Goal: Information Seeking & Learning: Learn about a topic

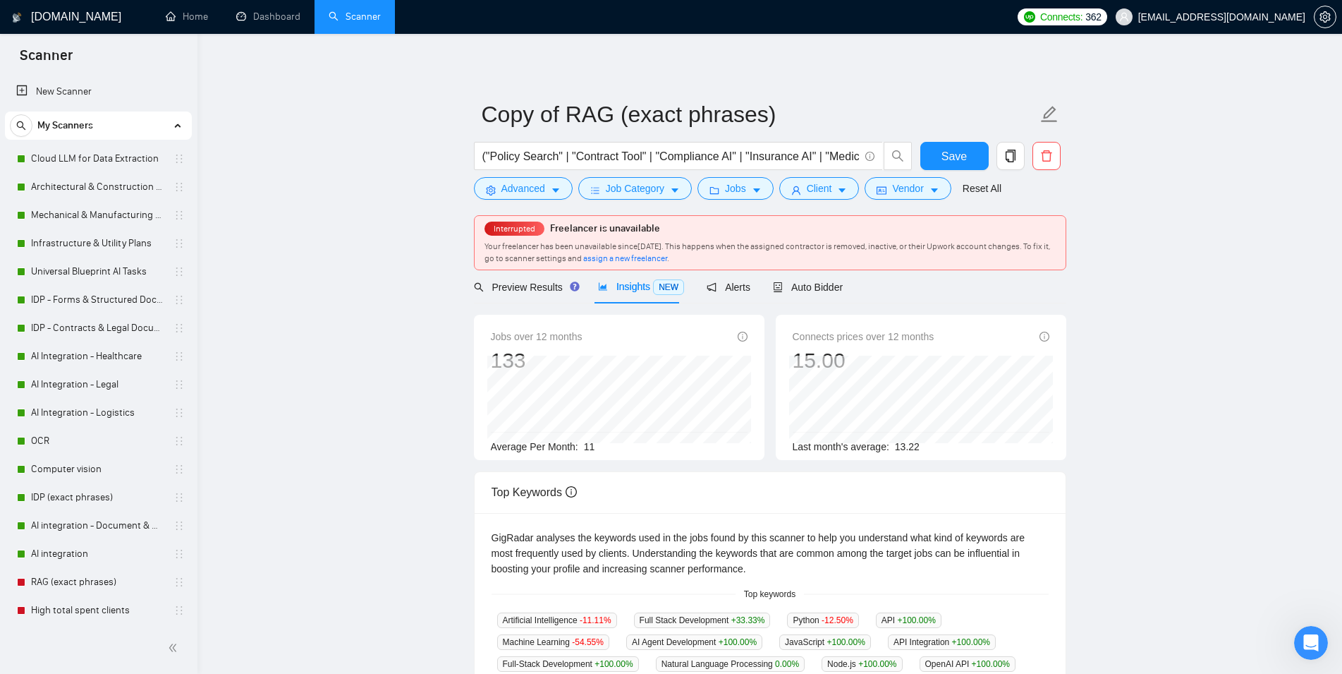
scroll to position [0, 880]
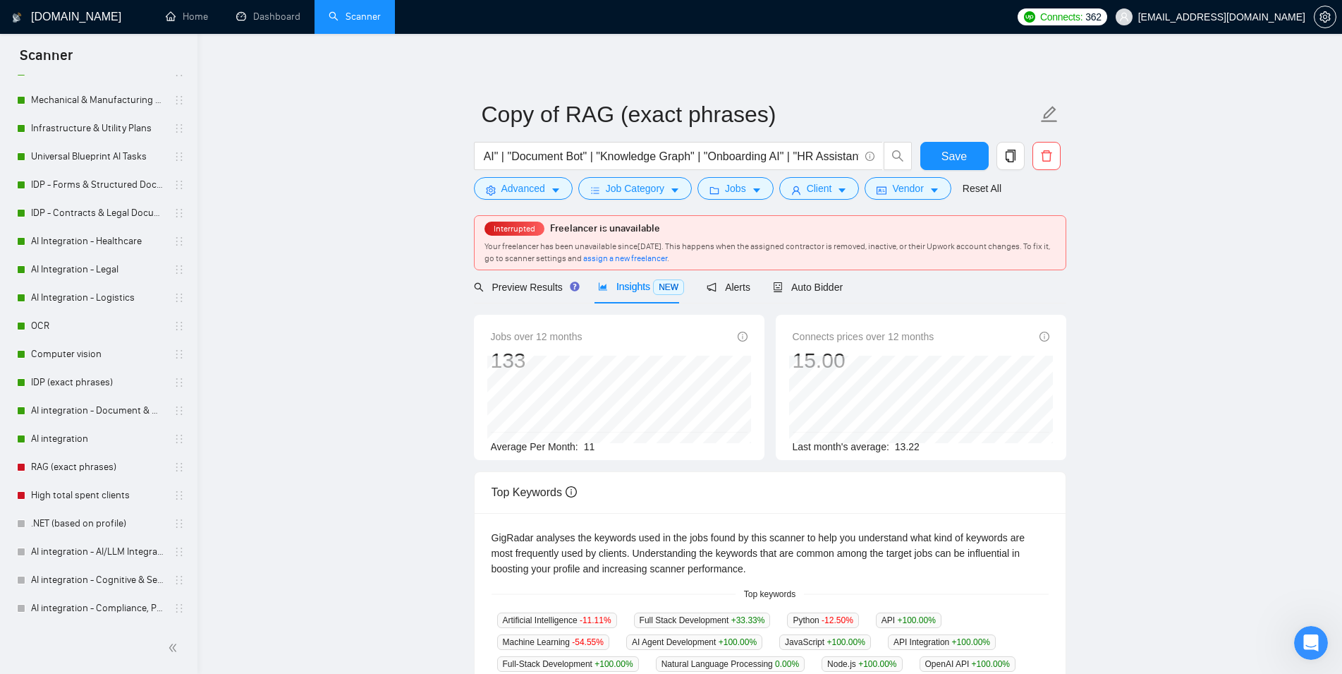
click at [1141, 334] on main "Copy of RAG (exact phrases) ("Policy Search" | "Contract Tool" | "Compliance AI…" at bounding box center [770, 571] width 1100 height 1031
click at [803, 155] on input "("Policy Search" | "Contract Tool" | "Compliance AI" | "Insurance AI" | "Medica…" at bounding box center [670, 156] width 377 height 18
drag, startPoint x: 765, startPoint y: 162, endPoint x: 337, endPoint y: 156, distance: 428.2
click at [482, 156] on input "("Policy Search" | "Contract Tool" | "Compliance AI" | "Insurance AI" | "Medica…" at bounding box center [670, 156] width 377 height 18
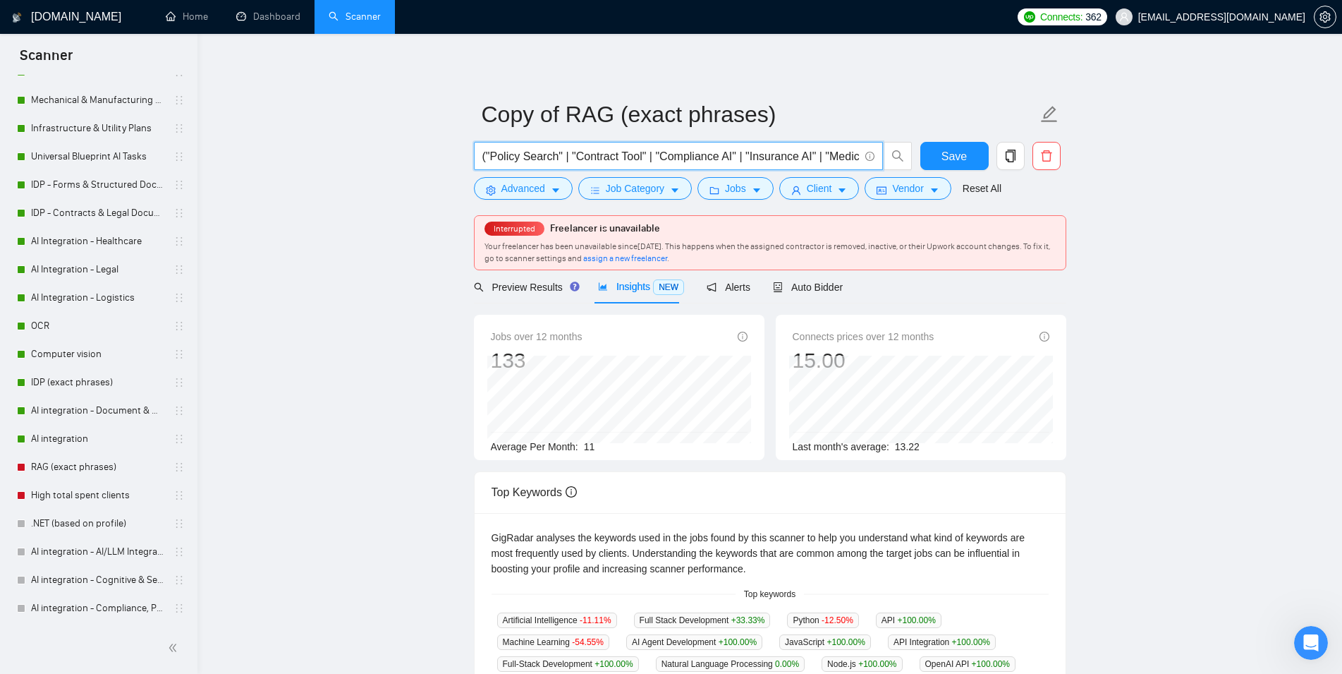
click at [693, 157] on input "("Policy Search" | "Contract Tool" | "Compliance AI" | "Insurance AI" | "Medica…" at bounding box center [670, 156] width 377 height 18
click at [1118, 456] on main "Copy of RAG (exact phrases) ("Policy Search" | "Contract Tool" | "Compliance AI…" at bounding box center [770, 571] width 1100 height 1031
click at [816, 159] on input "("Policy Search" | "Contract Tool" | "Compliance AI" | "Insurance AI" | "Medica…" at bounding box center [670, 156] width 377 height 18
click at [816, 158] on input "("Policy Search" | "Contract Tool" | "Compliance AI" | "Insurance AI" | "Medica…" at bounding box center [670, 156] width 377 height 18
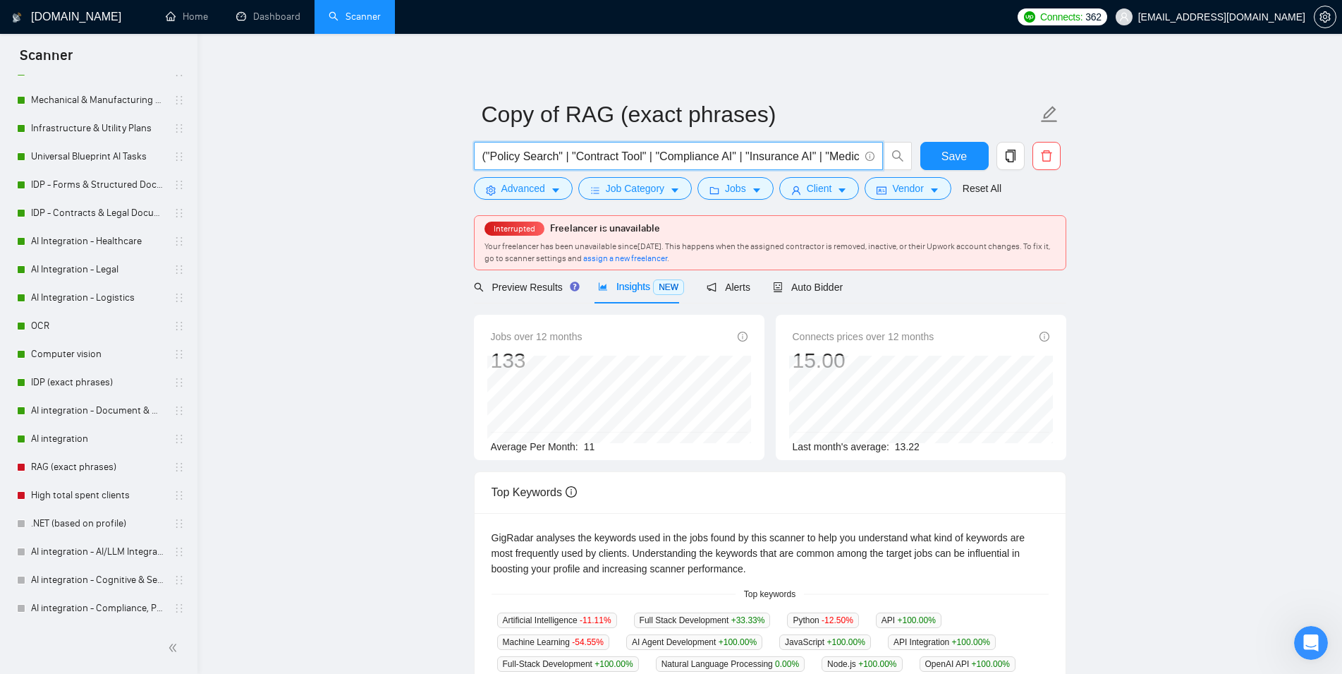
click at [816, 158] on input "("Policy Search" | "Contract Tool" | "Compliance AI" | "Insurance AI" | "Medica…" at bounding box center [670, 156] width 377 height 18
paste input "Conversational AI" | "AI Agent" | "AI Assistant" | "FAQ Bot" | "NLP Age"
click at [958, 154] on span "Save" at bounding box center [954, 156] width 25 height 18
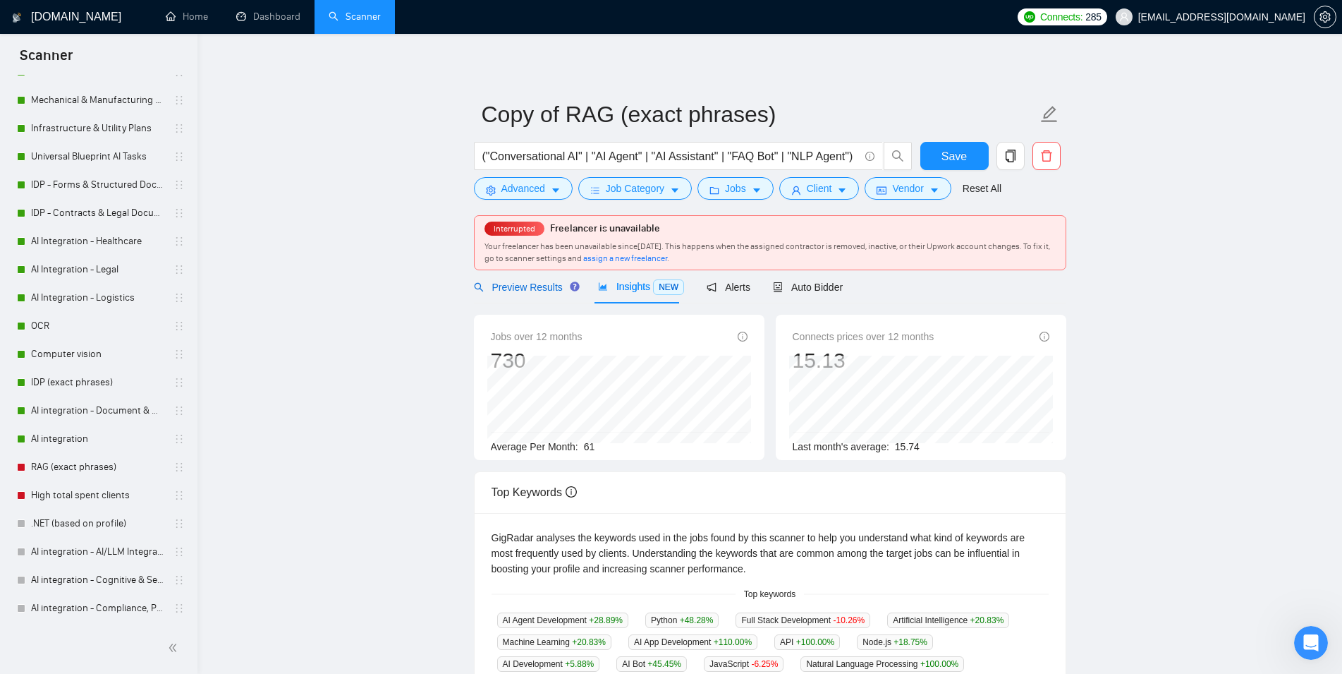
click at [531, 289] on span "Preview Results" at bounding box center [525, 286] width 102 height 11
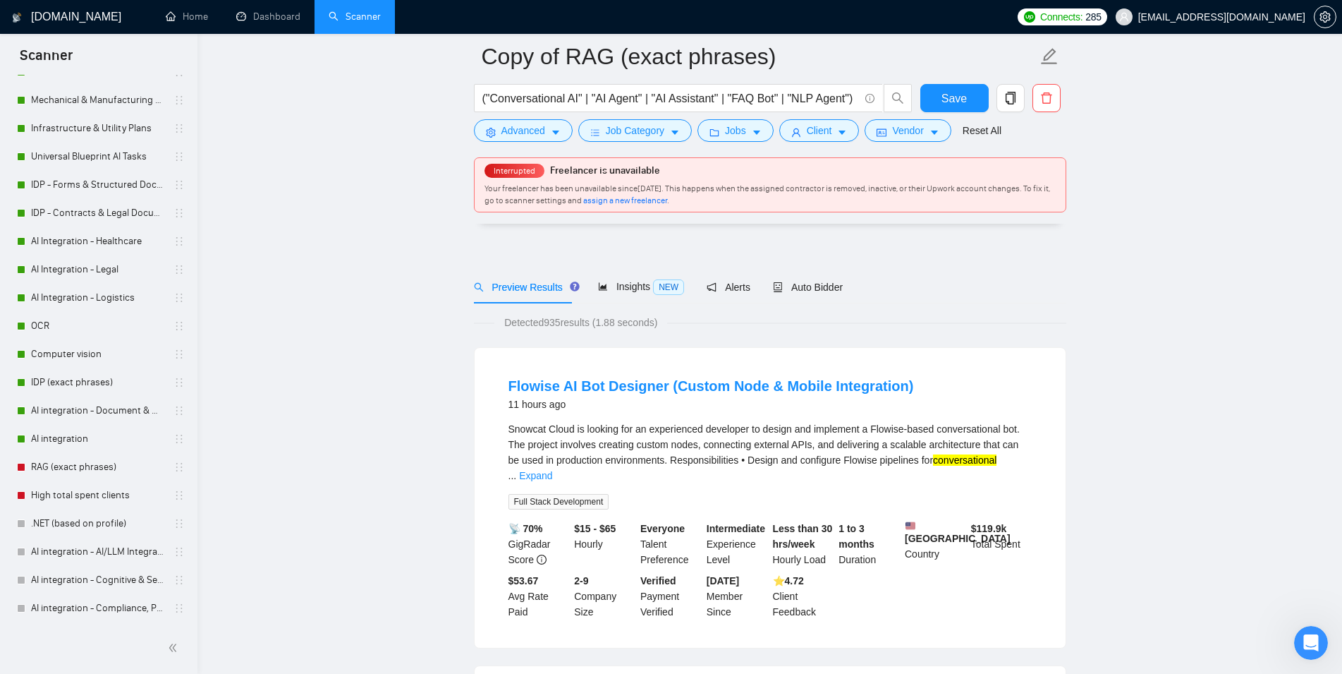
scroll to position [72, 0]
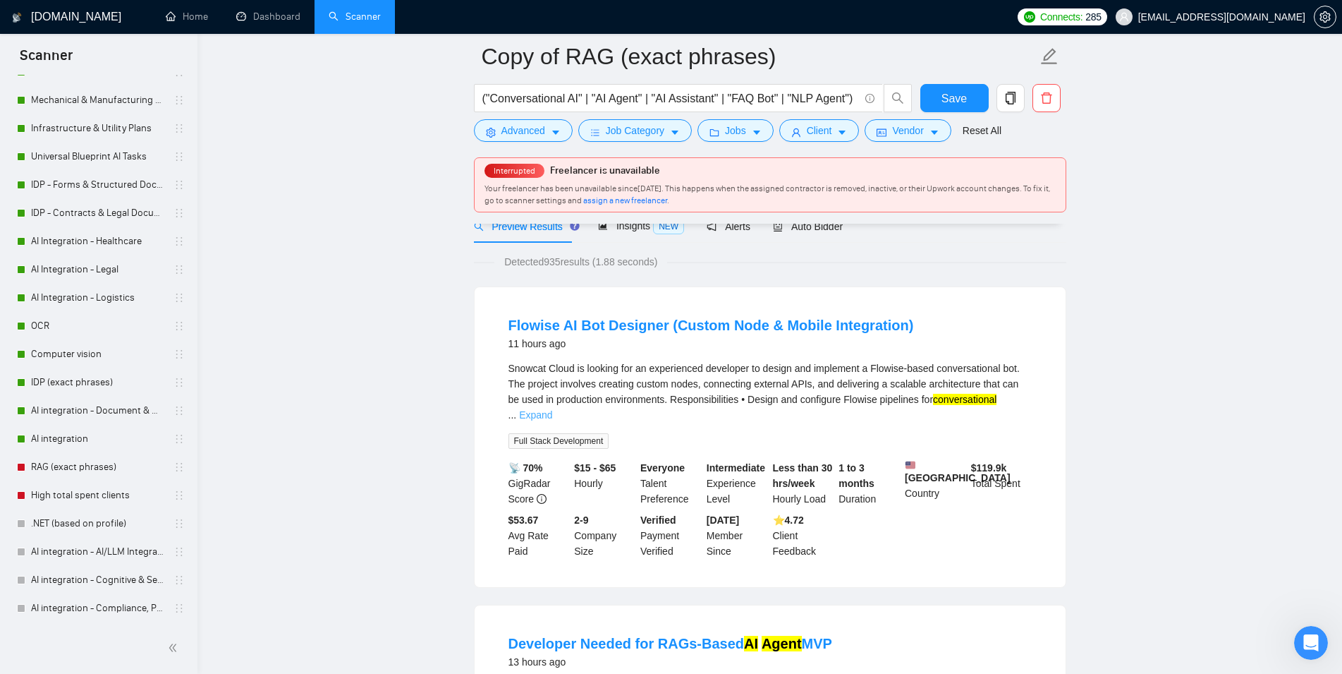
click at [552, 409] on link "Expand" at bounding box center [535, 414] width 33 height 11
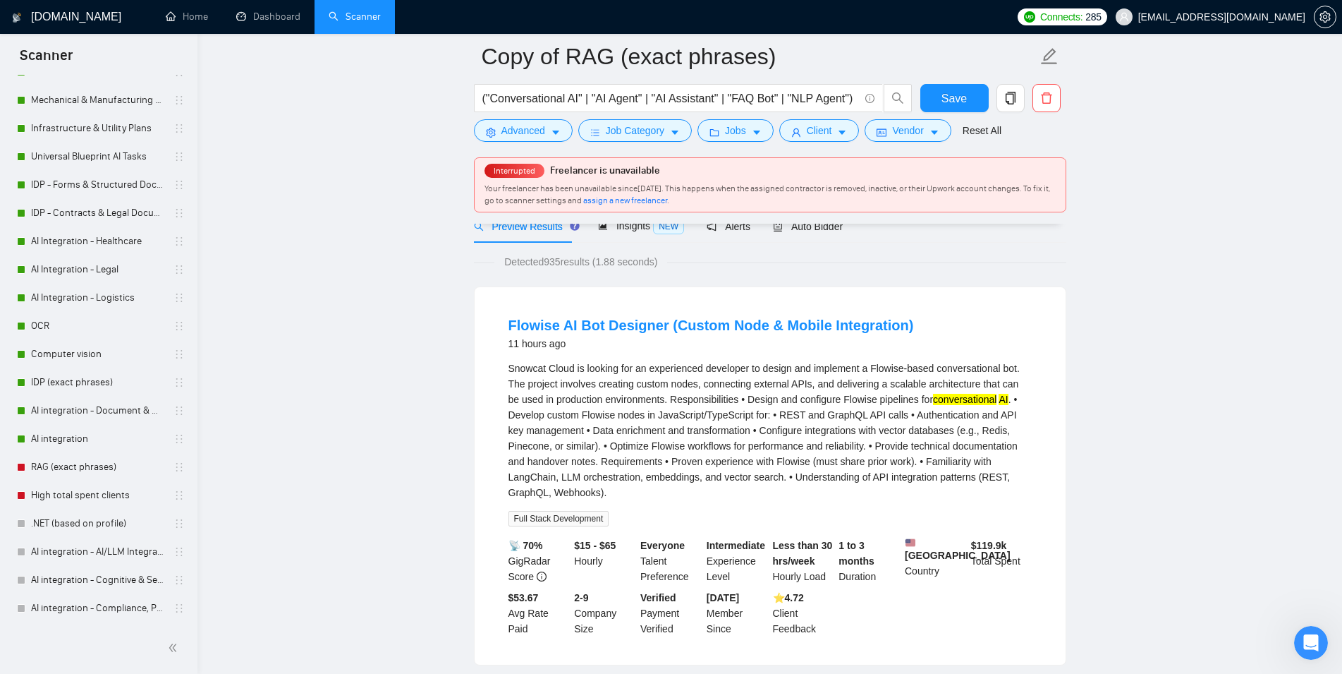
scroll to position [144, 0]
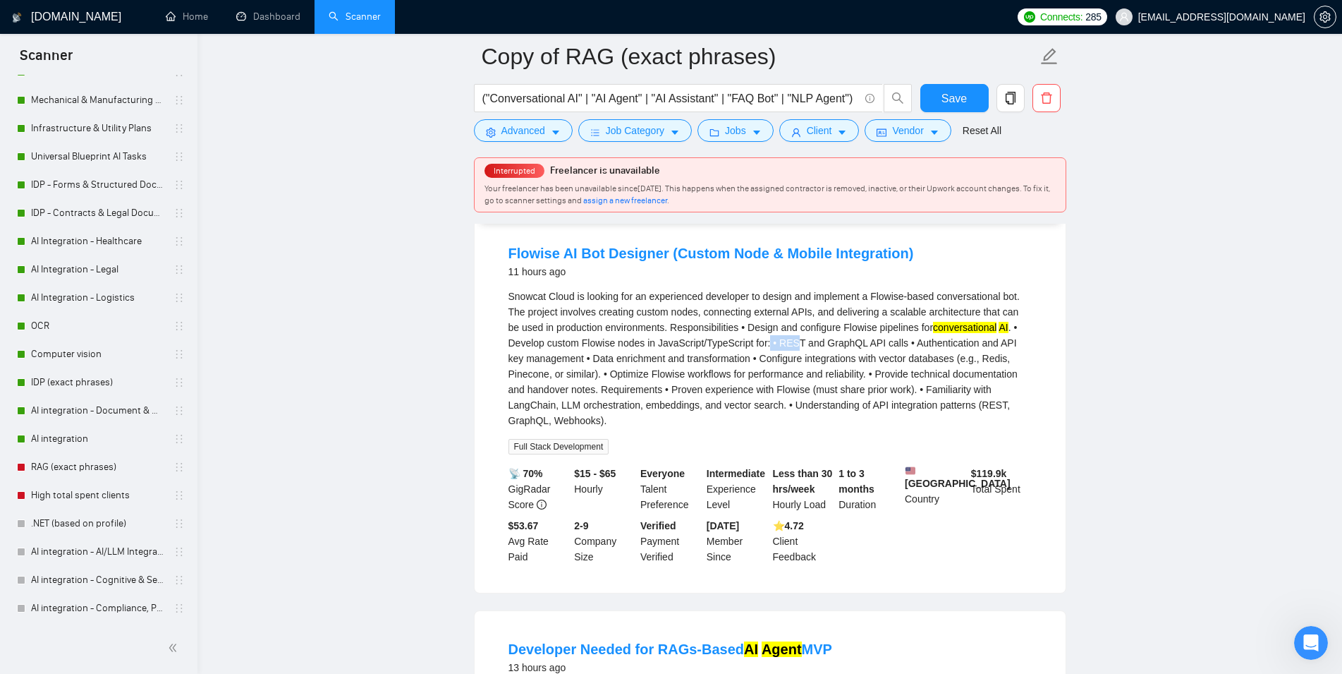
drag, startPoint x: 766, startPoint y: 346, endPoint x: 811, endPoint y: 348, distance: 45.2
click at [811, 348] on div "Snowcat Cloud is looking for an experienced developer to design and implement a…" at bounding box center [770, 358] width 523 height 140
click at [702, 351] on div "Snowcat Cloud is looking for an experienced developer to design and implement a…" at bounding box center [770, 358] width 523 height 140
drag, startPoint x: 571, startPoint y: 346, endPoint x: 686, endPoint y: 346, distance: 115.0
click at [686, 346] on div "Snowcat Cloud is looking for an experienced developer to design and implement a…" at bounding box center [770, 358] width 523 height 140
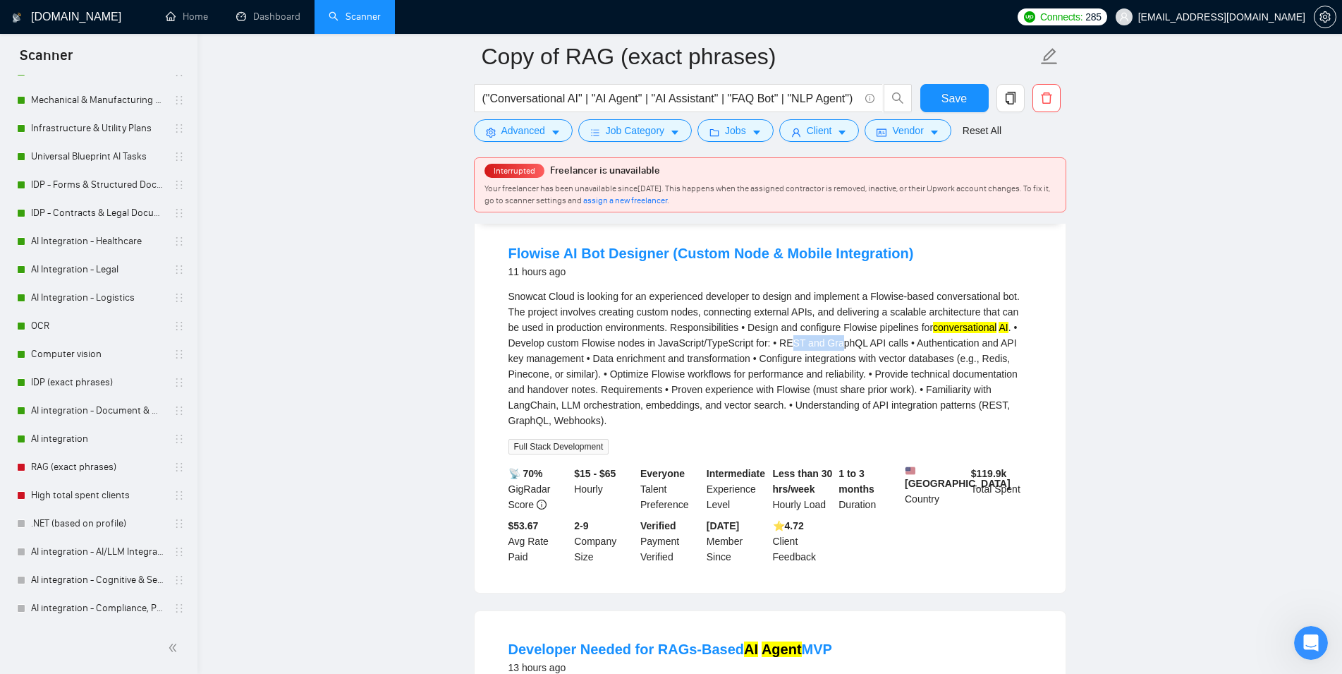
drag, startPoint x: 786, startPoint y: 339, endPoint x: 850, endPoint y: 339, distance: 63.5
click at [850, 339] on div "Snowcat Cloud is looking for an experienced developer to design and implement a…" at bounding box center [770, 358] width 523 height 140
click at [913, 344] on div "Snowcat Cloud is looking for an experienced developer to design and implement a…" at bounding box center [770, 358] width 523 height 140
drag, startPoint x: 950, startPoint y: 345, endPoint x: 991, endPoint y: 347, distance: 41.0
click at [991, 347] on div "Snowcat Cloud is looking for an experienced developer to design and implement a…" at bounding box center [770, 358] width 523 height 140
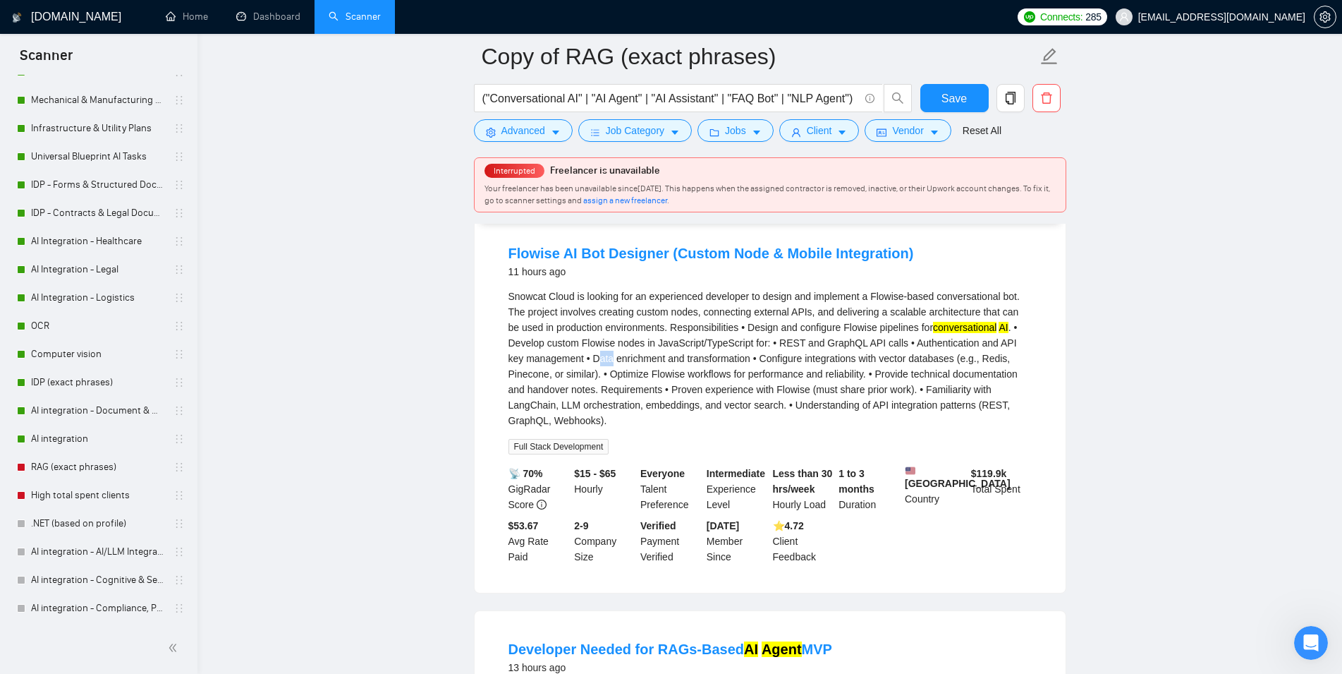
drag, startPoint x: 590, startPoint y: 361, endPoint x: 705, endPoint y: 361, distance: 114.3
click at [700, 361] on div "Snowcat Cloud is looking for an experienced developer to design and implement a…" at bounding box center [770, 358] width 523 height 140
drag, startPoint x: 774, startPoint y: 361, endPoint x: 845, endPoint y: 361, distance: 70.5
click at [829, 361] on div "Snowcat Cloud is looking for an experienced developer to design and implement a…" at bounding box center [770, 358] width 523 height 140
drag, startPoint x: 657, startPoint y: 381, endPoint x: 733, endPoint y: 380, distance: 75.5
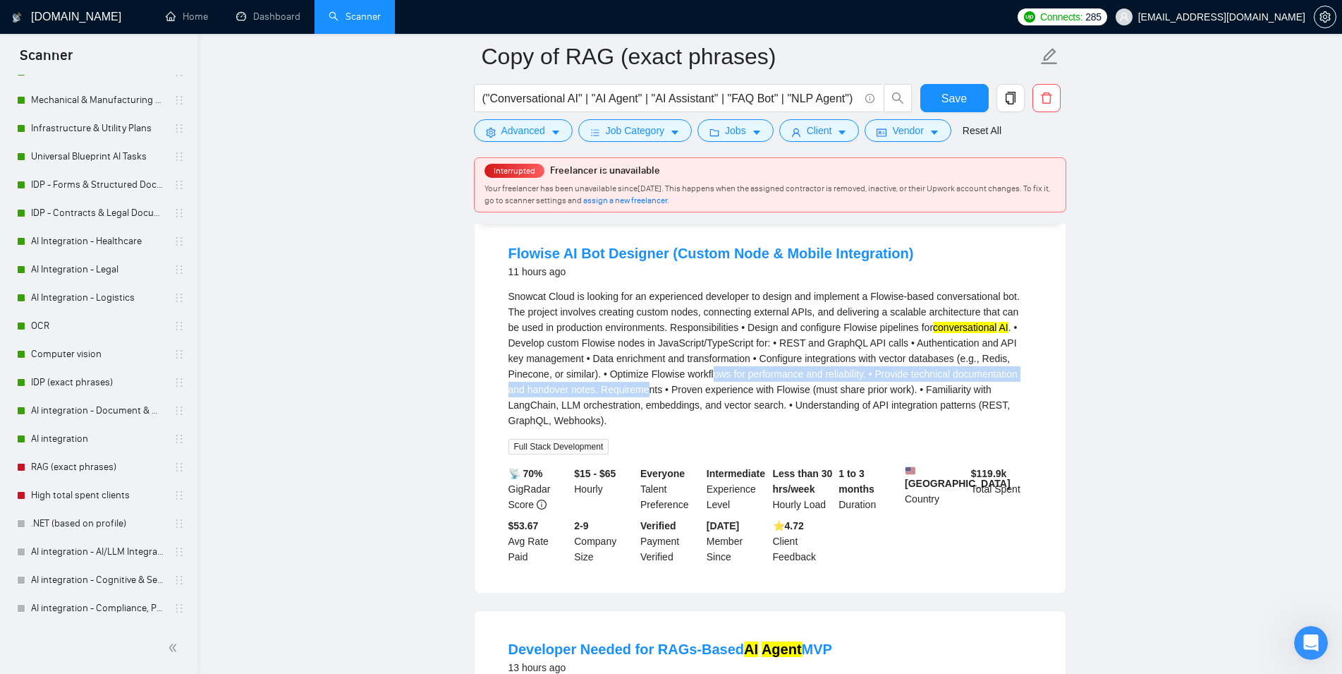
click at [733, 380] on div "Snowcat Cloud is looking for an experienced developer to design and implement a…" at bounding box center [770, 358] width 523 height 140
click at [843, 391] on div "Snowcat Cloud is looking for an experienced developer to design and implement a…" at bounding box center [770, 358] width 523 height 140
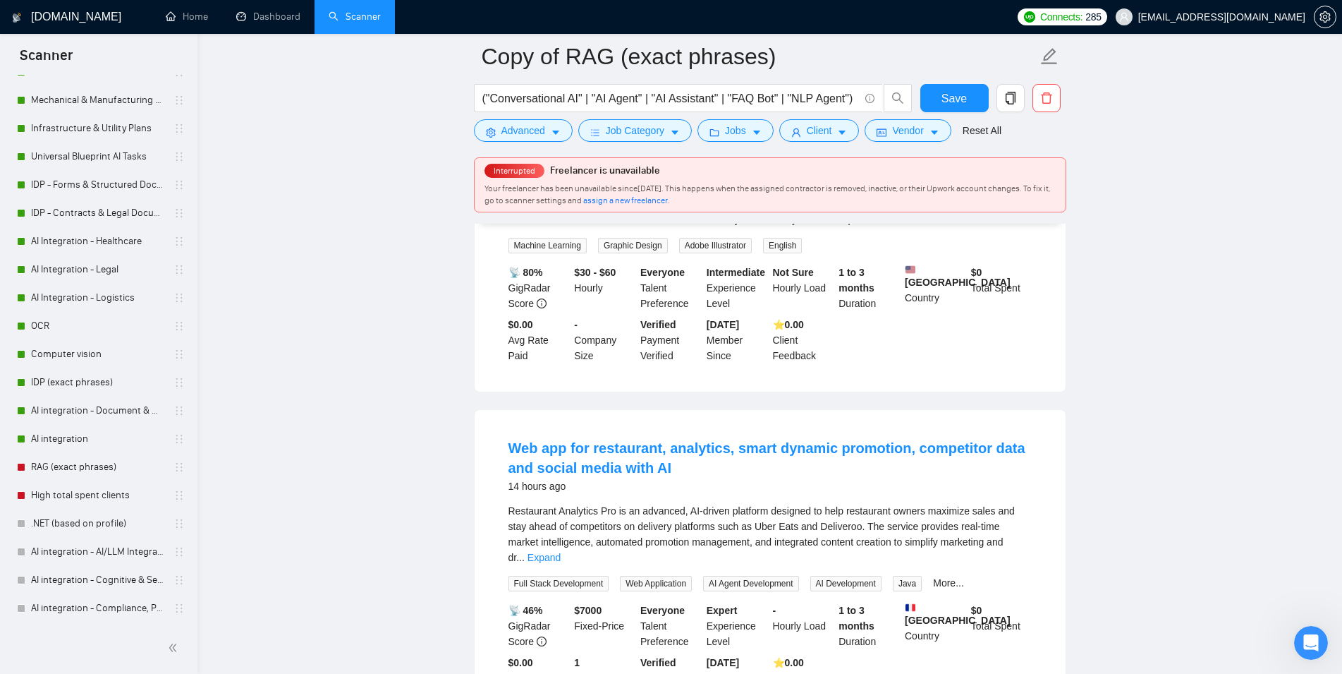
scroll to position [791, 0]
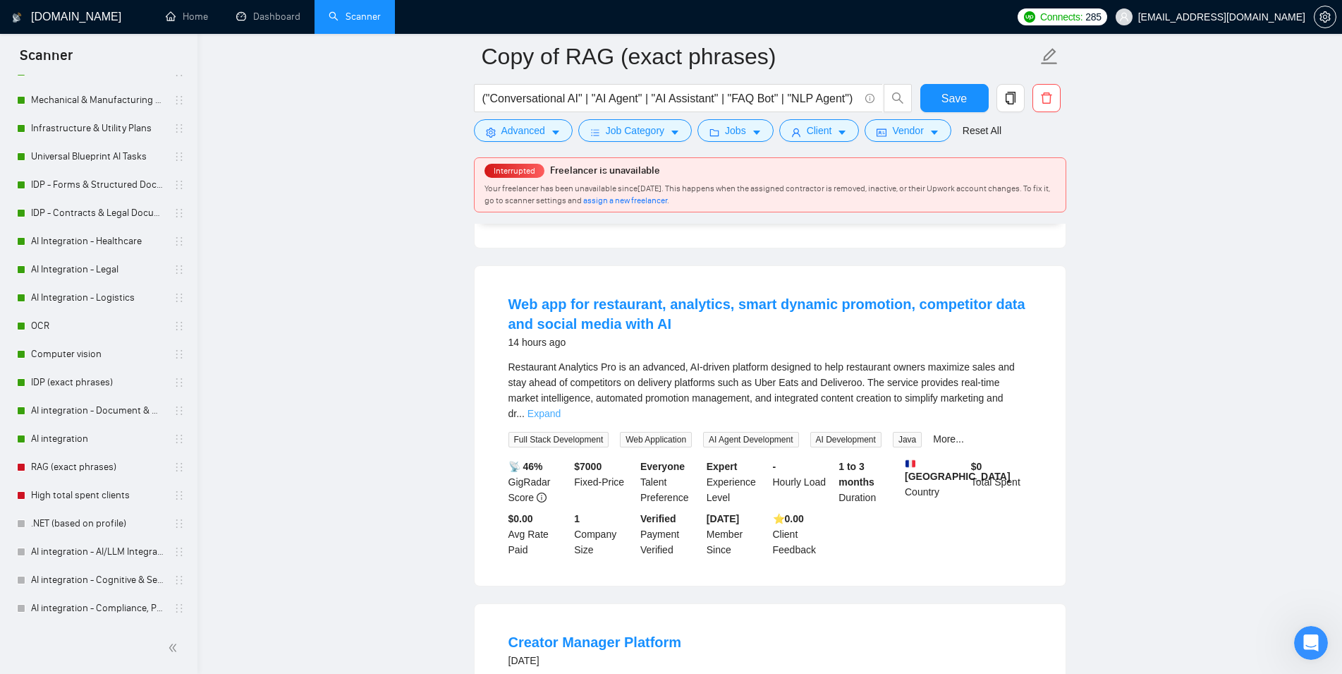
click at [561, 413] on link "Expand" at bounding box center [544, 413] width 33 height 11
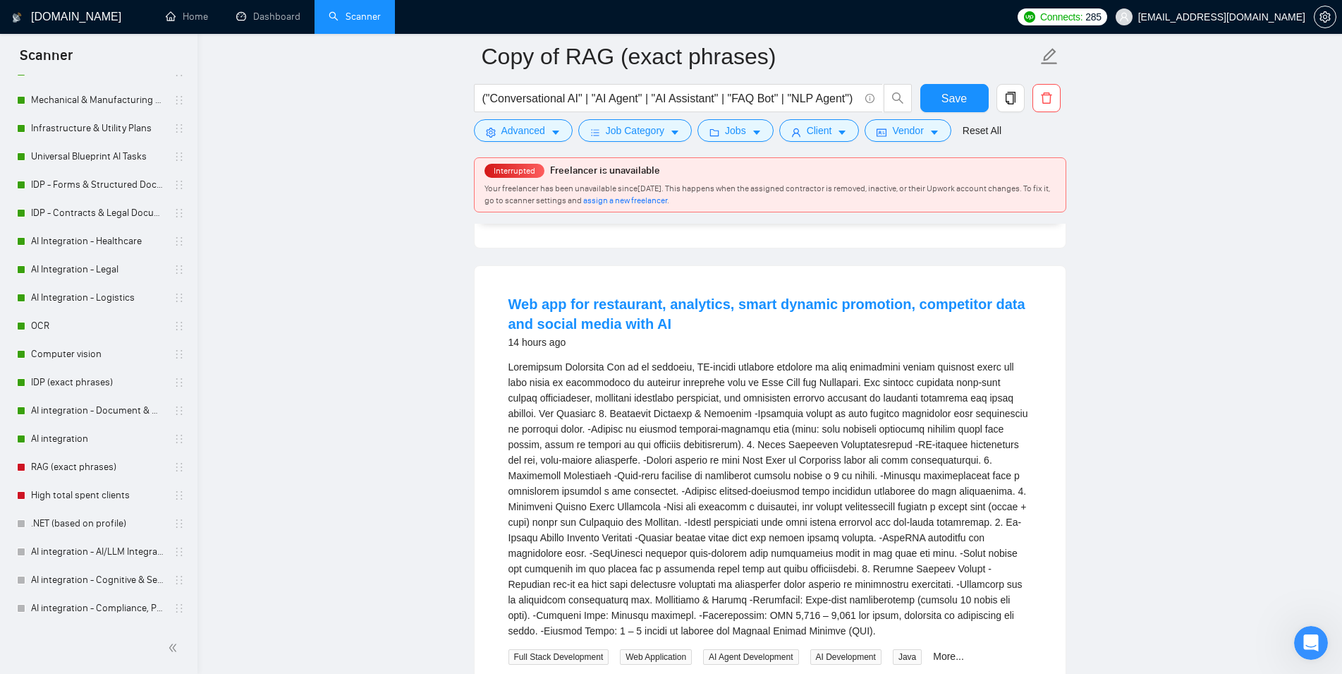
scroll to position [863, 0]
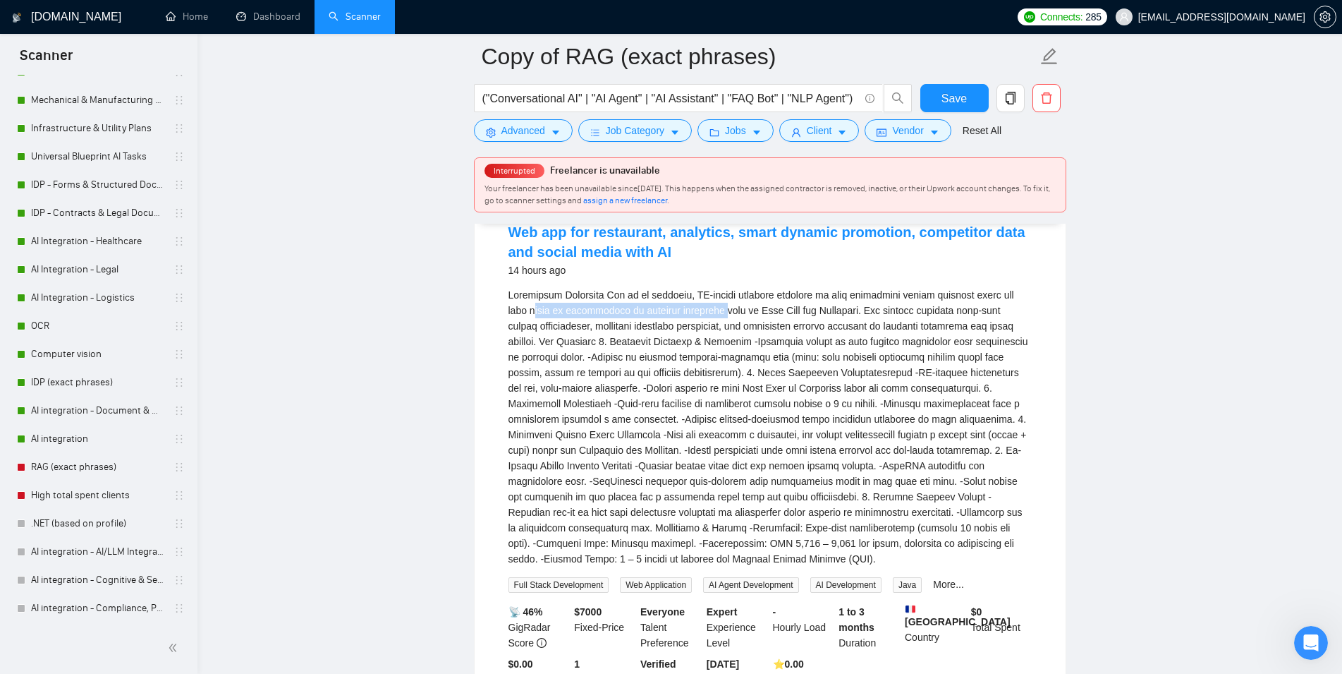
drag, startPoint x: 515, startPoint y: 326, endPoint x: 700, endPoint y: 336, distance: 185.8
click at [700, 336] on div "Restaurant Analytics Pro is an advanced, AI-driven platform designed to help re…" at bounding box center [770, 426] width 523 height 279
click at [768, 324] on div "Restaurant Analytics Pro is an advanced, AI-driven platform designed to help re…" at bounding box center [770, 426] width 523 height 279
drag, startPoint x: 786, startPoint y: 328, endPoint x: 792, endPoint y: 336, distance: 10.6
click at [792, 336] on div "Restaurant Analytics Pro is an advanced, AI-driven platform designed to help re…" at bounding box center [770, 426] width 523 height 279
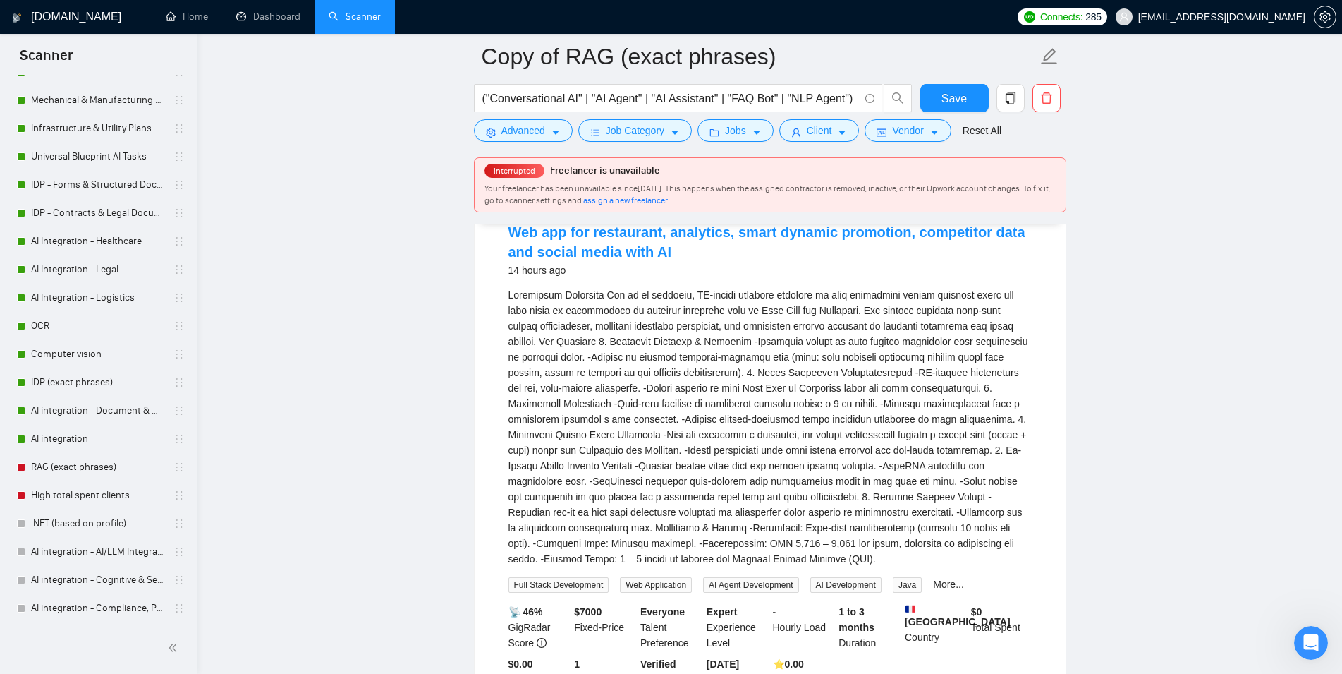
click at [905, 339] on div "Restaurant Analytics Pro is an advanced, AI-driven platform designed to help re…" at bounding box center [770, 426] width 523 height 279
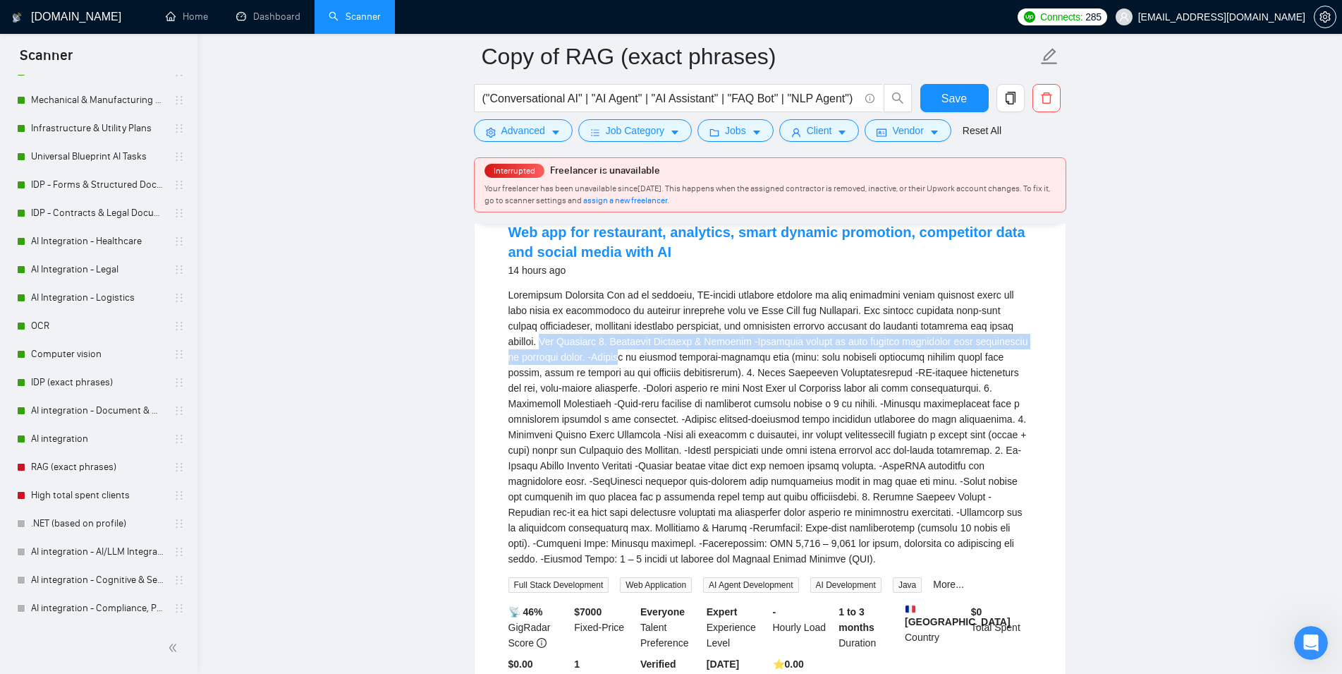
drag, startPoint x: 549, startPoint y: 362, endPoint x: 646, endPoint y: 389, distance: 100.3
click at [625, 382] on div "Restaurant Analytics Pro is an advanced, AI-driven platform designed to help re…" at bounding box center [770, 426] width 523 height 279
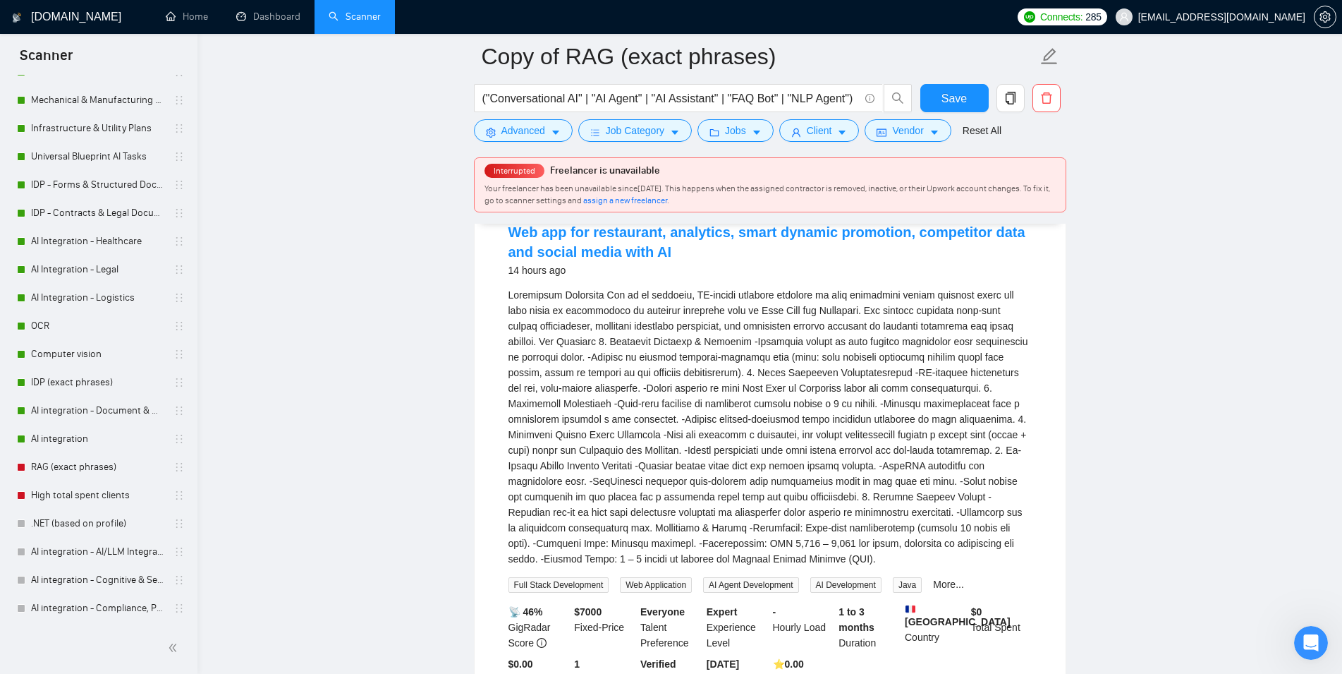
click at [764, 413] on div "Restaurant Analytics Pro is an advanced, AI-driven platform designed to help re…" at bounding box center [770, 426] width 523 height 279
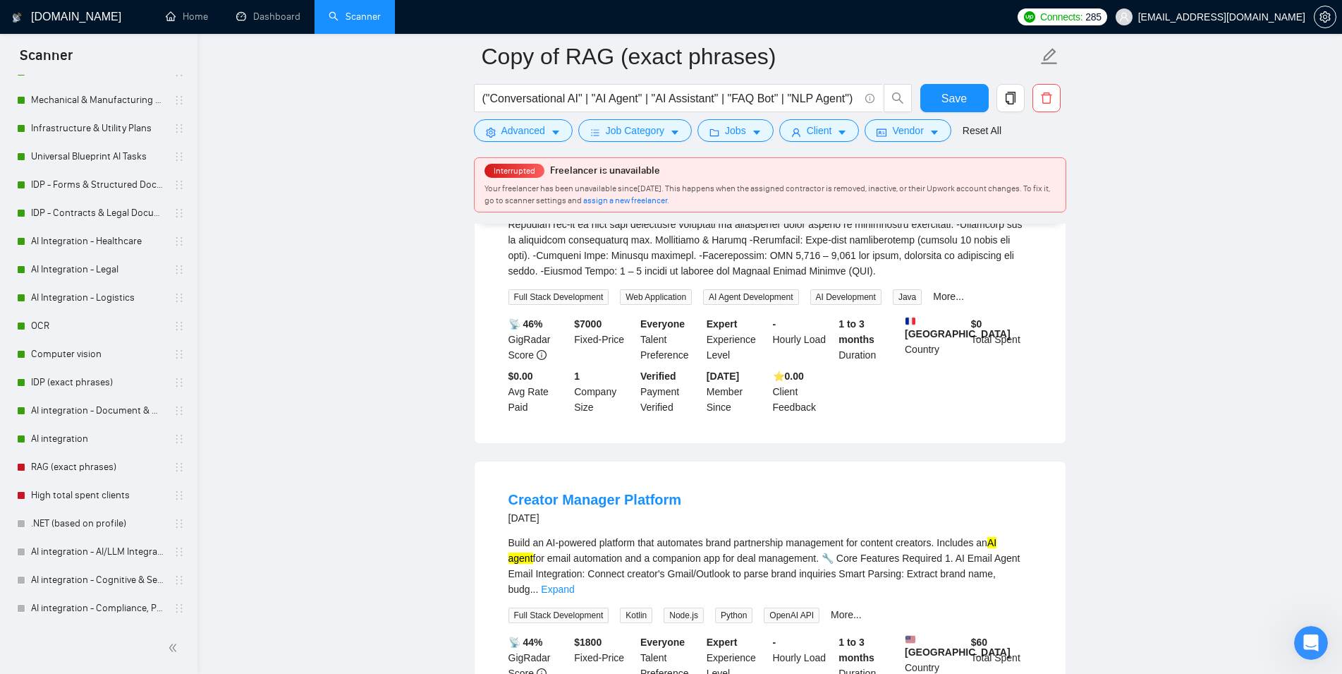
scroll to position [1295, 0]
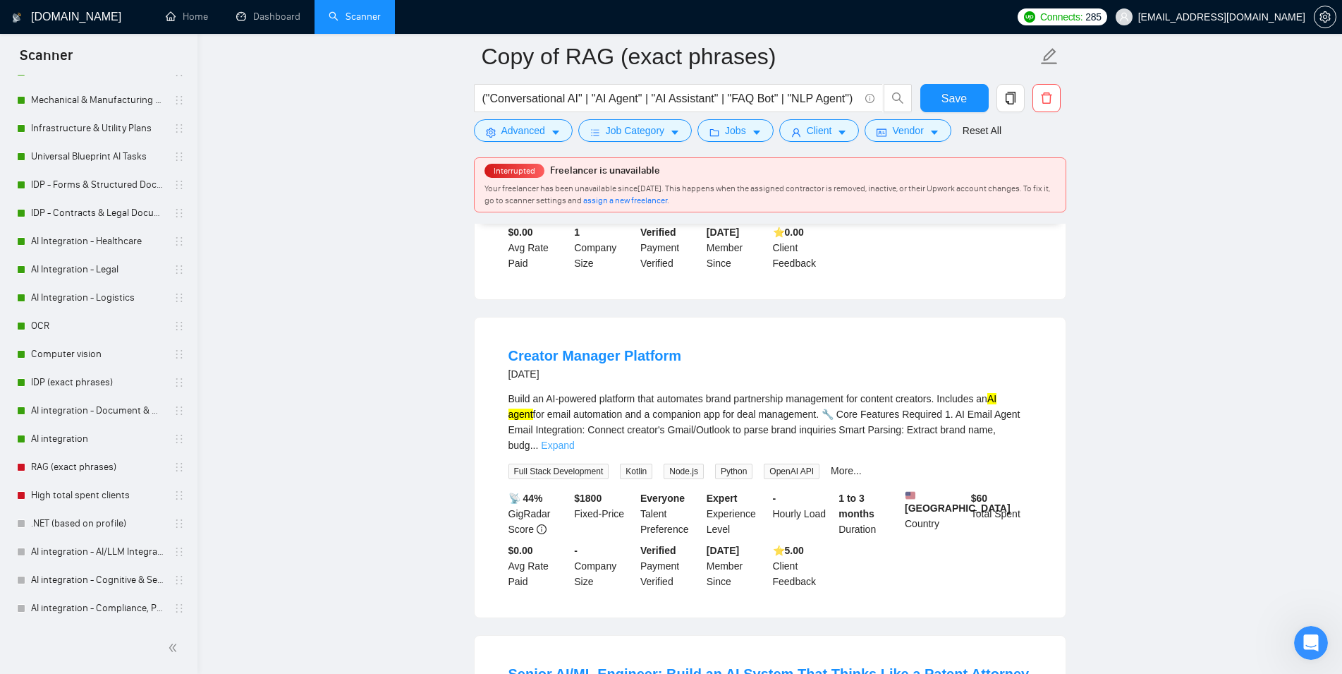
click at [574, 442] on link "Expand" at bounding box center [557, 444] width 33 height 11
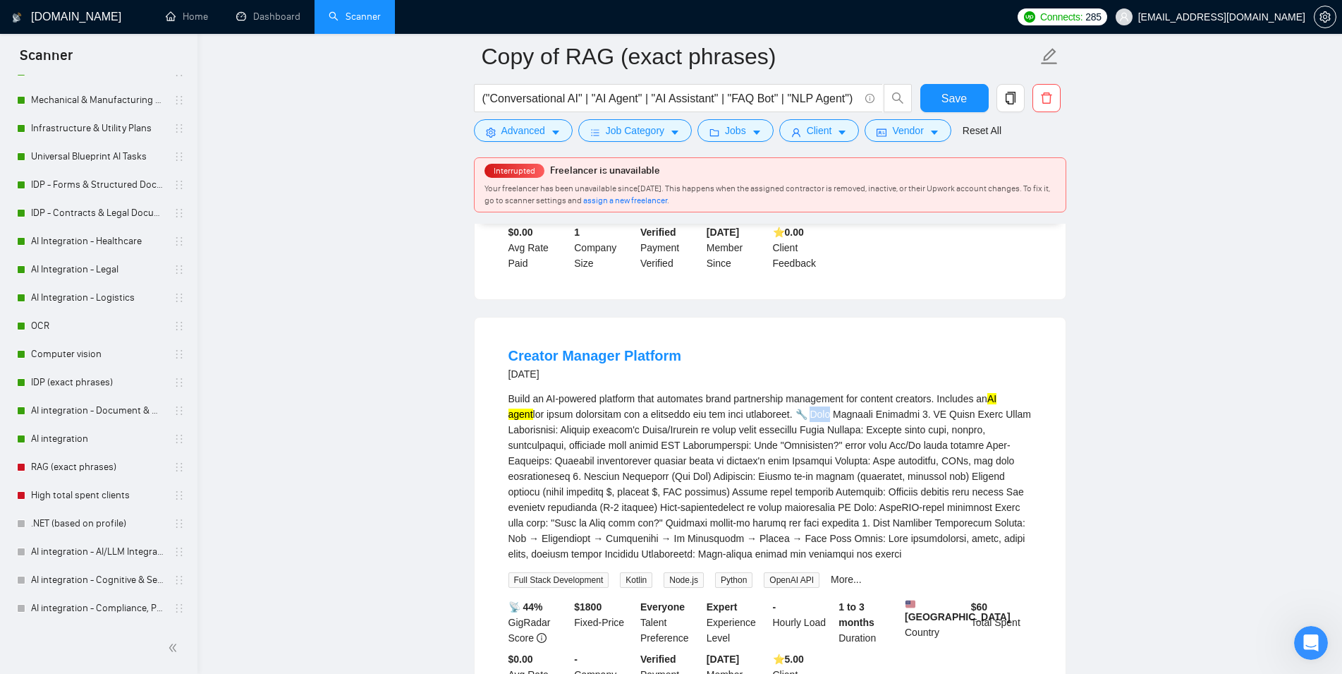
drag, startPoint x: 810, startPoint y: 438, endPoint x: 830, endPoint y: 437, distance: 19.8
click at [830, 437] on div "Build an AI-powered platform that automates brand partnership management for co…" at bounding box center [770, 476] width 523 height 171
click at [832, 437] on div "Build an AI-powered platform that automates brand partnership management for co…" at bounding box center [770, 476] width 523 height 171
drag, startPoint x: 830, startPoint y: 431, endPoint x: 817, endPoint y: 432, distance: 13.4
click at [817, 432] on div "Build an AI-powered platform that automates brand partnership management for co…" at bounding box center [770, 476] width 523 height 171
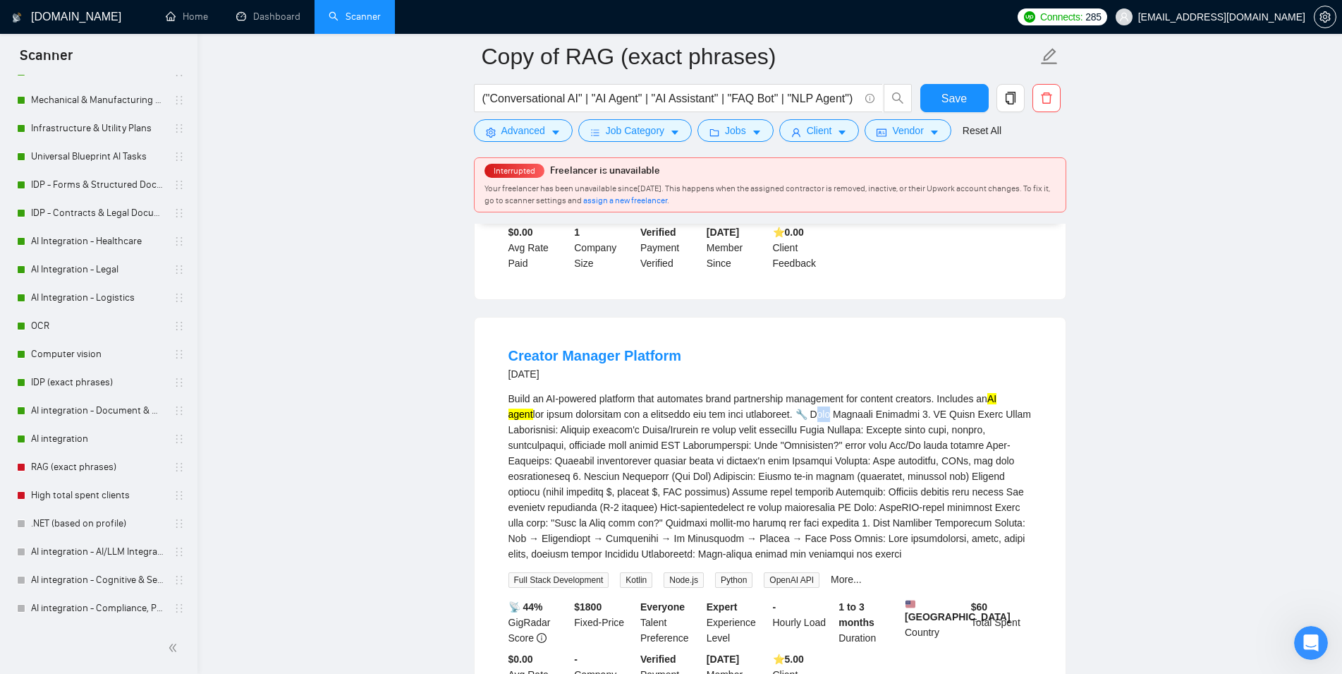
click at [1113, 313] on main "Copy of RAG (exact phrases) ("Conversational AI" | "AI Agent" | "AI Assistant" …" at bounding box center [770, 668] width 1100 height 3815
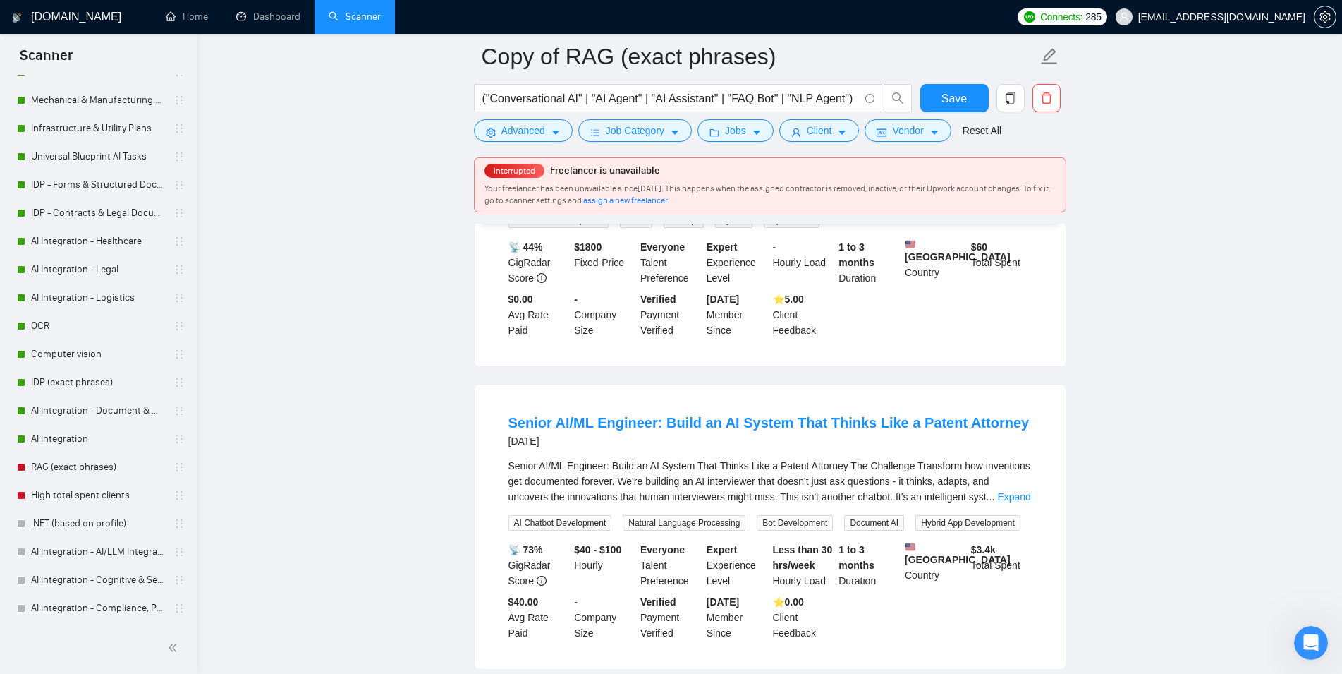
scroll to position [1727, 0]
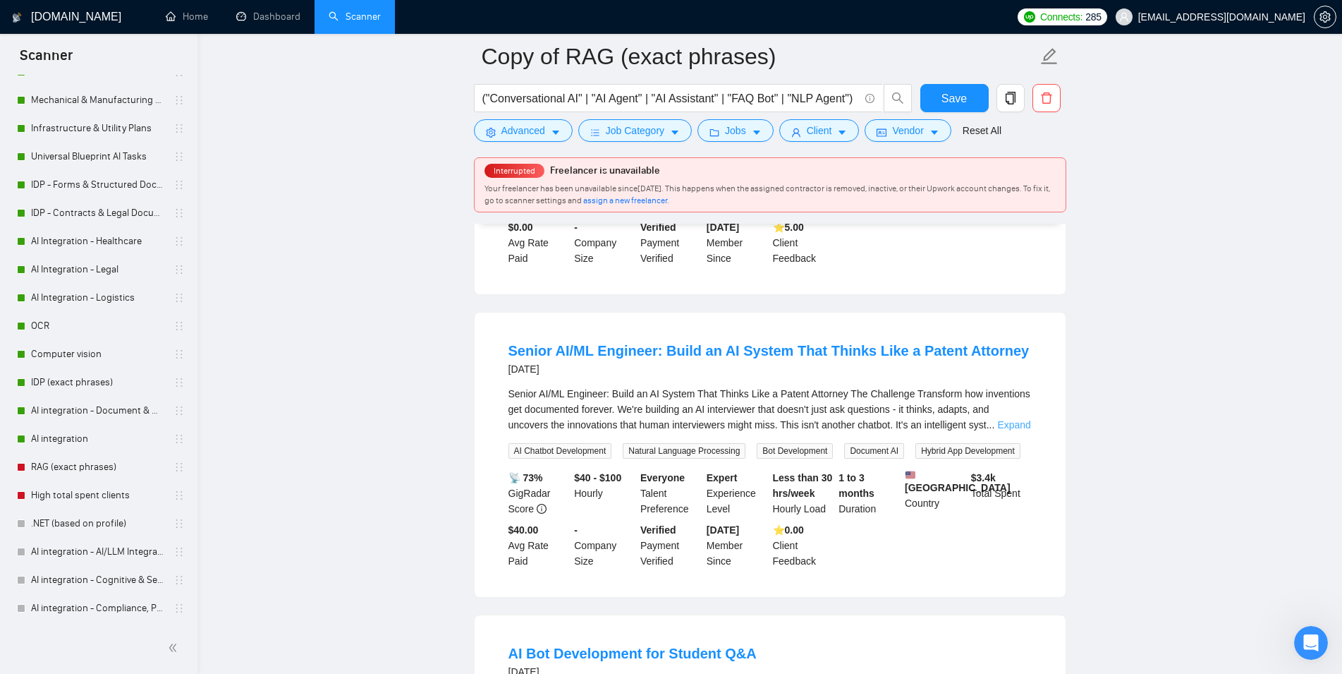
click at [1025, 430] on link "Expand" at bounding box center [1013, 424] width 33 height 11
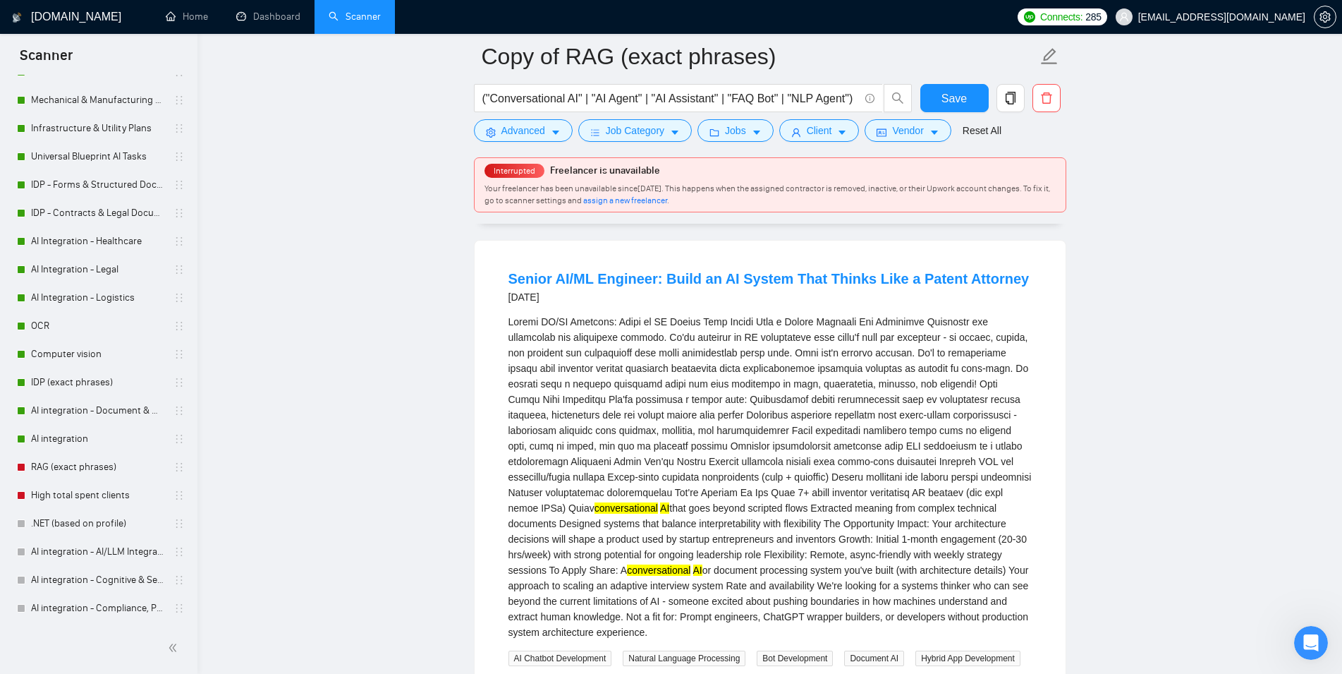
scroll to position [1871, 0]
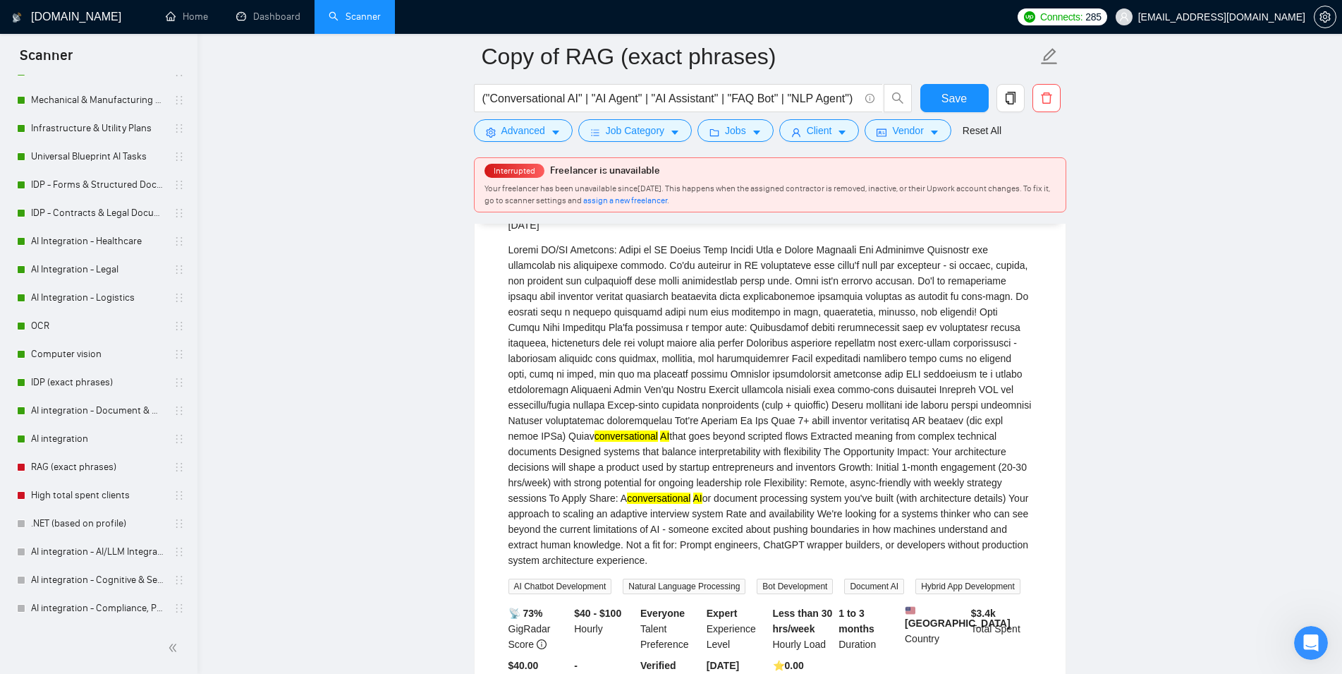
click at [426, 484] on main "Copy of RAG (exact phrases) ("Conversational AI" | "AI Agent" | "AI Assistant" …" at bounding box center [770, 233] width 1100 height 4094
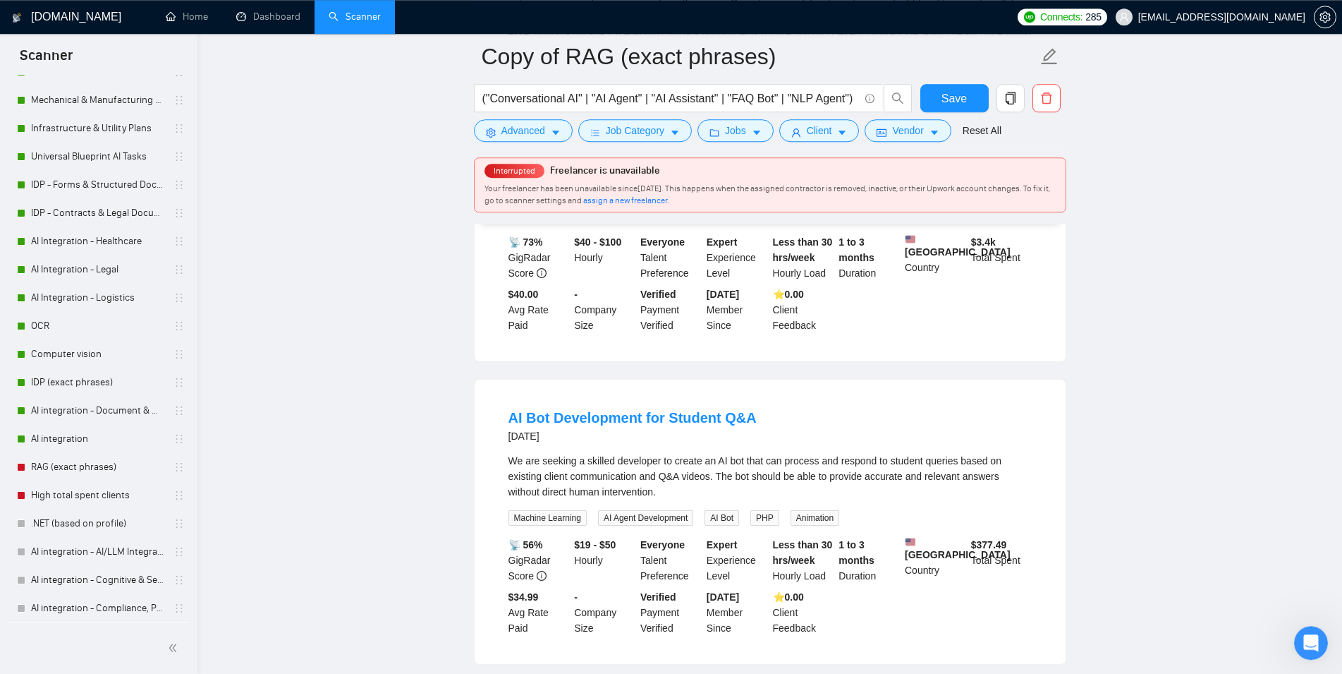
scroll to position [2314, 0]
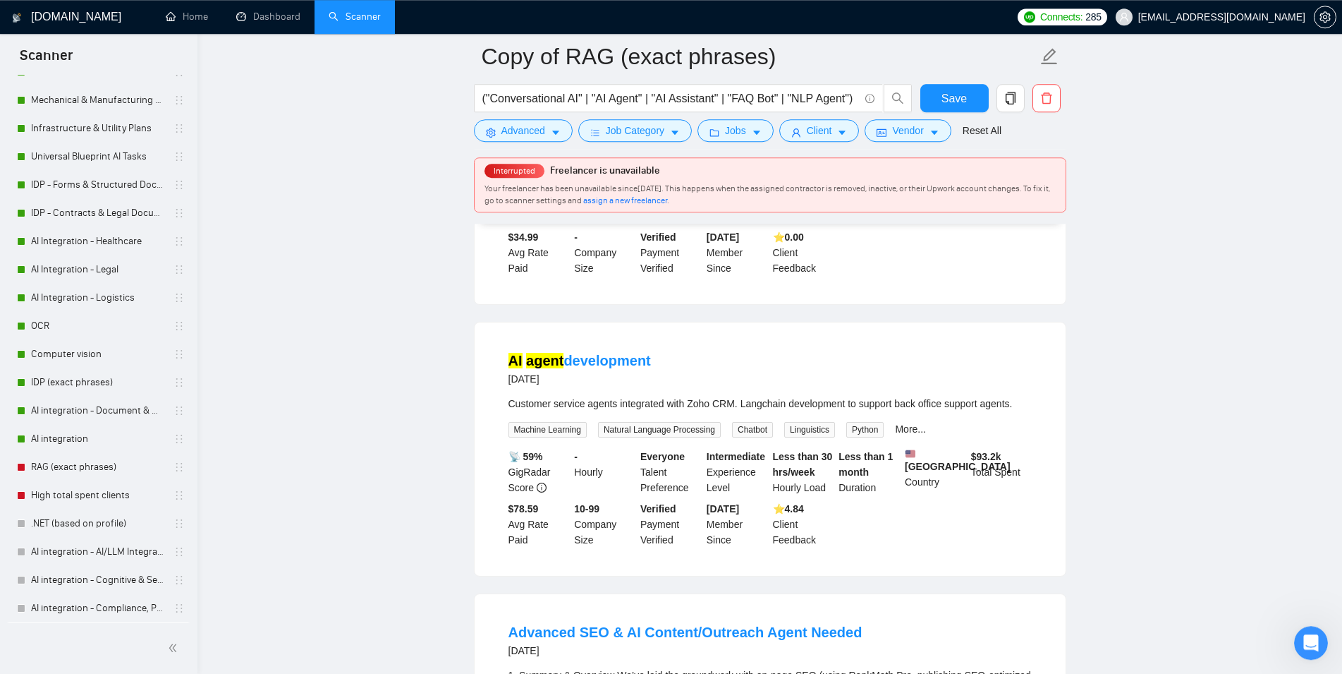
scroll to position [2458, 0]
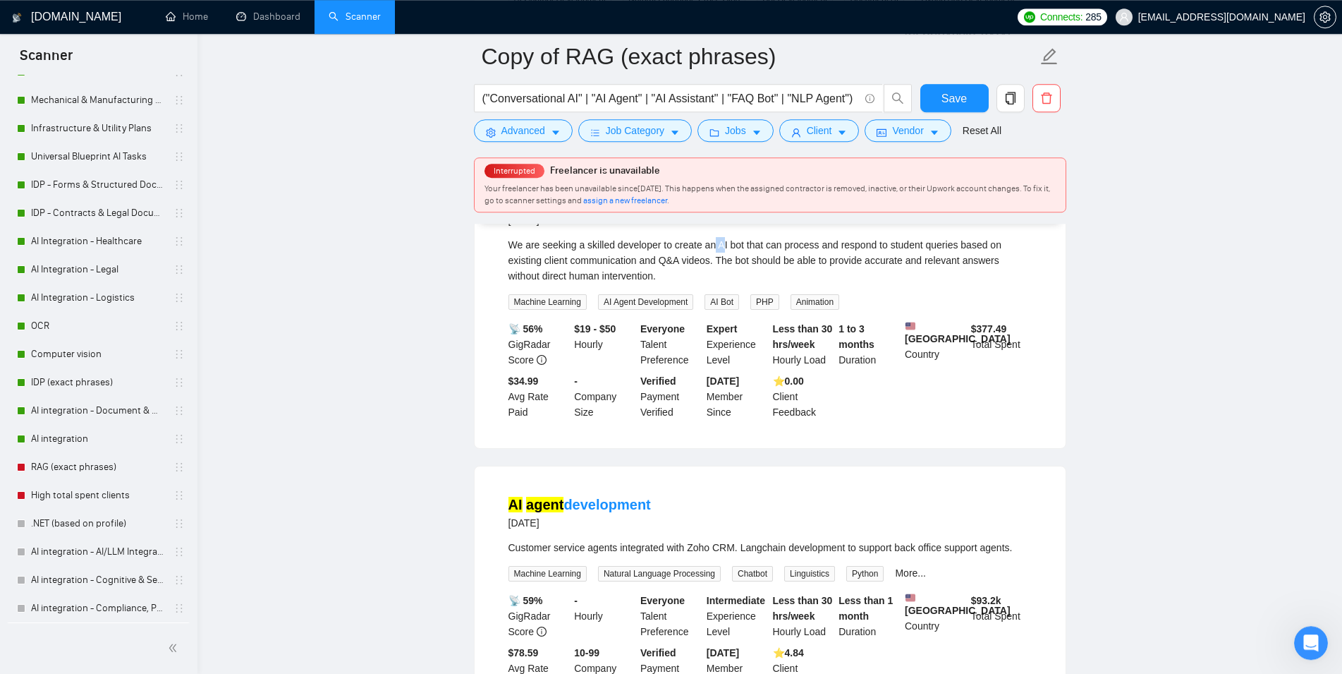
drag, startPoint x: 723, startPoint y: 275, endPoint x: 713, endPoint y: 275, distance: 9.9
click at [713, 275] on div "We are seeking a skilled developer to create an AI bot that can process and res…" at bounding box center [770, 260] width 523 height 47
drag, startPoint x: 728, startPoint y: 274, endPoint x: 714, endPoint y: 274, distance: 14.1
click at [714, 274] on div "We are seeking a skilled developer to create an AI bot that can process and res…" at bounding box center [770, 260] width 523 height 47
click at [932, 284] on div "We are seeking a skilled developer to create an AI bot that can process and res…" at bounding box center [770, 260] width 523 height 47
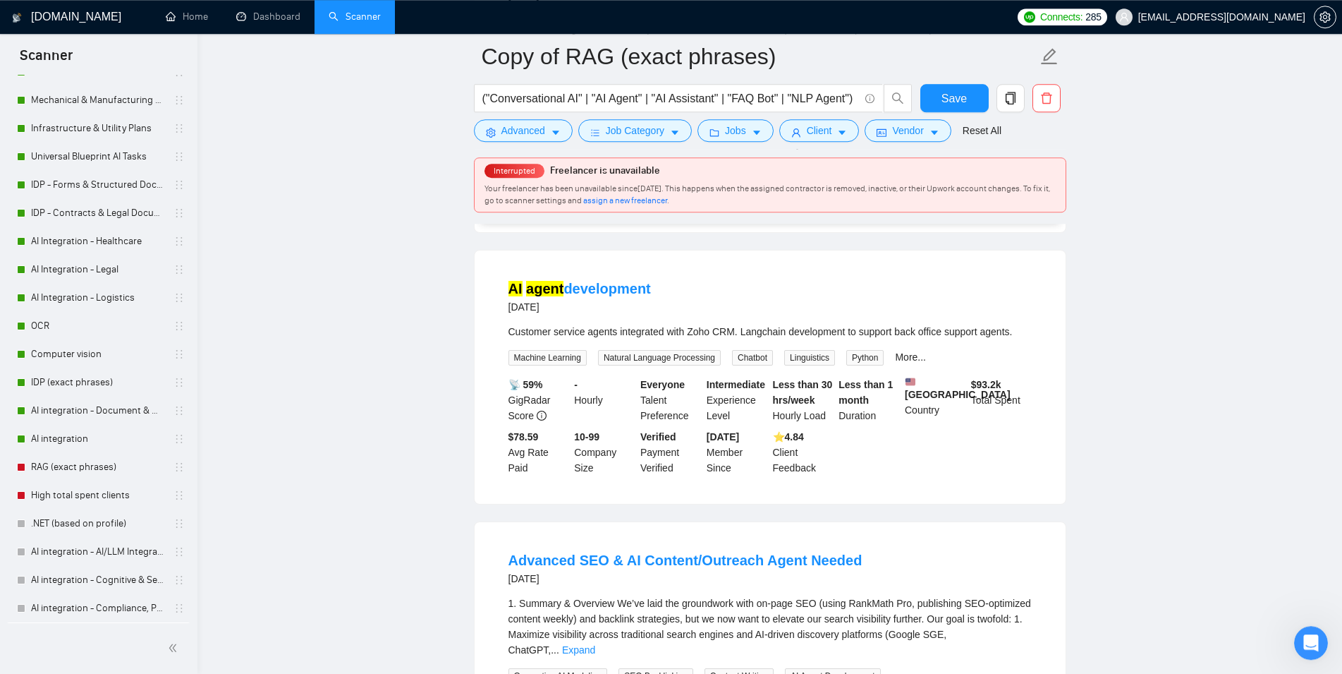
scroll to position [2745, 0]
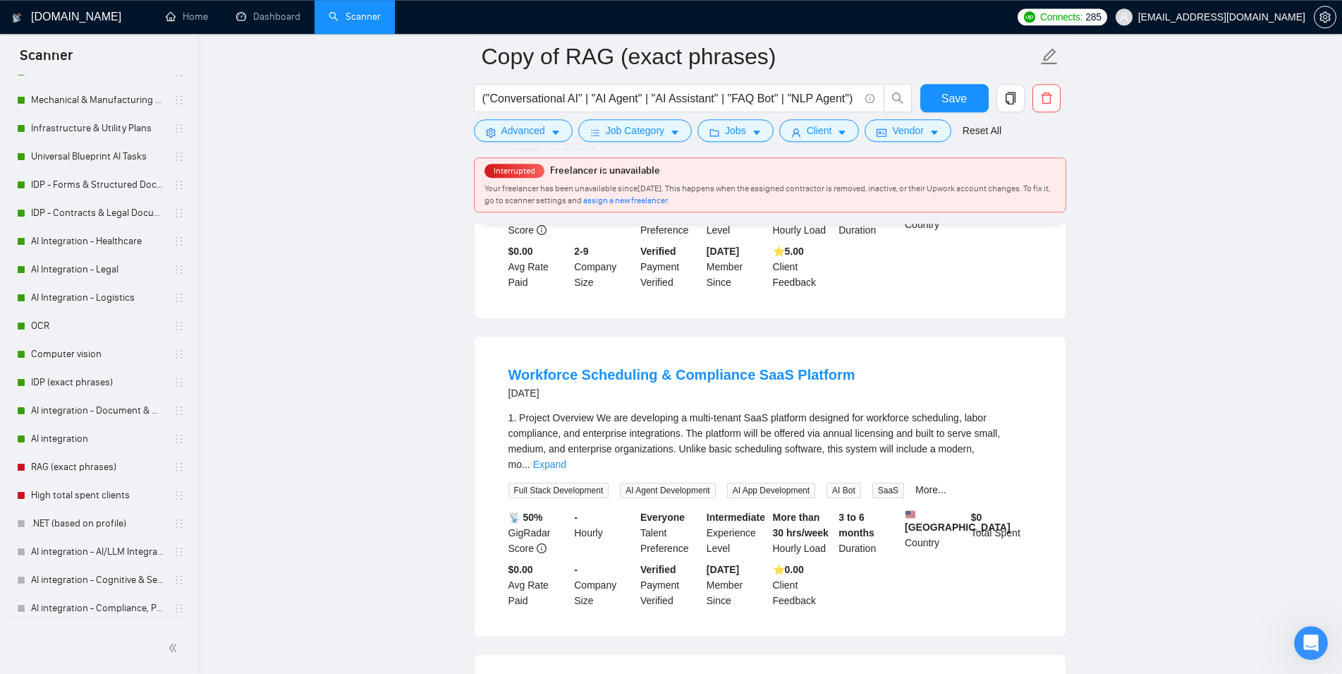
scroll to position [3249, 0]
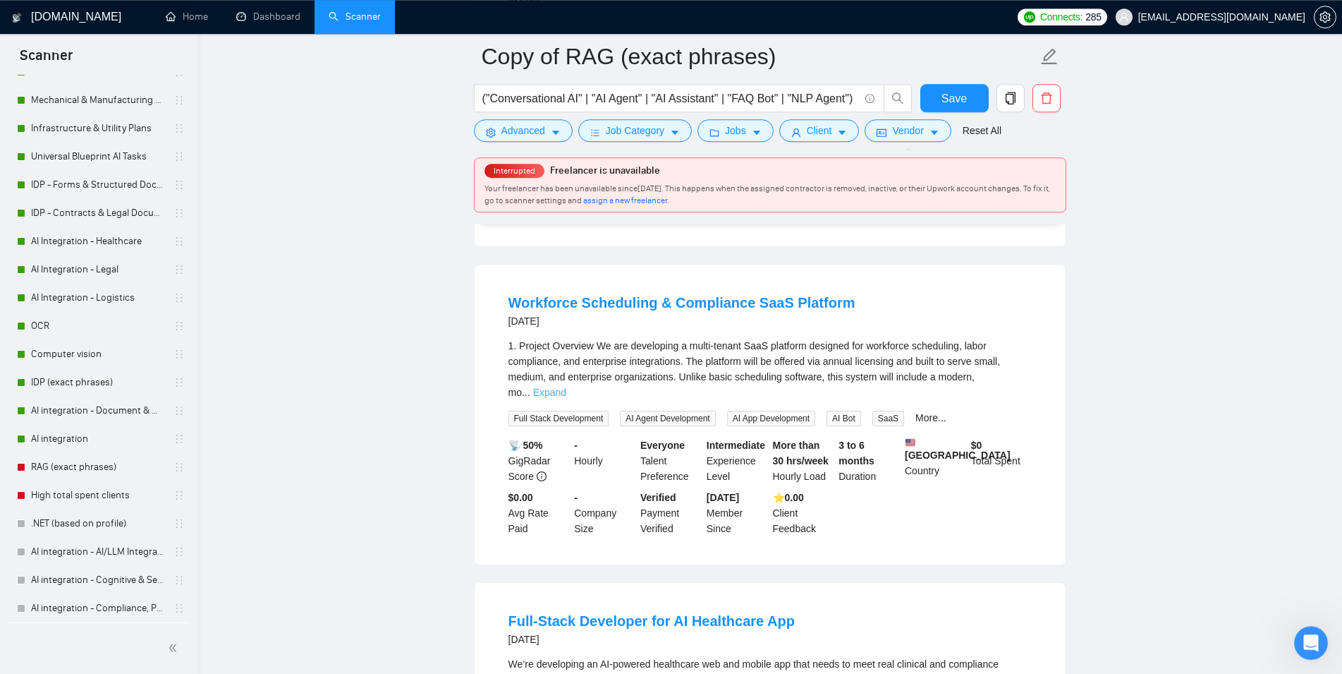
click at [566, 398] on link "Expand" at bounding box center [549, 392] width 33 height 11
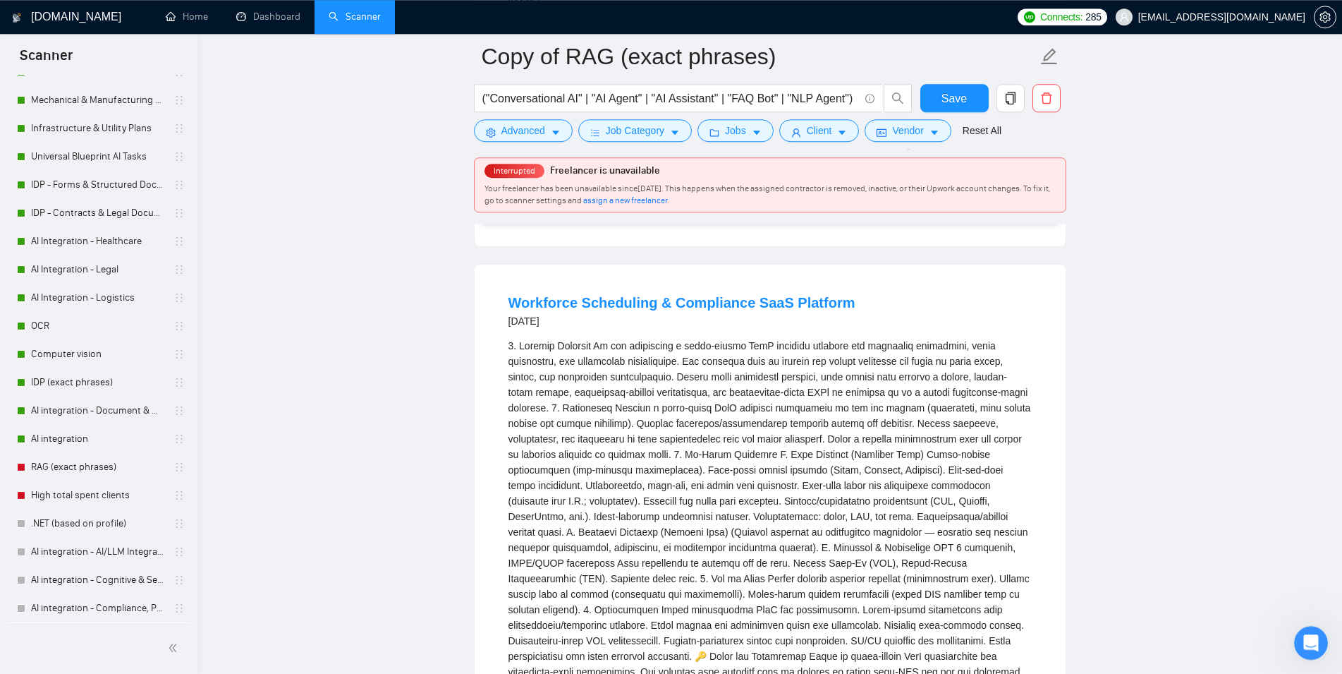
scroll to position [3321, 0]
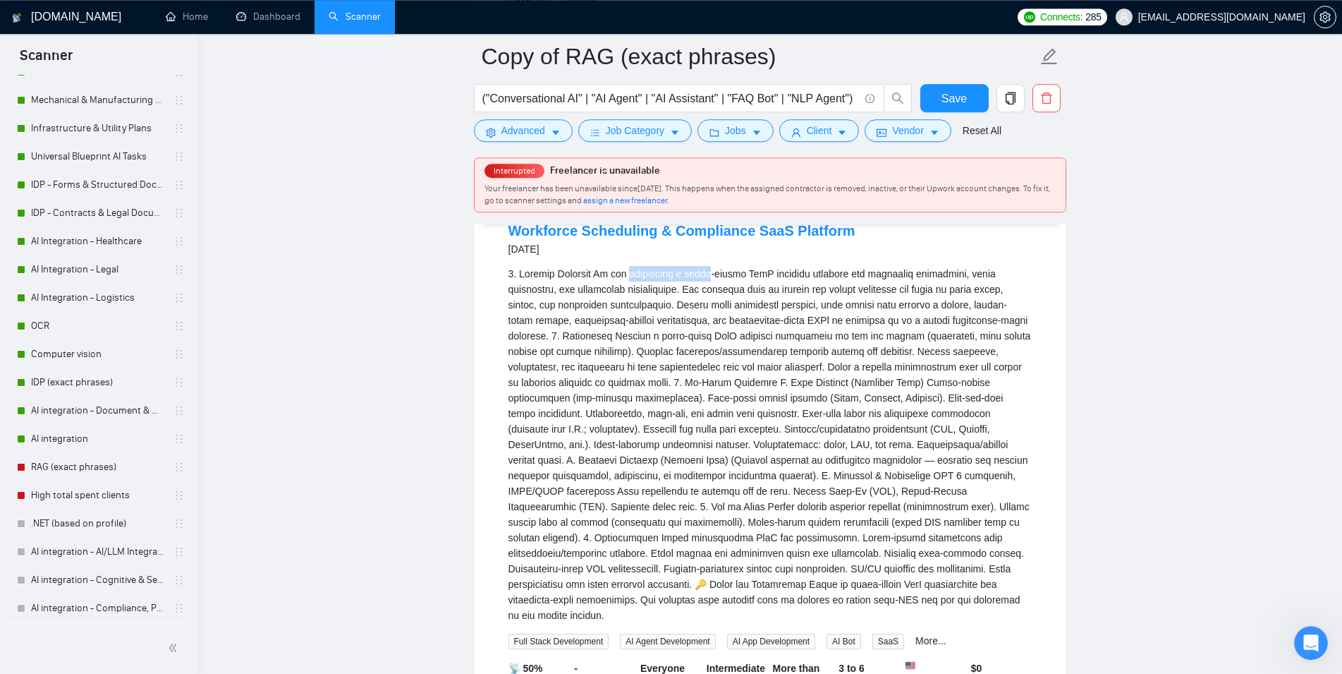
drag, startPoint x: 630, startPoint y: 308, endPoint x: 783, endPoint y: 311, distance: 153.1
click at [783, 311] on div "1. Project Overview\a\aWe are developing a multi-tenant SaaS platform designed …" at bounding box center [770, 444] width 523 height 357
click at [839, 311] on div "1. Project Overview\a\aWe are developing a multi-tenant SaaS platform designed …" at bounding box center [770, 444] width 523 height 357
drag, startPoint x: 864, startPoint y: 305, endPoint x: 927, endPoint y: 333, distance: 68.8
click at [926, 326] on div "1. Project Overview\a\aWe are developing a multi-tenant SaaS platform designed …" at bounding box center [770, 444] width 523 height 357
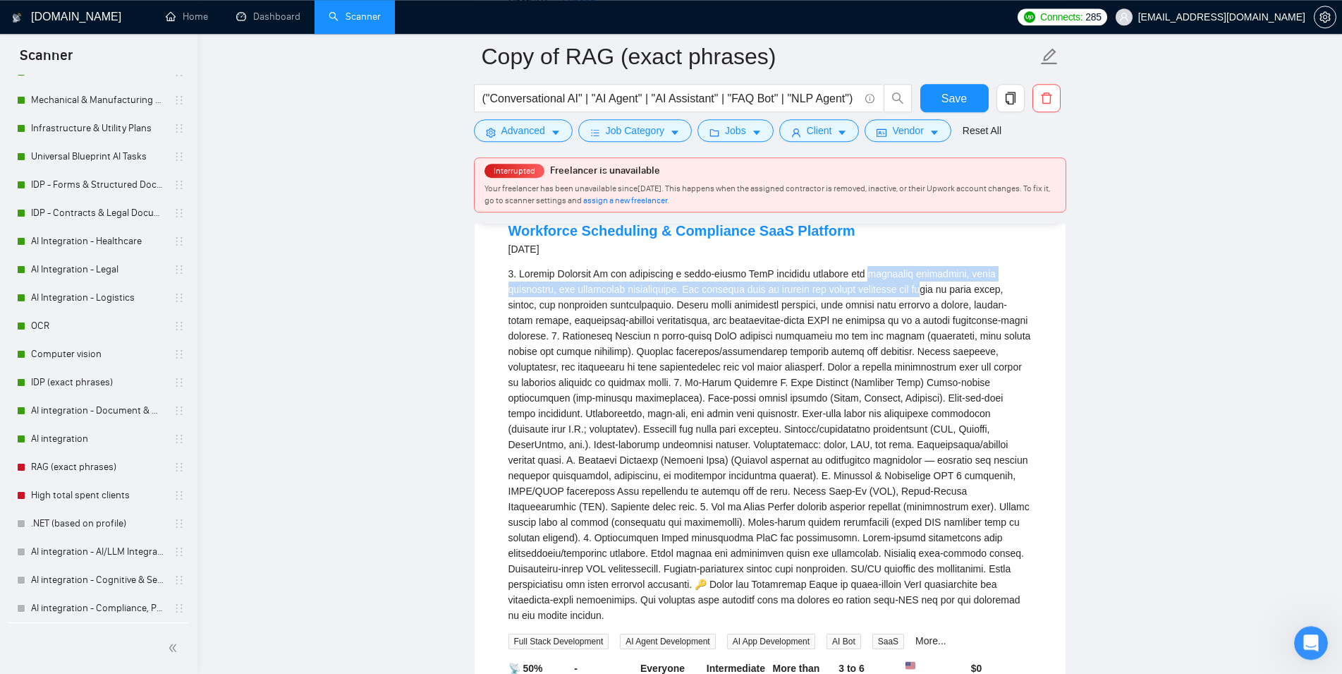
click at [564, 344] on div "1. Project Overview\a\aWe are developing a multi-tenant SaaS platform designed …" at bounding box center [770, 444] width 523 height 357
drag, startPoint x: 679, startPoint y: 310, endPoint x: 702, endPoint y: 326, distance: 28.0
click at [696, 322] on div "1. Project Overview\a\aWe are developing a multi-tenant SaaS platform designed …" at bounding box center [770, 444] width 523 height 357
click at [707, 331] on div "1. Project Overview\a\aWe are developing a multi-tenant SaaS platform designed …" at bounding box center [770, 444] width 523 height 357
drag, startPoint x: 689, startPoint y: 320, endPoint x: 776, endPoint y: 336, distance: 88.3
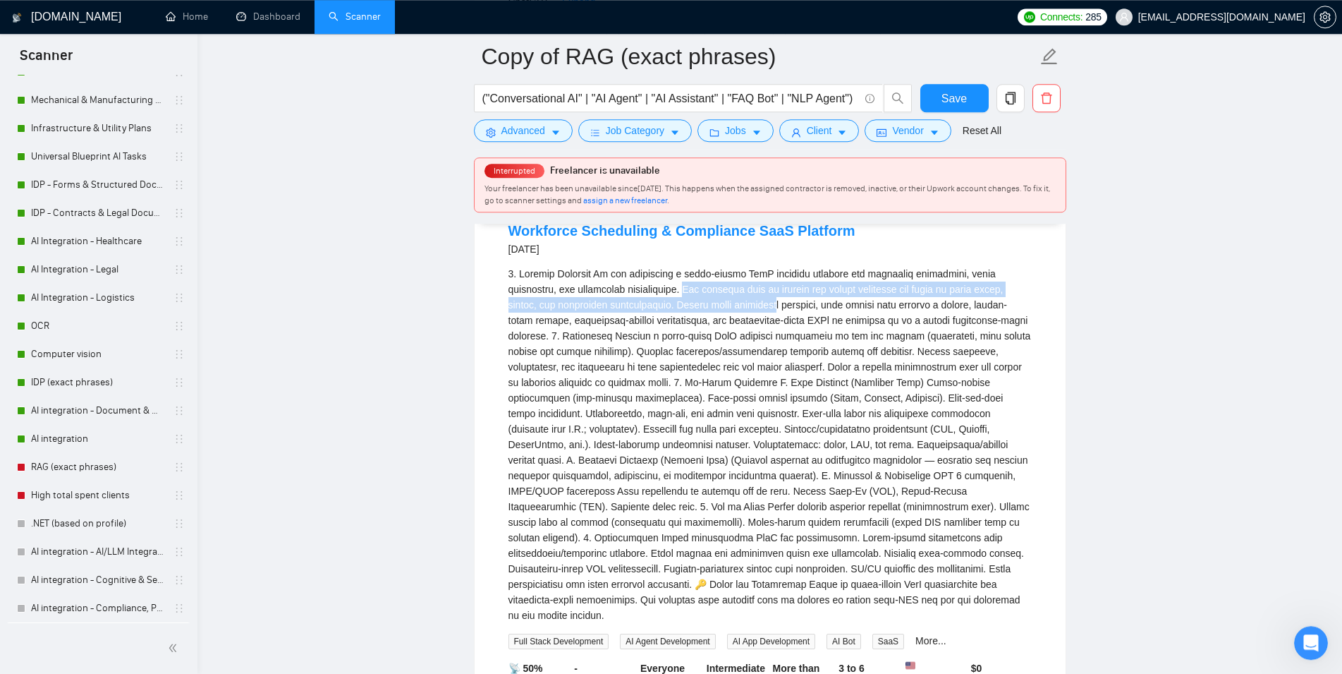
click at [776, 336] on div "1. Project Overview\a\aWe are developing a multi-tenant SaaS platform designed …" at bounding box center [770, 444] width 523 height 357
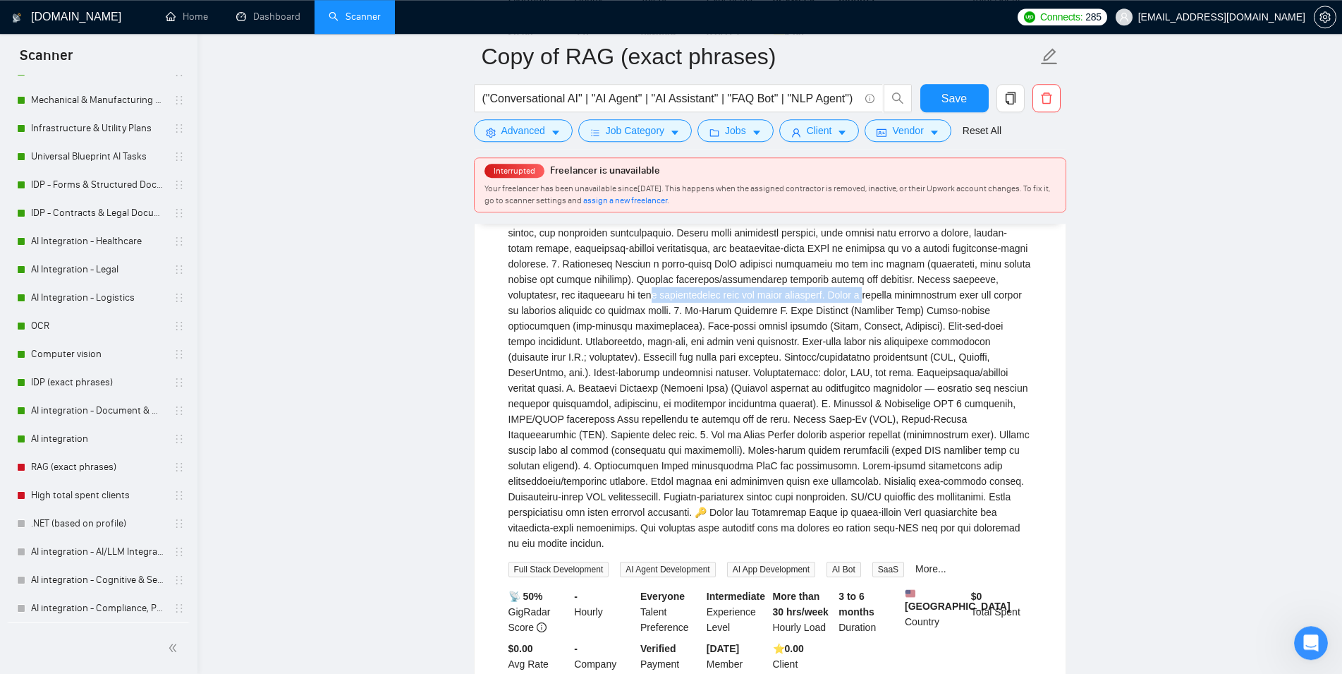
drag, startPoint x: 543, startPoint y: 328, endPoint x: 749, endPoint y: 324, distance: 206.0
click at [749, 324] on div "1. Project Overview\a\aWe are developing a multi-tenant SaaS platform designed …" at bounding box center [770, 372] width 523 height 357
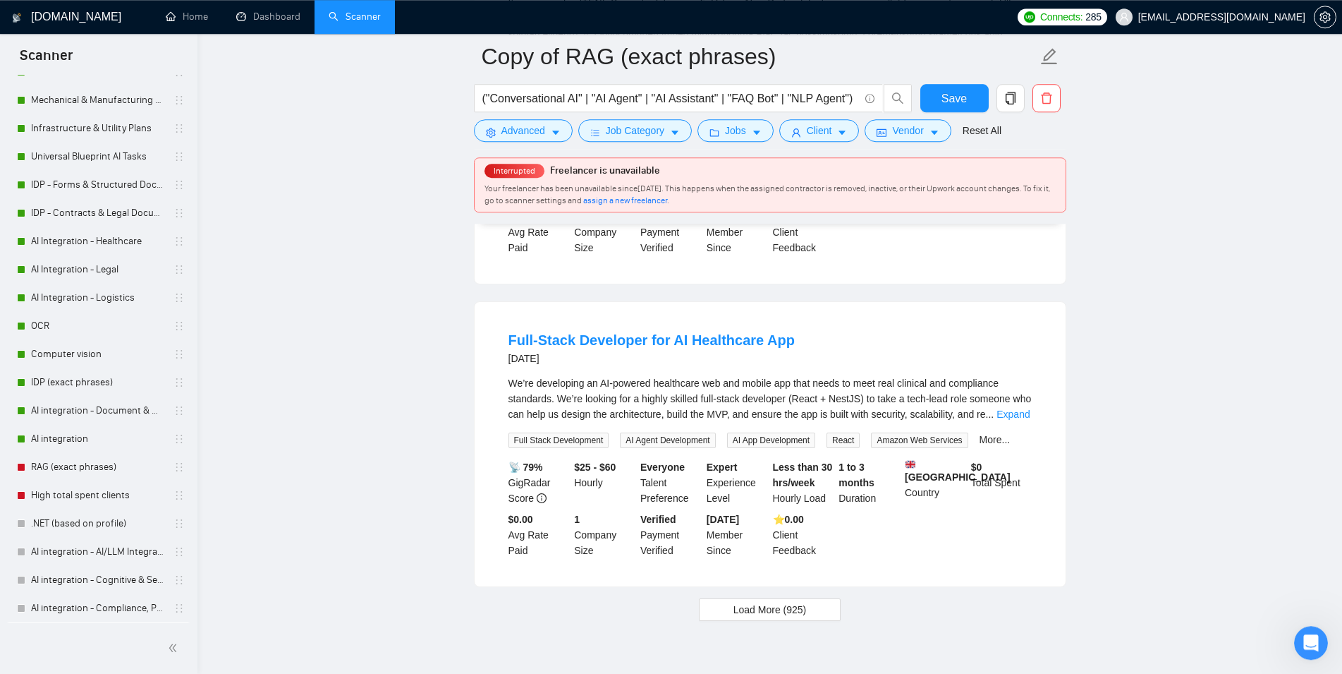
scroll to position [3896, 0]
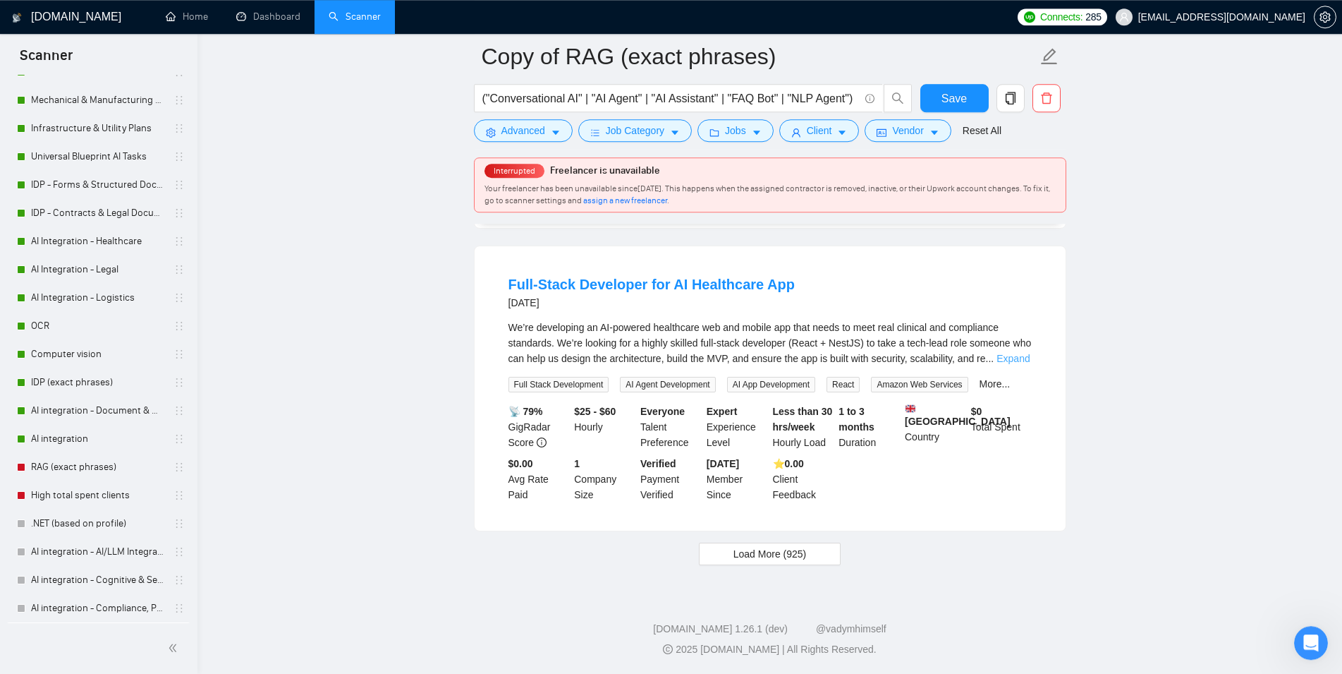
click at [998, 364] on link "Expand" at bounding box center [1013, 358] width 33 height 11
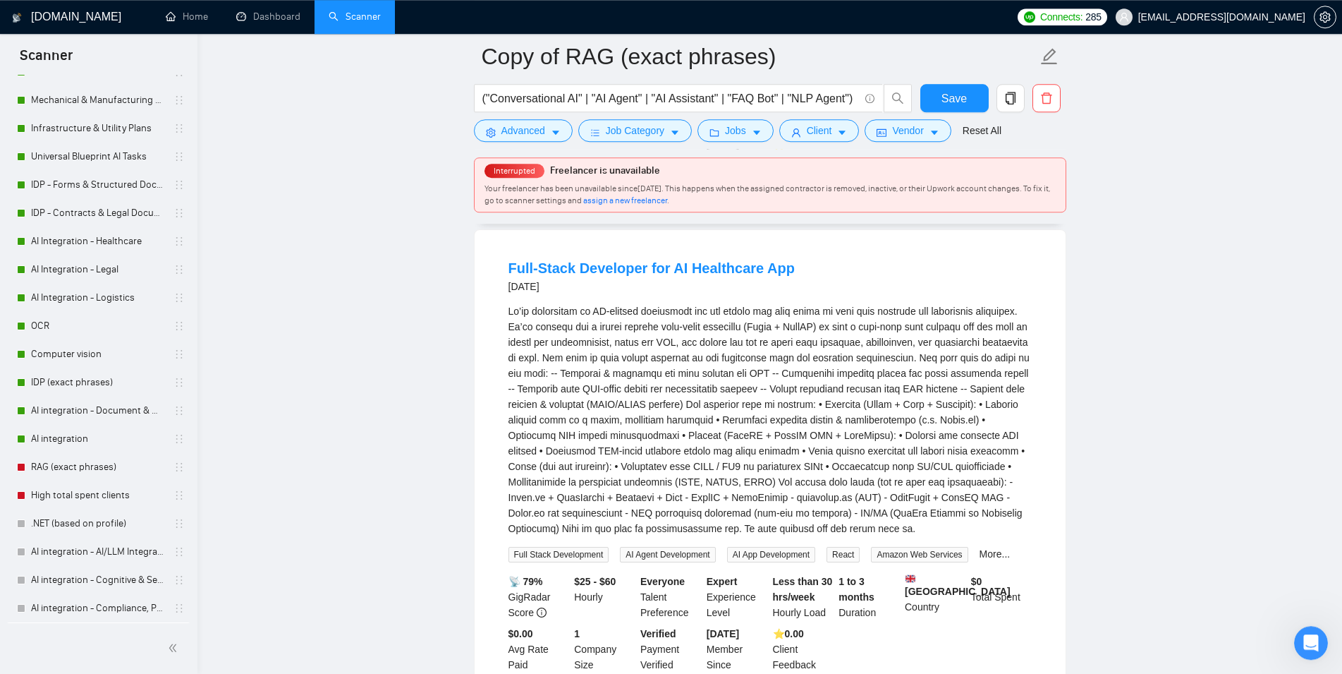
scroll to position [3968, 0]
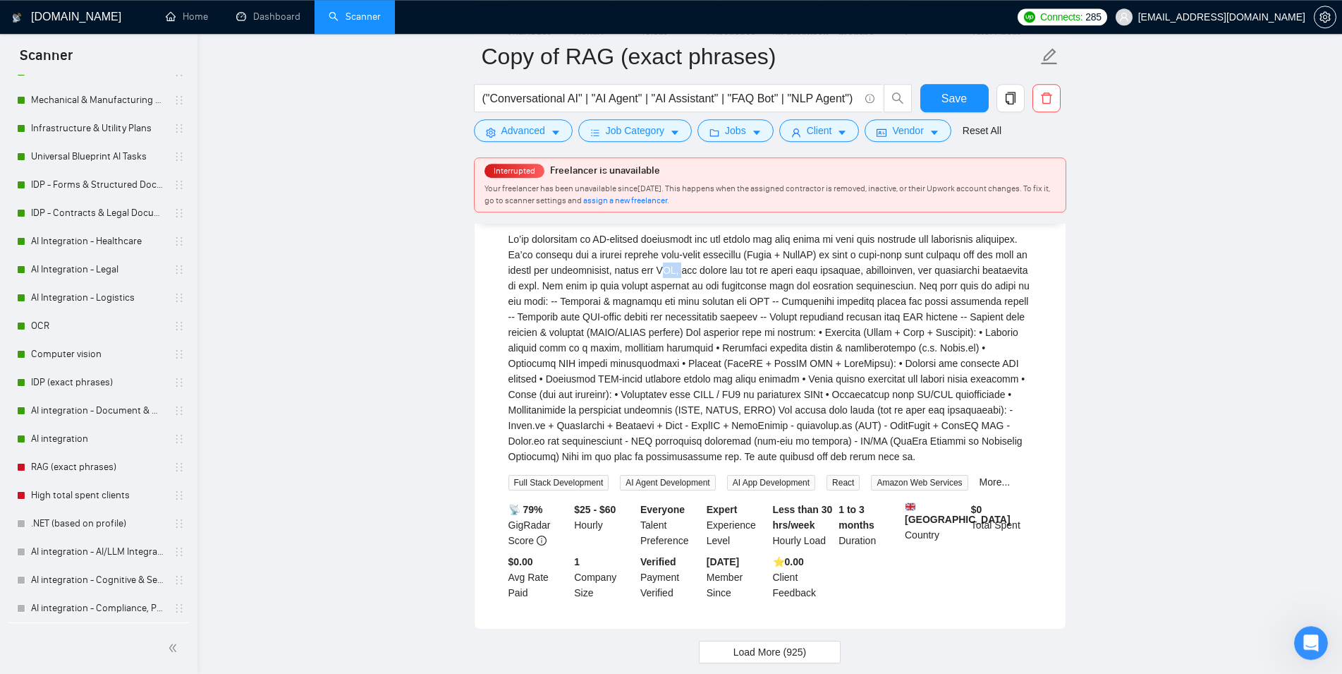
drag, startPoint x: 715, startPoint y: 289, endPoint x: 733, endPoint y: 291, distance: 17.7
click at [733, 291] on div "We’re developing an AI-powered healthcare web and mobile app that needs to meet…" at bounding box center [770, 347] width 523 height 233
drag, startPoint x: 624, startPoint y: 323, endPoint x: 657, endPoint y: 321, distance: 33.2
click at [648, 321] on div "We’re developing an AI-powered healthcare web and mobile app that needs to meet…" at bounding box center [770, 347] width 523 height 233
drag, startPoint x: 655, startPoint y: 330, endPoint x: 747, endPoint y: 326, distance: 91.8
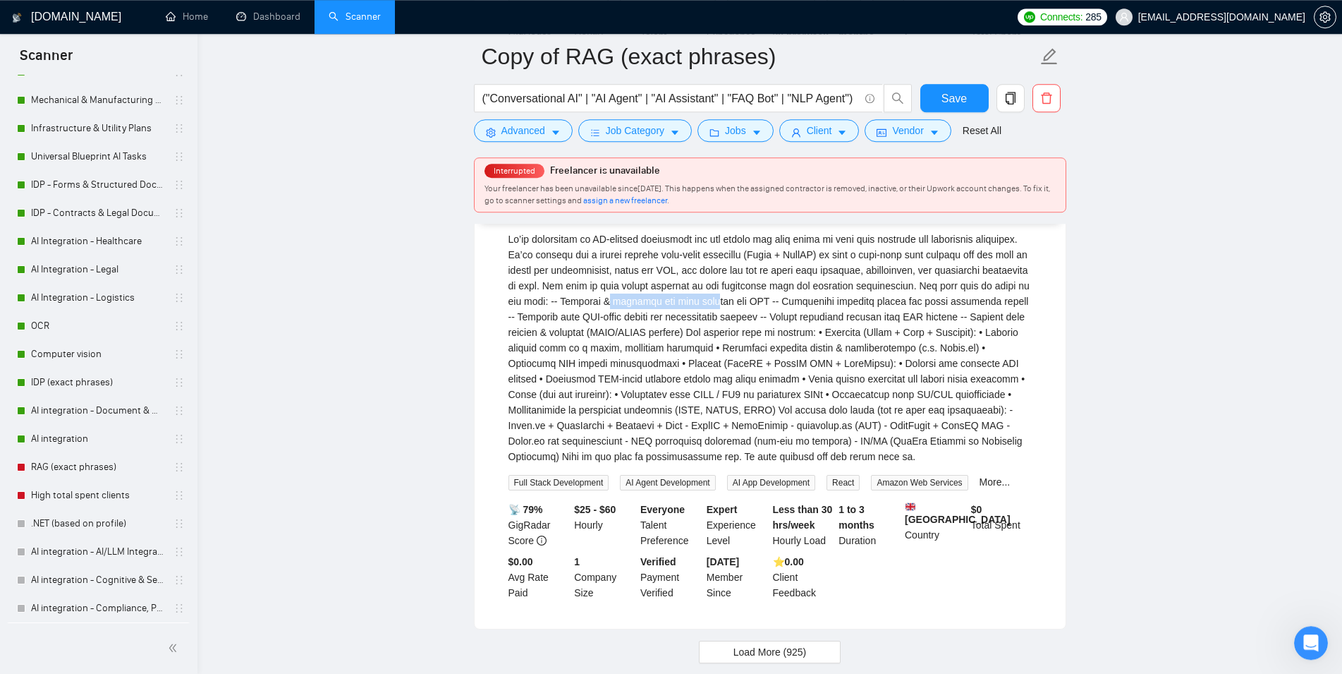
click at [747, 326] on div "We’re developing an AI-powered healthcare web and mobile app that needs to meet…" at bounding box center [770, 347] width 523 height 233
drag, startPoint x: 806, startPoint y: 330, endPoint x: 954, endPoint y: 329, distance: 147.4
click at [954, 329] on div "We’re developing an AI-powered healthcare web and mobile app that needs to meet…" at bounding box center [770, 347] width 523 height 233
click at [839, 337] on div "We’re developing an AI-powered healthcare web and mobile app that needs to meet…" at bounding box center [770, 347] width 523 height 233
click at [813, 344] on div "We’re developing an AI-powered healthcare web and mobile app that needs to meet…" at bounding box center [770, 347] width 523 height 233
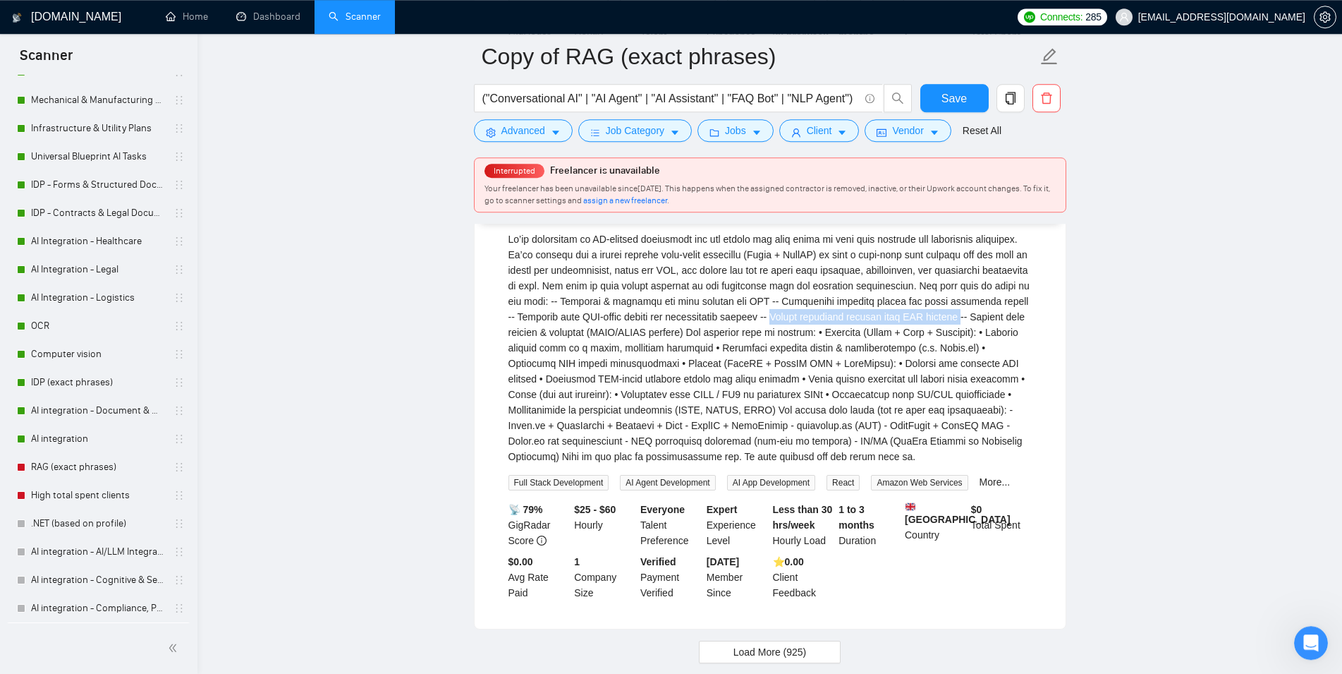
drag, startPoint x: 813, startPoint y: 344, endPoint x: 965, endPoint y: 341, distance: 152.4
click at [965, 341] on div "We’re developing an AI-powered healthcare web and mobile app that needs to meet…" at bounding box center [770, 347] width 523 height 233
click at [621, 332] on div "We’re developing an AI-powered healthcare web and mobile app that needs to meet…" at bounding box center [770, 347] width 523 height 233
drag, startPoint x: 621, startPoint y: 332, endPoint x: 777, endPoint y: 326, distance: 156.0
click at [777, 326] on div "We’re developing an AI-powered healthcare web and mobile app that needs to meet…" at bounding box center [770, 347] width 523 height 233
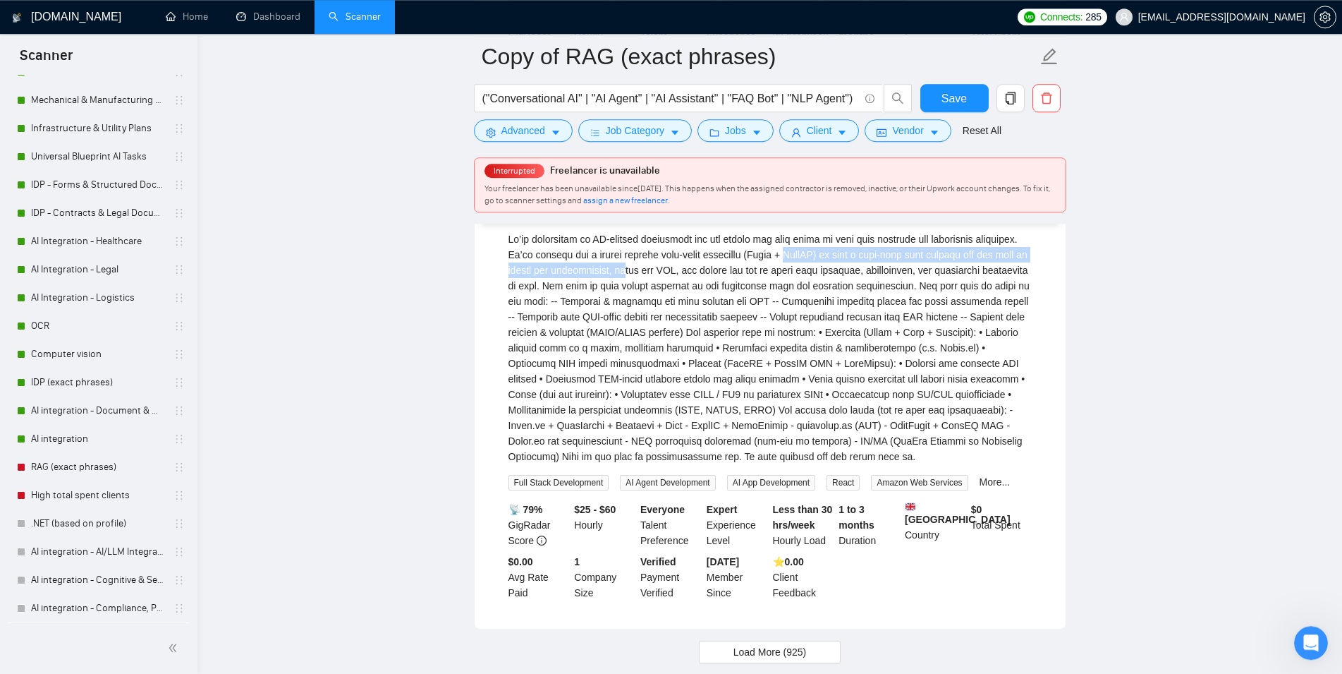
drag, startPoint x: 674, startPoint y: 291, endPoint x: 833, endPoint y: 282, distance: 158.9
click at [830, 282] on div "We’re developing an AI-powered healthcare web and mobile app that needs to meet…" at bounding box center [770, 347] width 523 height 233
click at [856, 294] on div "We’re developing an AI-powered healthcare web and mobile app that needs to meet…" at bounding box center [770, 347] width 523 height 233
drag, startPoint x: 868, startPoint y: 297, endPoint x: 901, endPoint y: 296, distance: 33.2
click at [901, 296] on div "We’re developing an AI-powered healthcare web and mobile app that needs to meet…" at bounding box center [770, 347] width 523 height 233
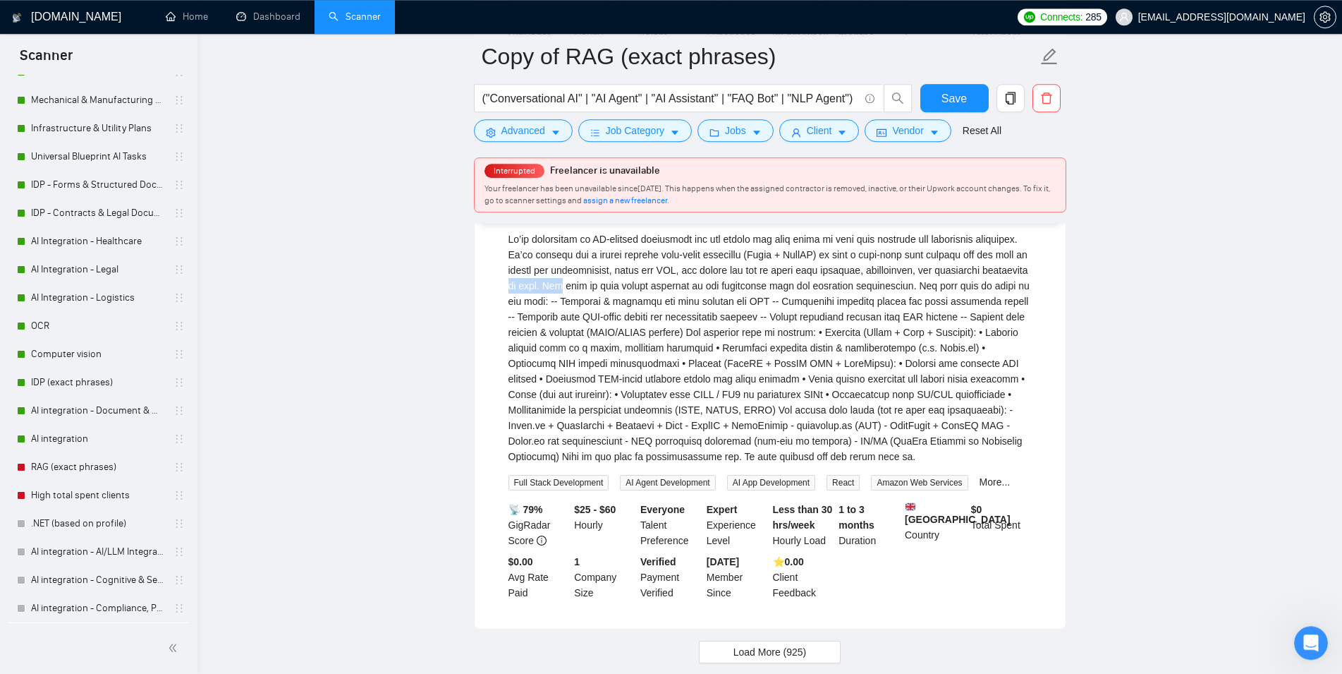
drag, startPoint x: 556, startPoint y: 316, endPoint x: 638, endPoint y: 312, distance: 82.6
click at [638, 312] on div "We’re developing an AI-powered healthcare web and mobile app that needs to meet…" at bounding box center [770, 347] width 523 height 233
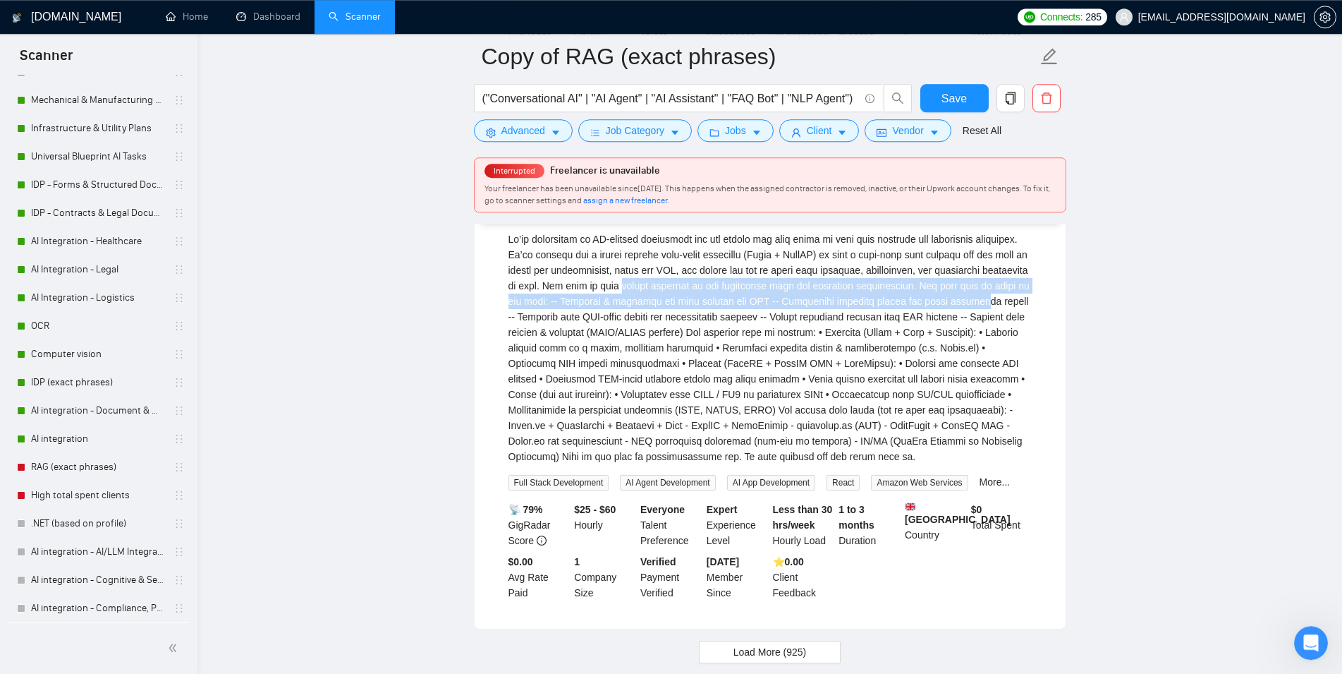
drag, startPoint x: 737, startPoint y: 306, endPoint x: 1007, endPoint y: 331, distance: 271.3
click at [1007, 331] on div "We’re developing an AI-powered healthcare web and mobile app that needs to meet…" at bounding box center [770, 347] width 523 height 233
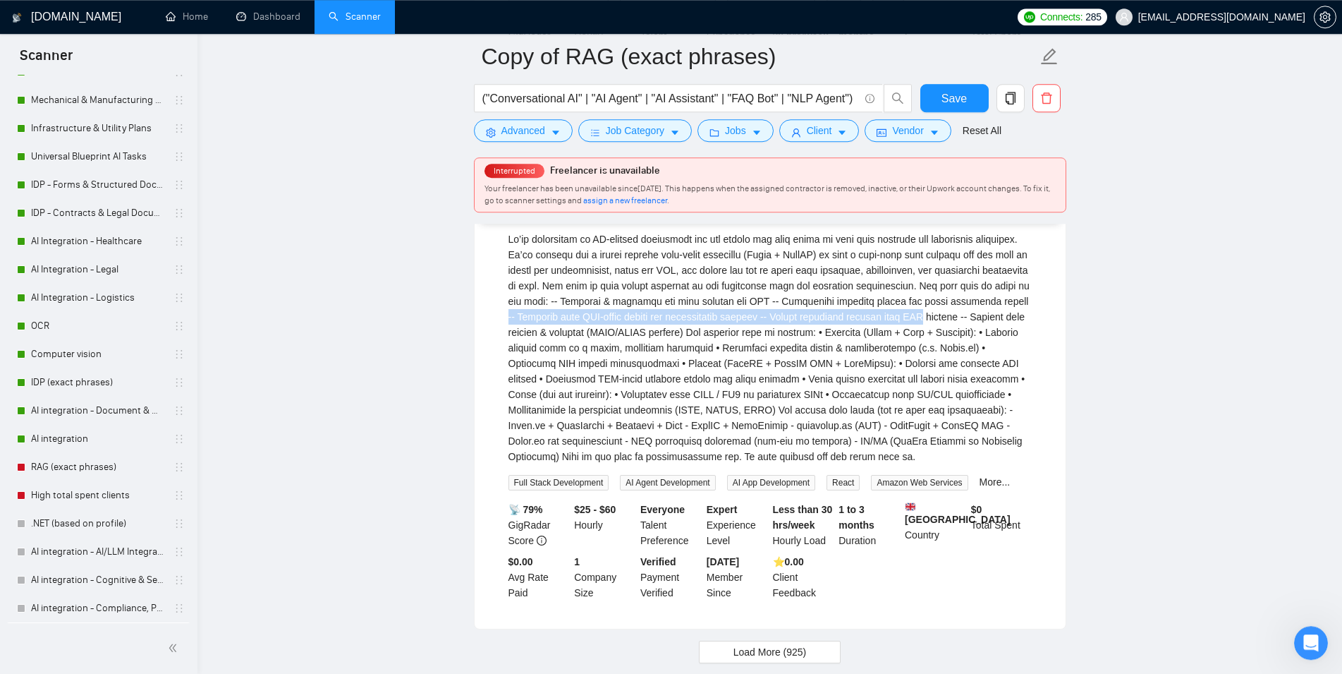
drag, startPoint x: 542, startPoint y: 341, endPoint x: 949, endPoint y: 347, distance: 407.8
click at [949, 347] on div "We’re developing an AI-powered healthcare web and mobile app that needs to meet…" at bounding box center [770, 347] width 523 height 233
drag, startPoint x: 519, startPoint y: 358, endPoint x: 710, endPoint y: 360, distance: 190.5
click at [700, 360] on div "We’re developing an AI-powered healthcare web and mobile app that needs to meet…" at bounding box center [770, 347] width 523 height 233
drag, startPoint x: 752, startPoint y: 358, endPoint x: 872, endPoint y: 360, distance: 119.9
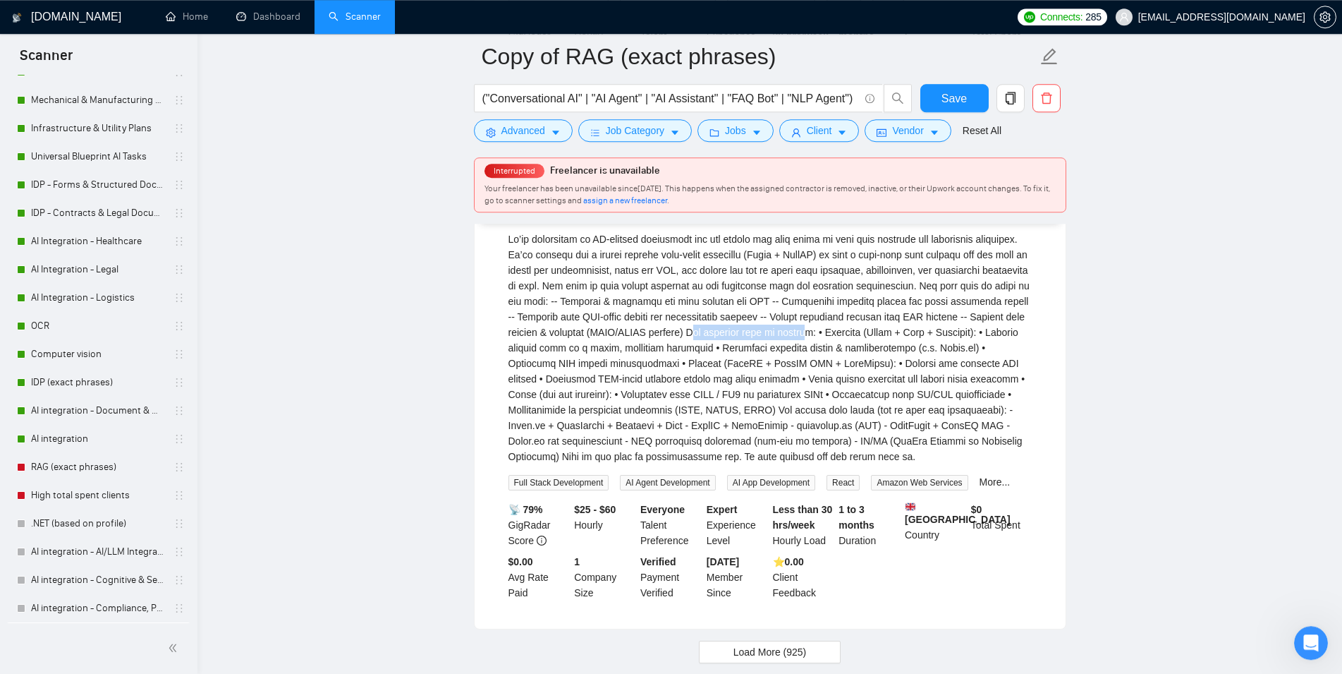
click at [870, 360] on div "We’re developing an AI-powered healthcare web and mobile app that needs to meet…" at bounding box center [770, 347] width 523 height 233
drag, startPoint x: 894, startPoint y: 360, endPoint x: 903, endPoint y: 360, distance: 9.2
click at [903, 360] on div "We’re developing an AI-powered healthcare web and mobile app that needs to meet…" at bounding box center [770, 347] width 523 height 233
drag, startPoint x: 558, startPoint y: 375, endPoint x: 803, endPoint y: 373, distance: 244.8
click at [803, 373] on div "We’re developing an AI-powered healthcare web and mobile app that needs to meet…" at bounding box center [770, 347] width 523 height 233
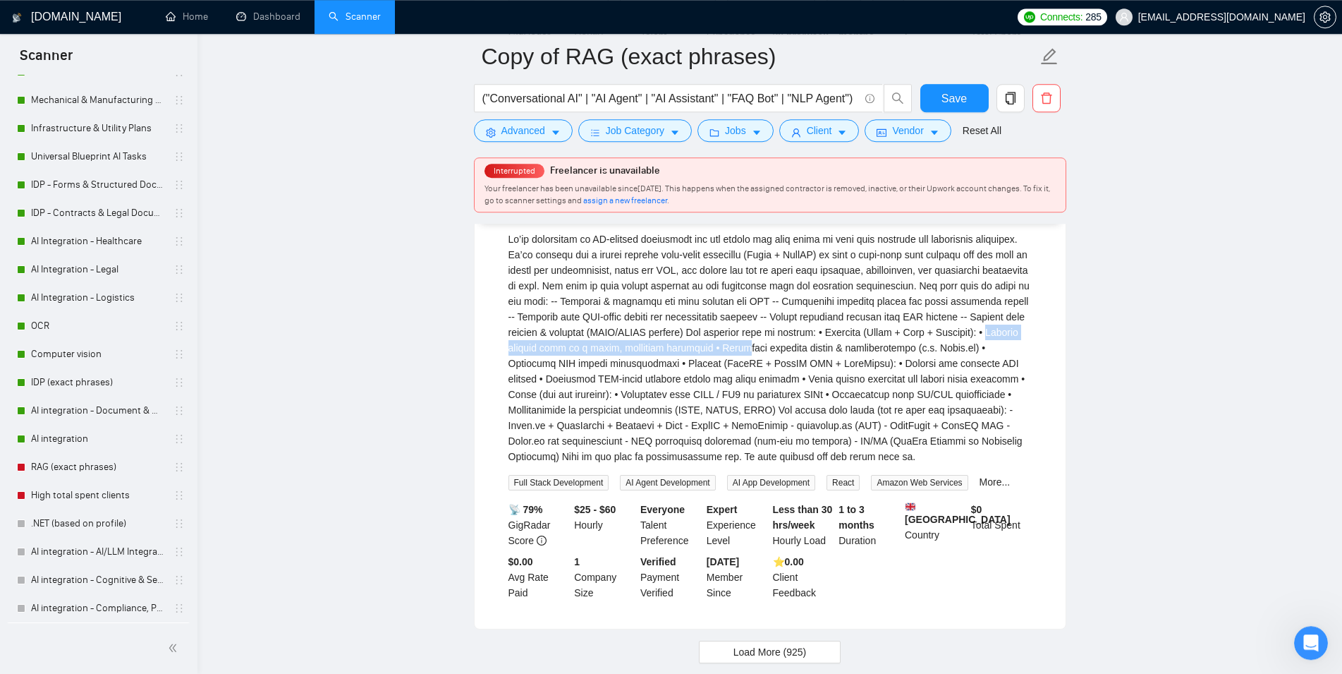
click at [858, 373] on div "We’re developing an AI-powered healthcare web and mobile app that needs to meet…" at bounding box center [770, 347] width 523 height 233
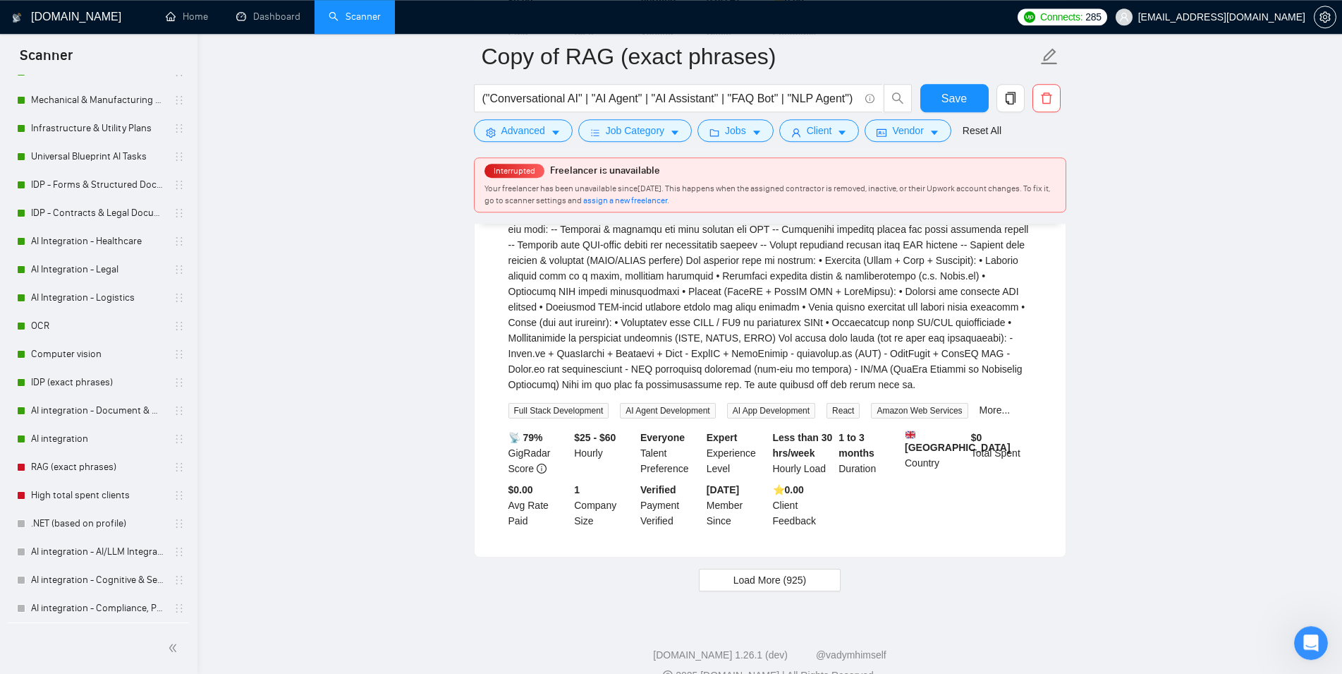
scroll to position [4101, 0]
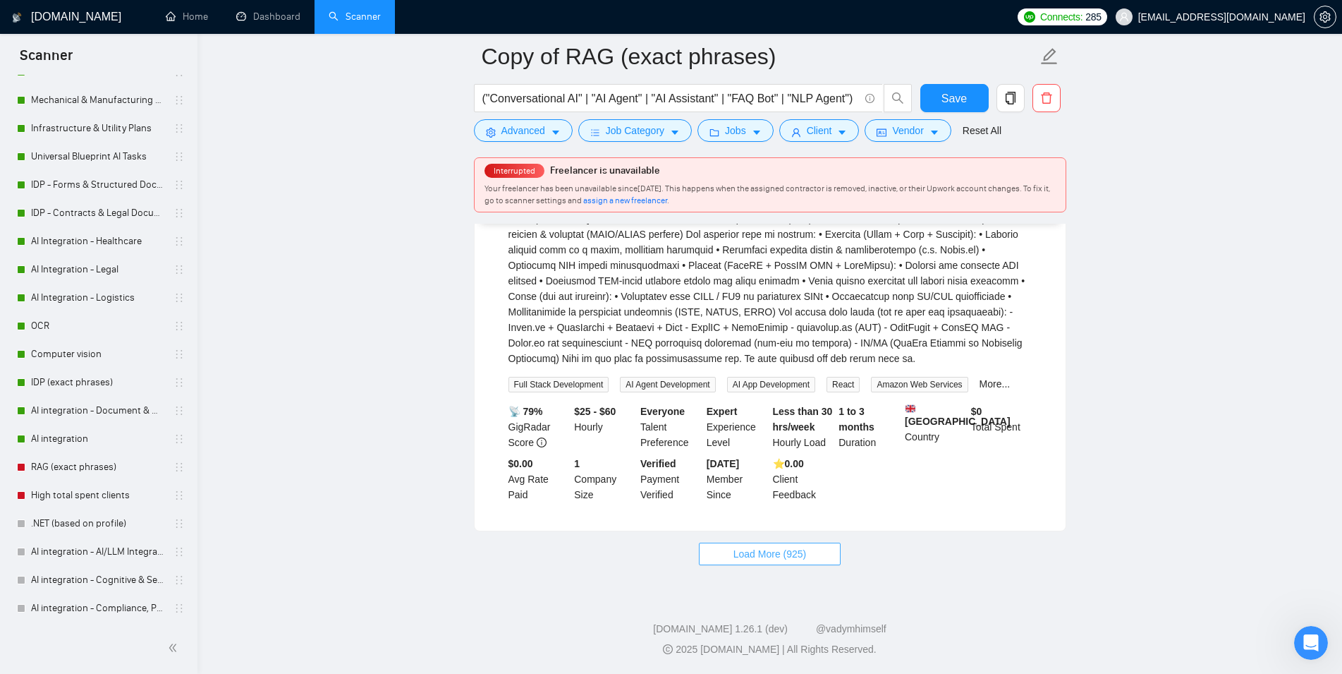
click at [803, 549] on span "Load More (925)" at bounding box center [770, 554] width 73 height 16
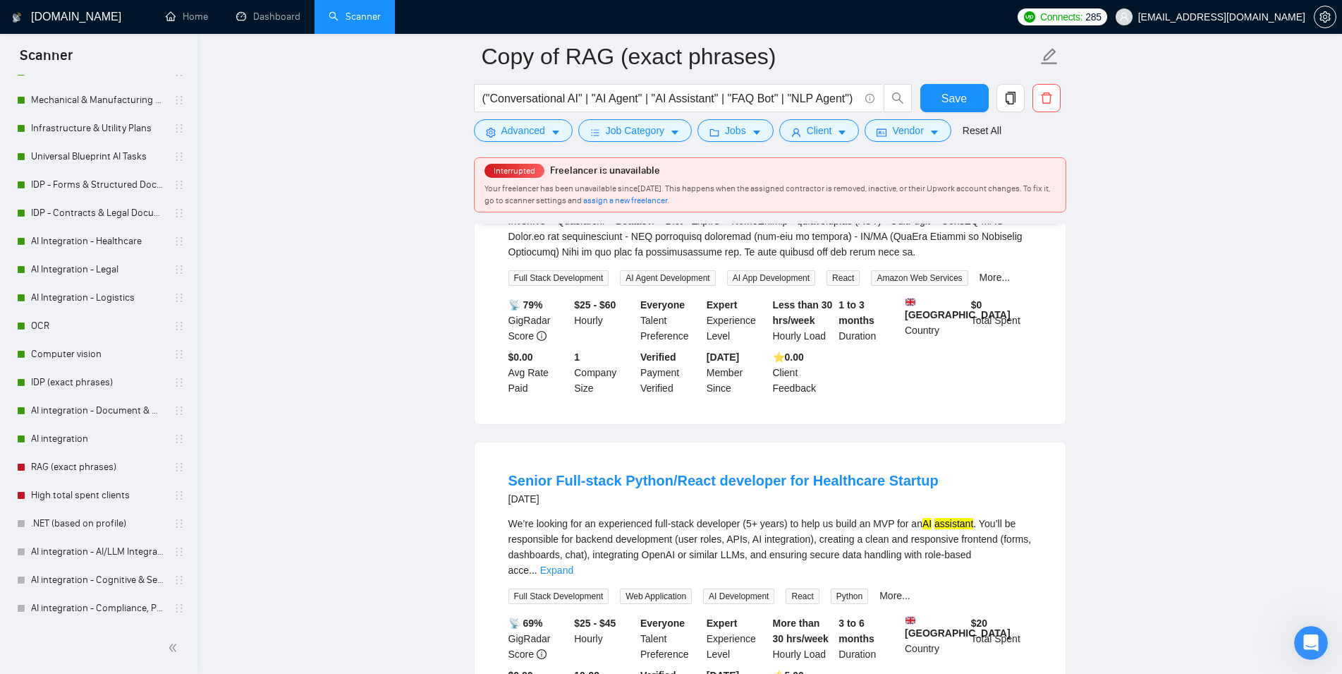
scroll to position [4245, 0]
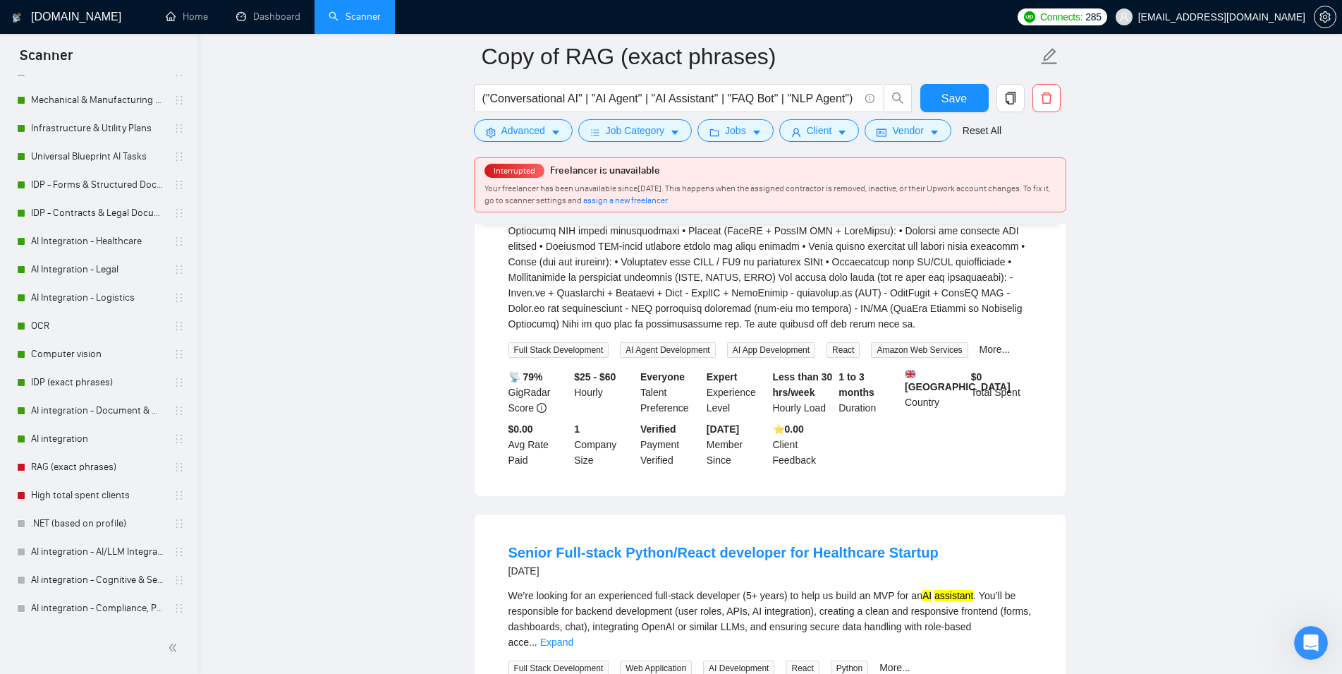
scroll to position [4029, 0]
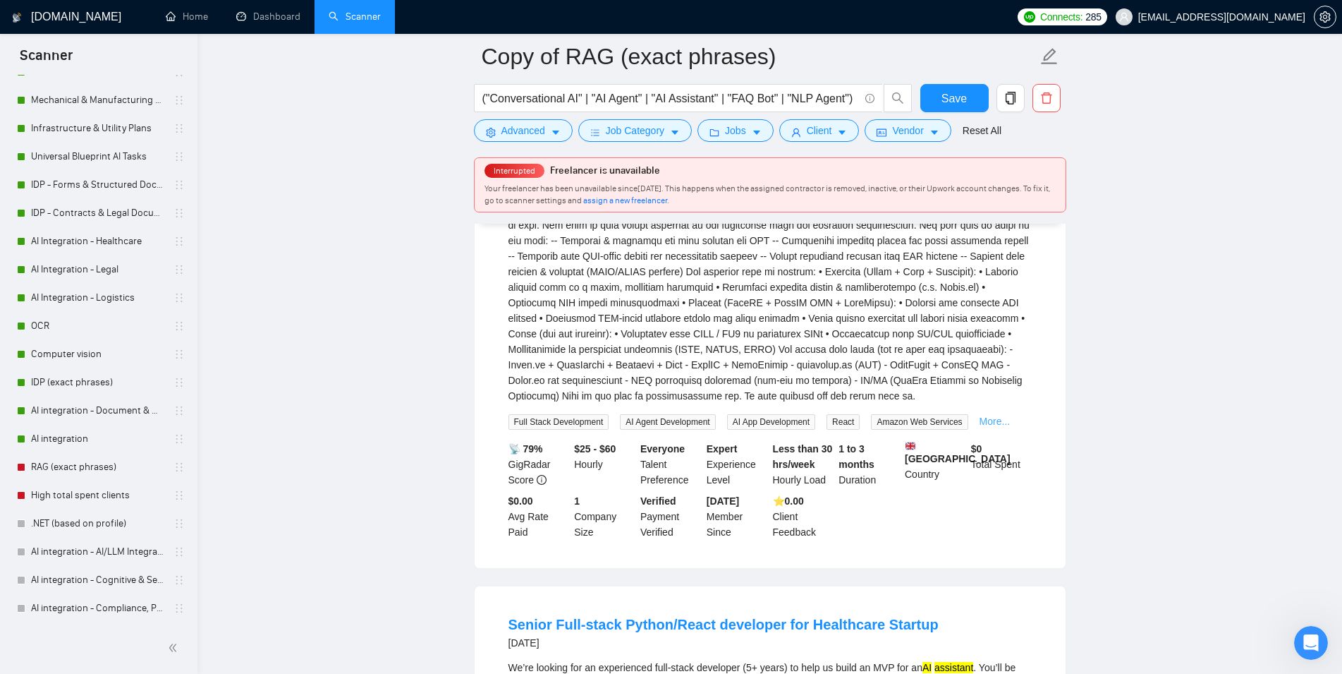
click at [991, 427] on link "More..." at bounding box center [995, 420] width 31 height 11
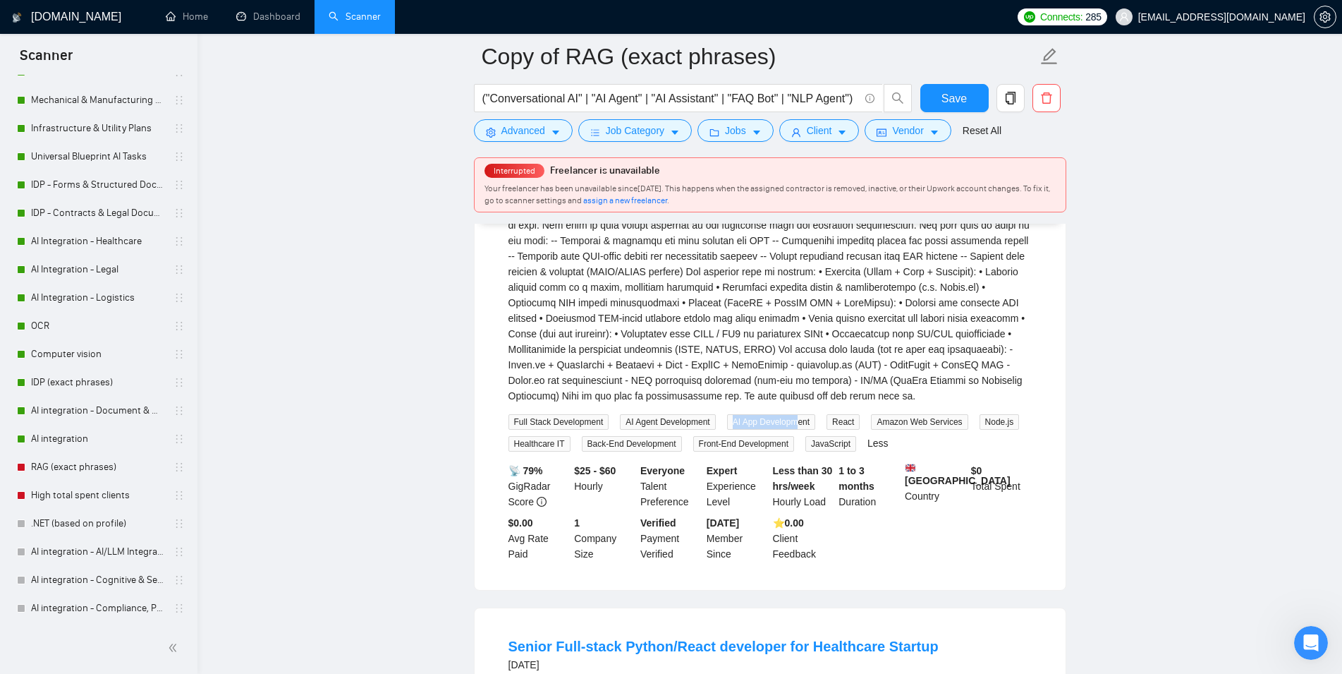
drag, startPoint x: 727, startPoint y: 446, endPoint x: 804, endPoint y: 447, distance: 76.9
click at [803, 430] on span "AI App Development" at bounding box center [771, 422] width 88 height 16
click at [812, 430] on span "AI App Development" at bounding box center [771, 422] width 88 height 16
drag, startPoint x: 703, startPoint y: 451, endPoint x: 626, endPoint y: 454, distance: 76.2
click at [626, 430] on span "AI Agent Development" at bounding box center [667, 422] width 95 height 16
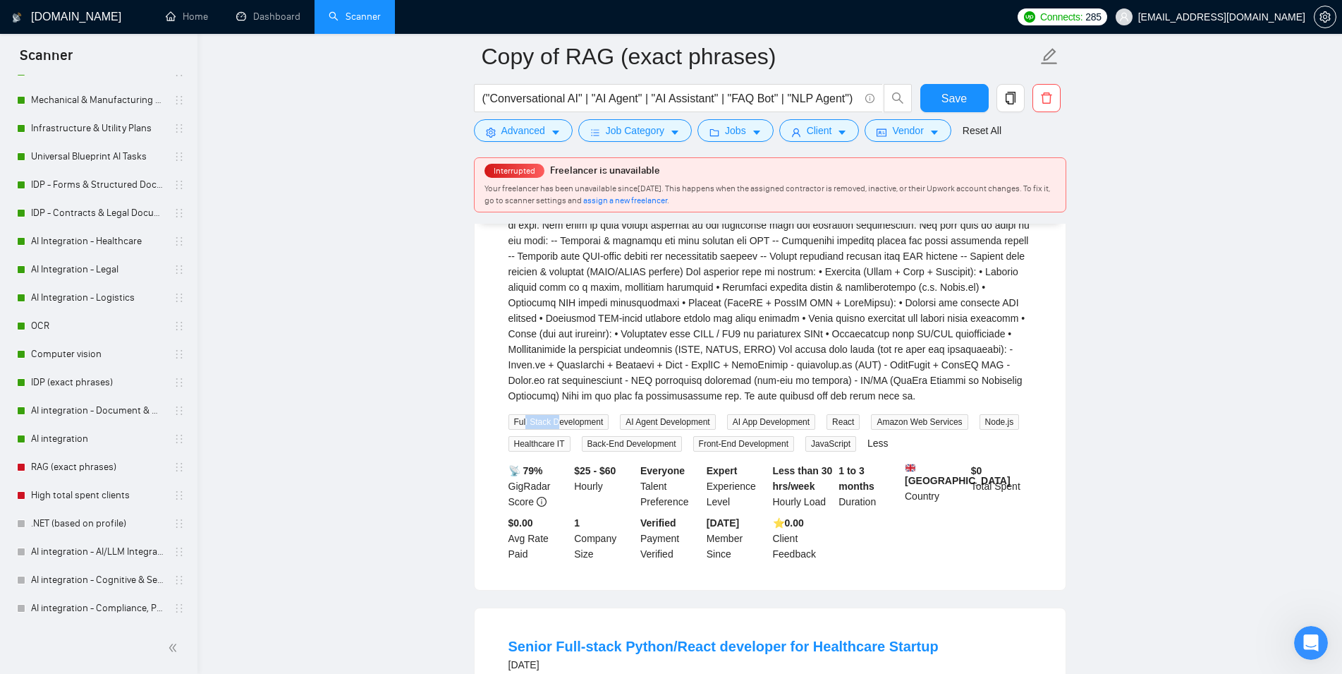
drag, startPoint x: 525, startPoint y: 449, endPoint x: 592, endPoint y: 449, distance: 67.0
click at [580, 430] on span "Full Stack Development" at bounding box center [559, 422] width 101 height 16
drag, startPoint x: 885, startPoint y: 449, endPoint x: 947, endPoint y: 456, distance: 61.7
click at [946, 451] on div "Full Stack Development AI Agent Development AI App Development React Amazon Web…" at bounding box center [770, 432] width 529 height 38
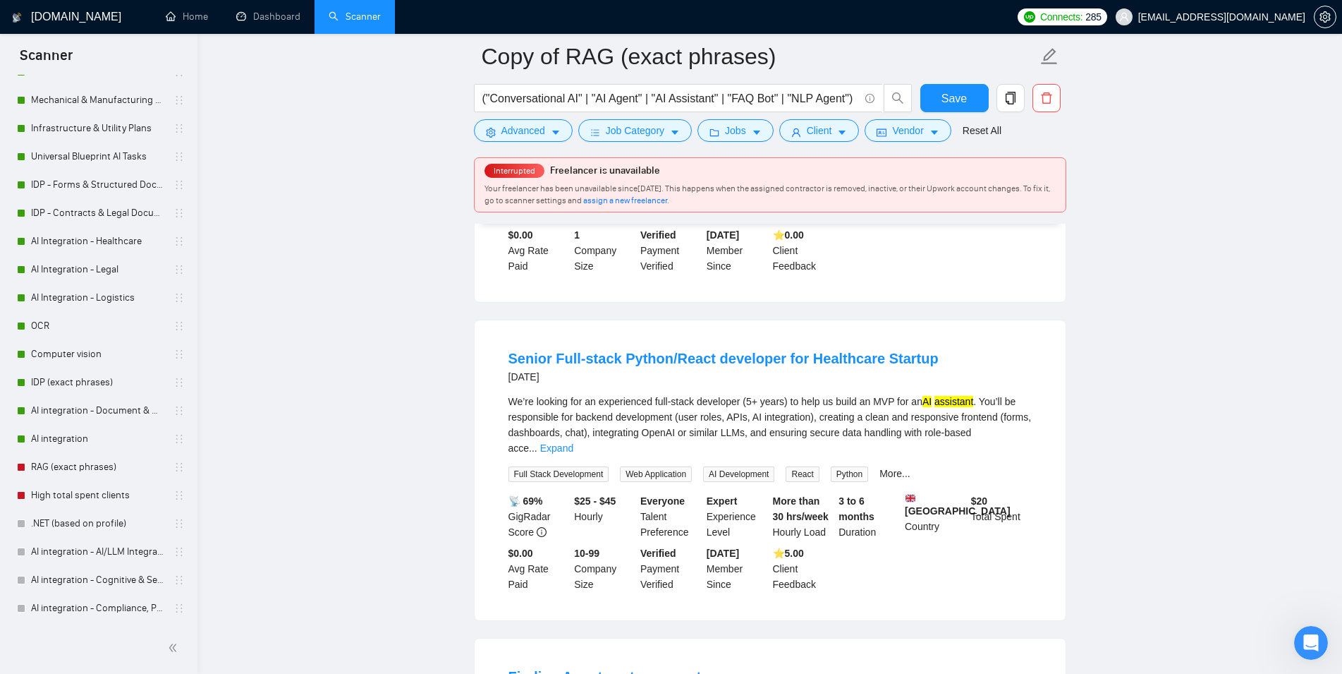
scroll to position [4389, 0]
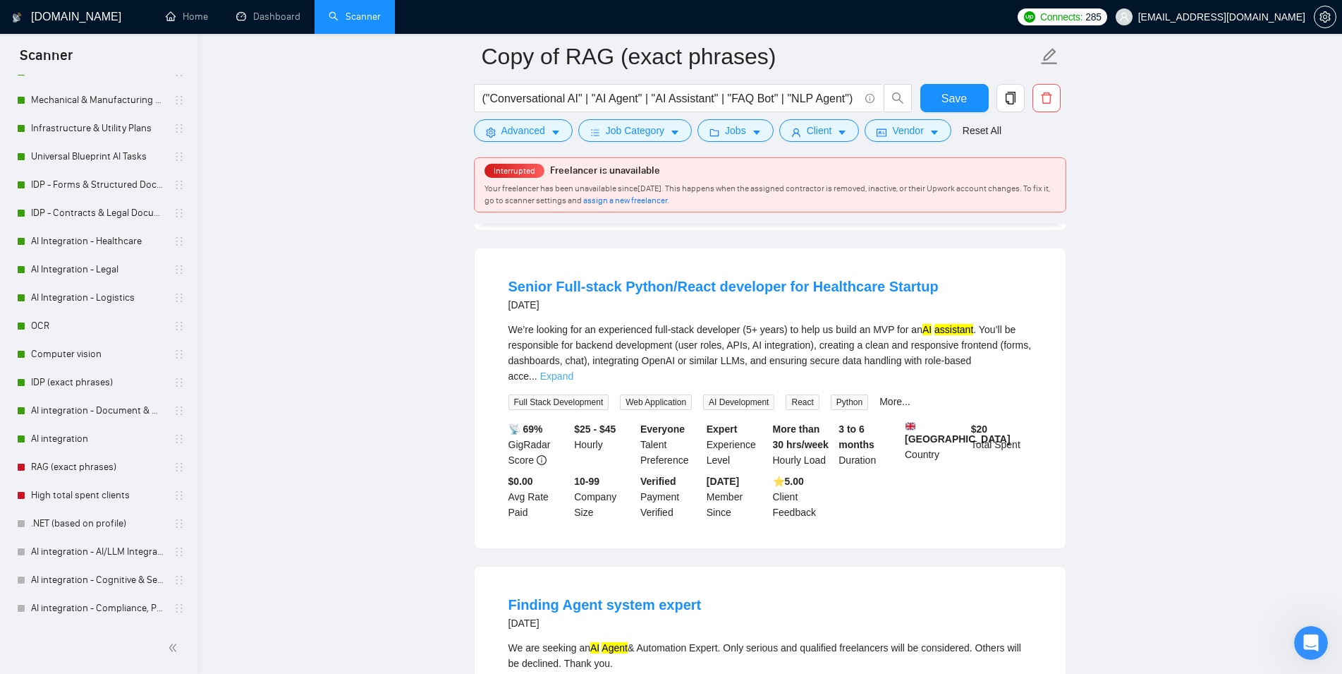
click at [573, 382] on link "Expand" at bounding box center [556, 375] width 33 height 11
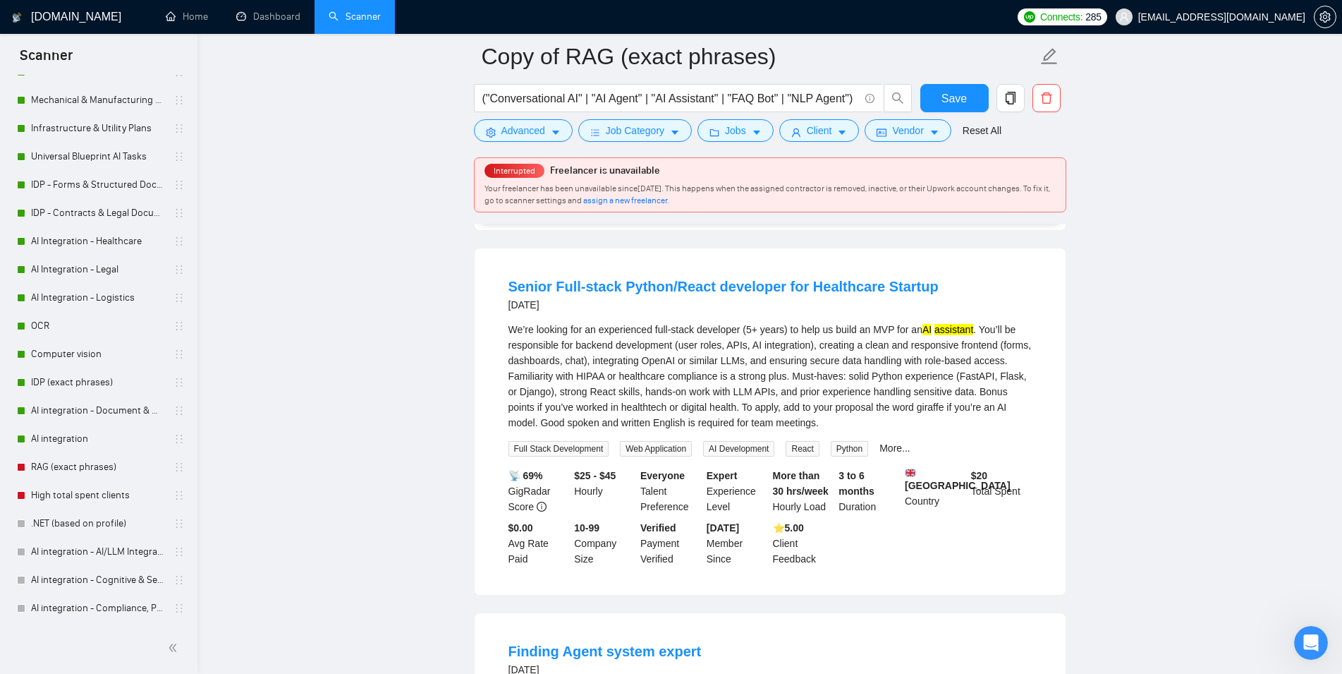
click at [712, 365] on div "We’re looking for an experienced full-stack developer (5+ years) to help us bui…" at bounding box center [770, 376] width 523 height 109
click at [853, 385] on div "We’re looking for an experienced full-stack developer (5+ years) to help us bui…" at bounding box center [770, 376] width 523 height 109
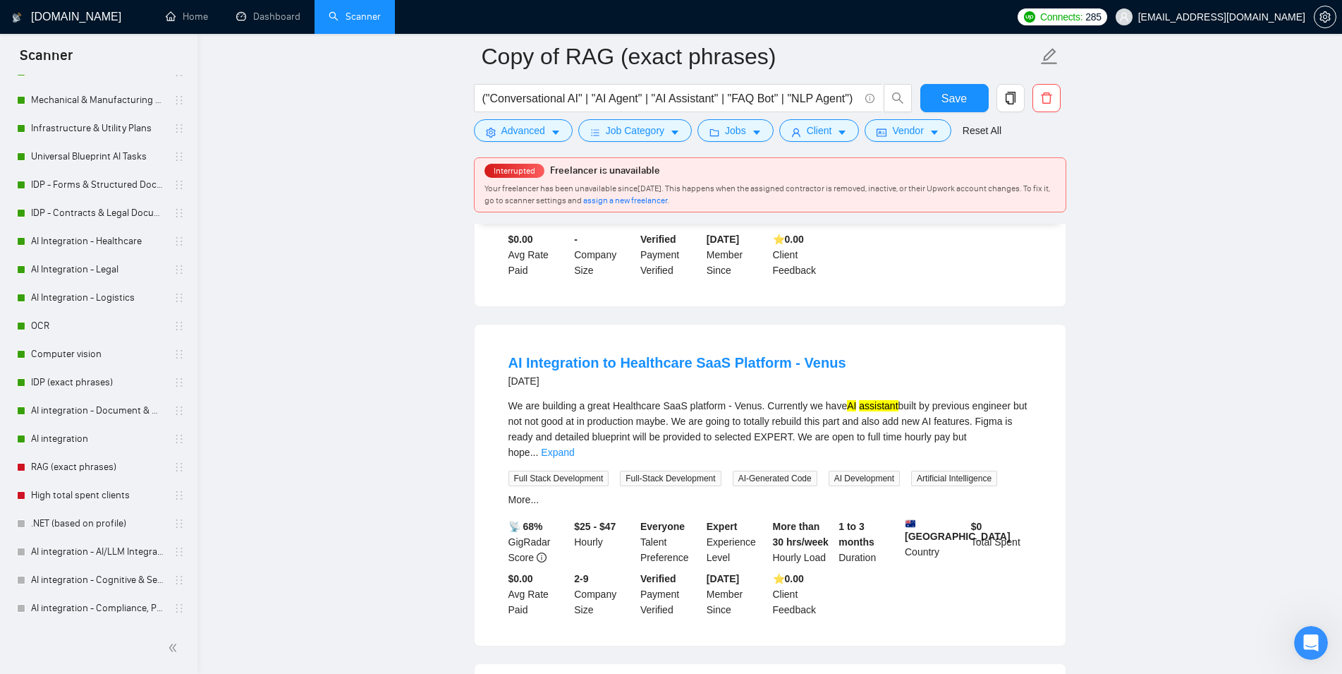
scroll to position [5036, 0]
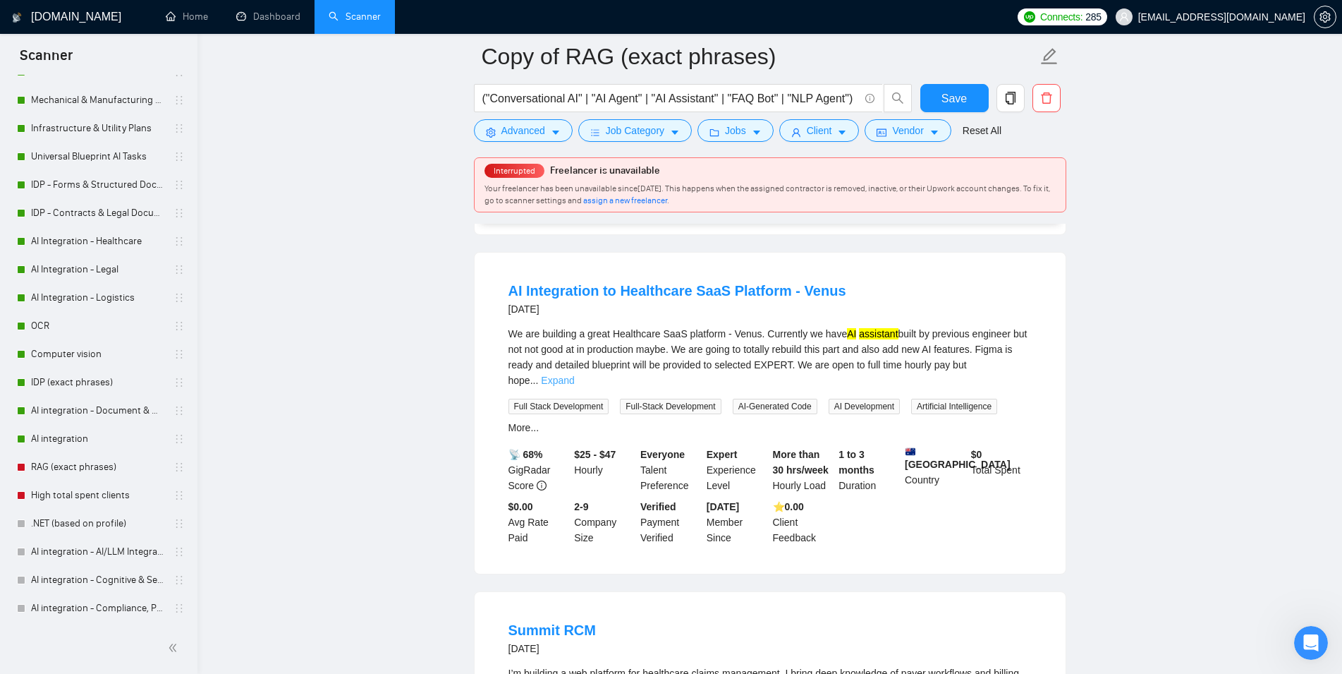
click at [574, 386] on link "Expand" at bounding box center [557, 380] width 33 height 11
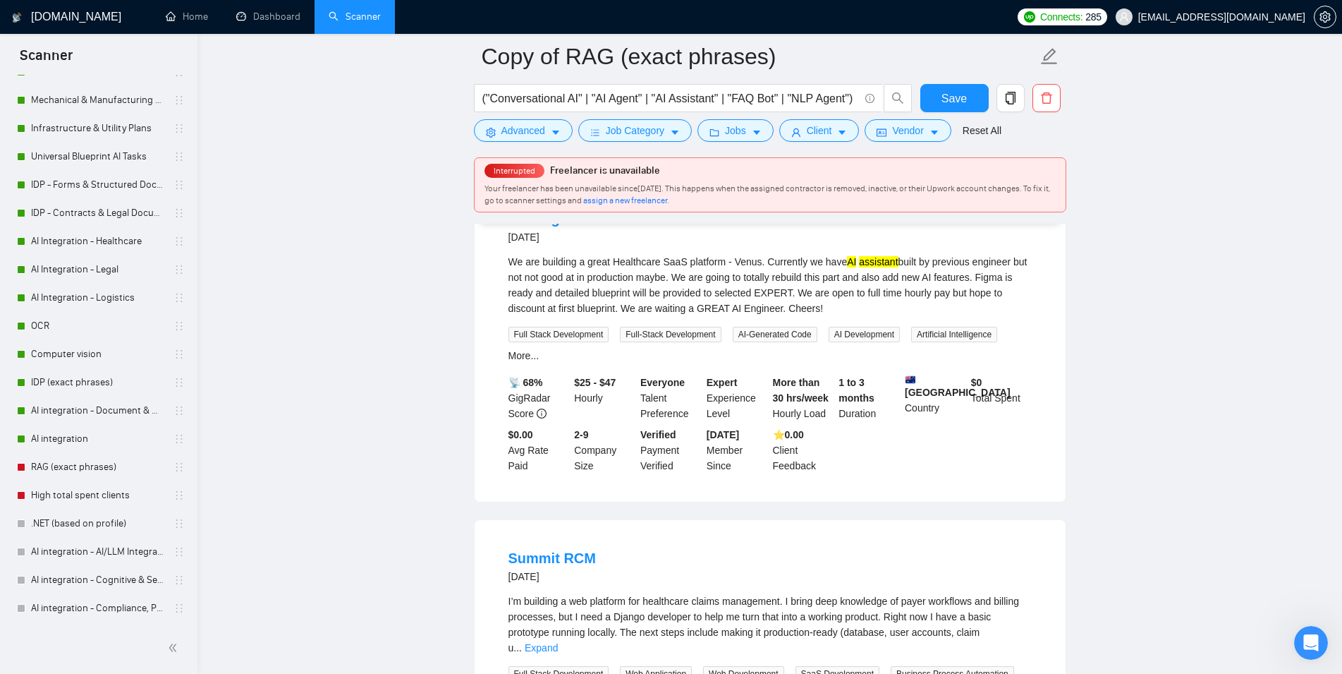
scroll to position [5324, 0]
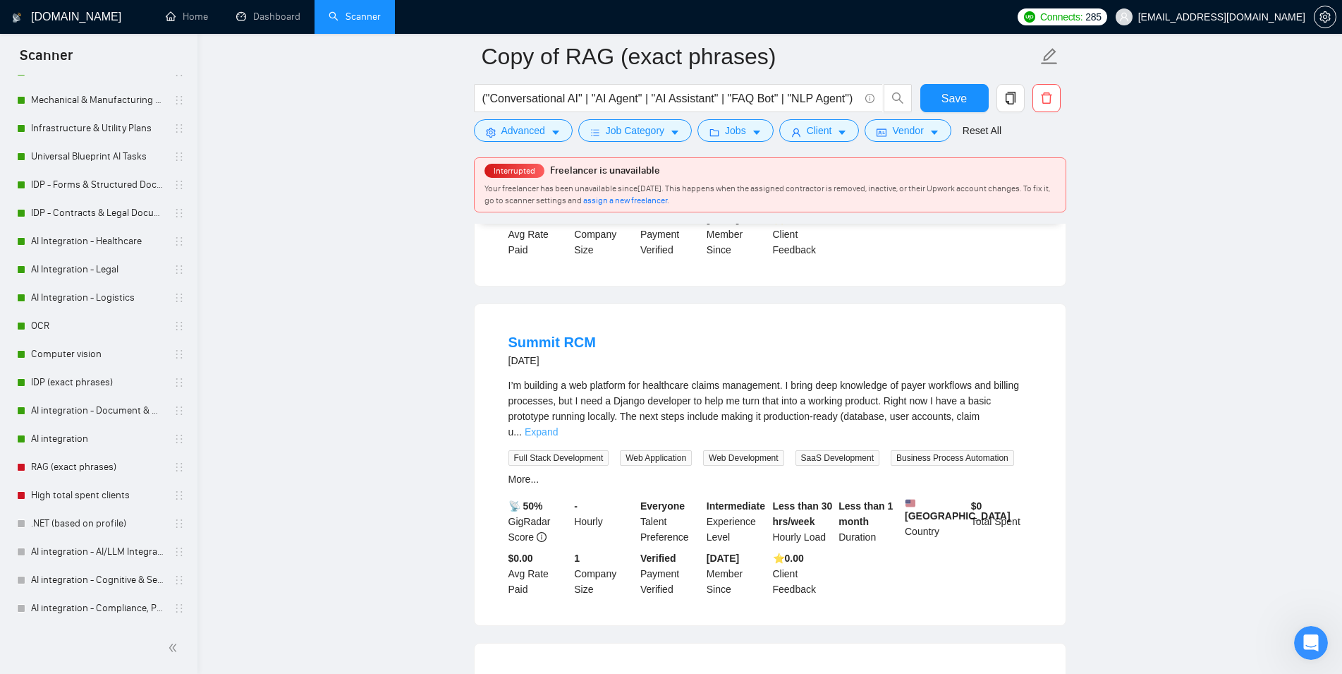
click at [558, 437] on link "Expand" at bounding box center [541, 431] width 33 height 11
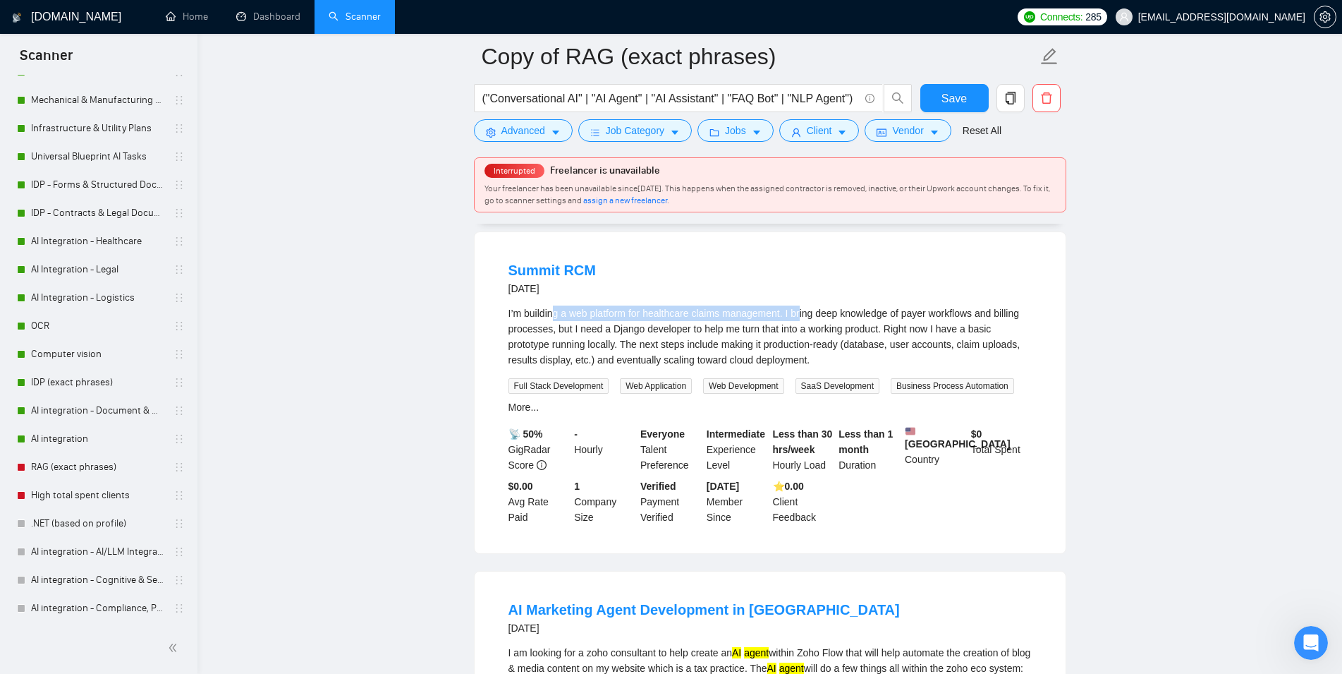
drag, startPoint x: 556, startPoint y: 360, endPoint x: 801, endPoint y: 351, distance: 245.6
click at [801, 351] on div "I’m building a web platform for healthcare claims management. I bring deep know…" at bounding box center [770, 336] width 523 height 62
click at [869, 355] on div "I’m building a web platform for healthcare claims management. I bring deep know…" at bounding box center [770, 336] width 523 height 62
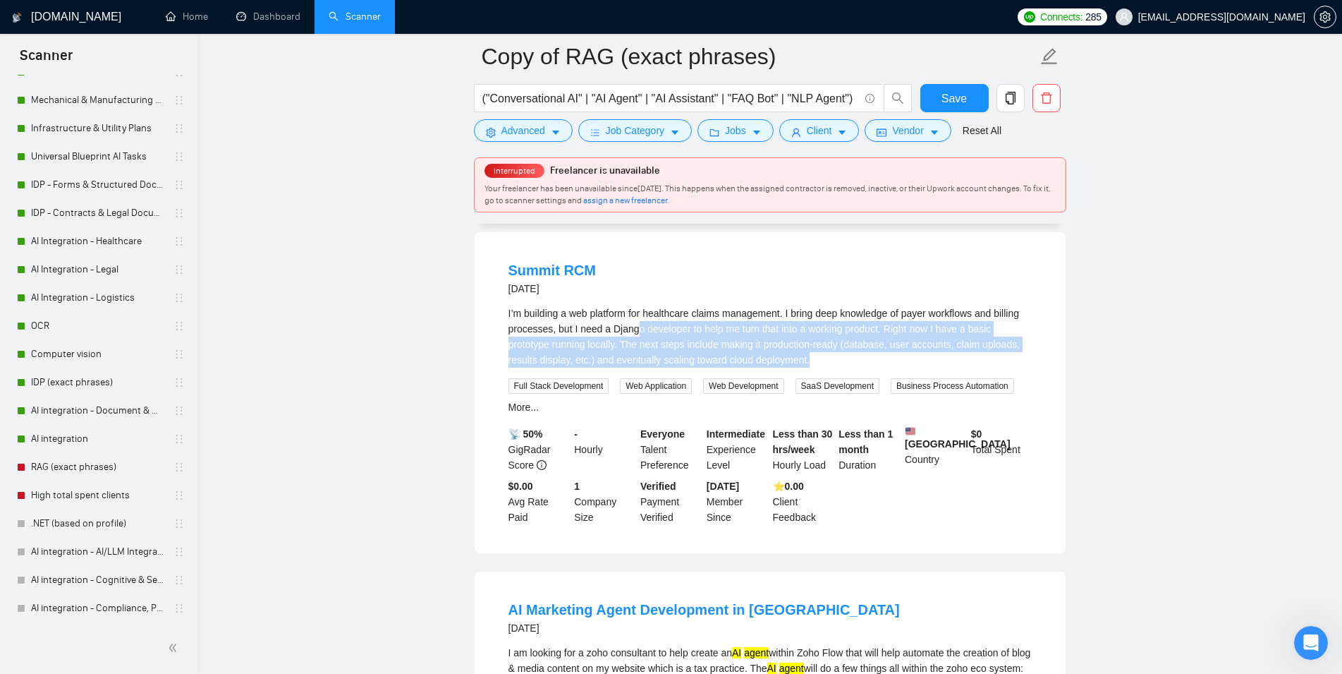
drag, startPoint x: 856, startPoint y: 405, endPoint x: 616, endPoint y: 364, distance: 243.3
click at [616, 364] on div "I’m building a web platform for healthcare claims management. I bring deep know…" at bounding box center [770, 336] width 523 height 62
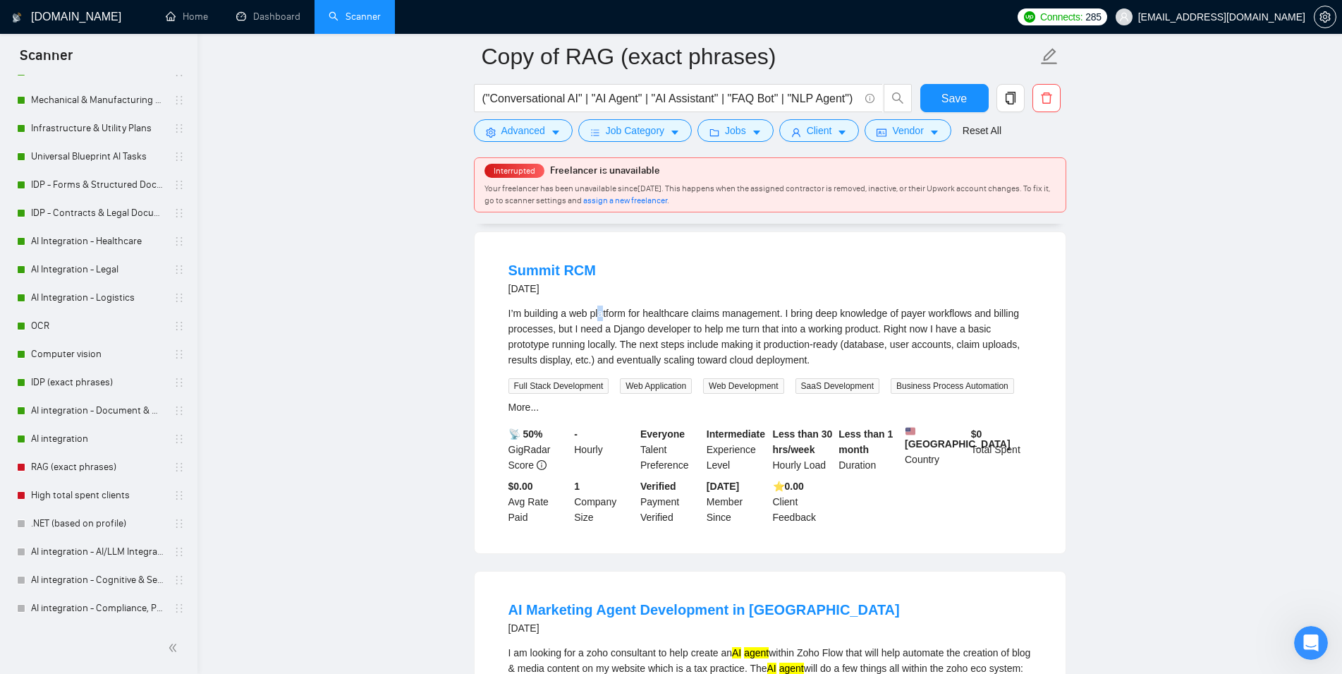
drag, startPoint x: 595, startPoint y: 361, endPoint x: 600, endPoint y: 349, distance: 13.0
click at [600, 349] on div "I’m building a web platform for healthcare claims management. I bring deep know…" at bounding box center [770, 336] width 523 height 62
click at [531, 363] on div "I’m building a web platform for healthcare claims management. I bring deep know…" at bounding box center [770, 336] width 523 height 62
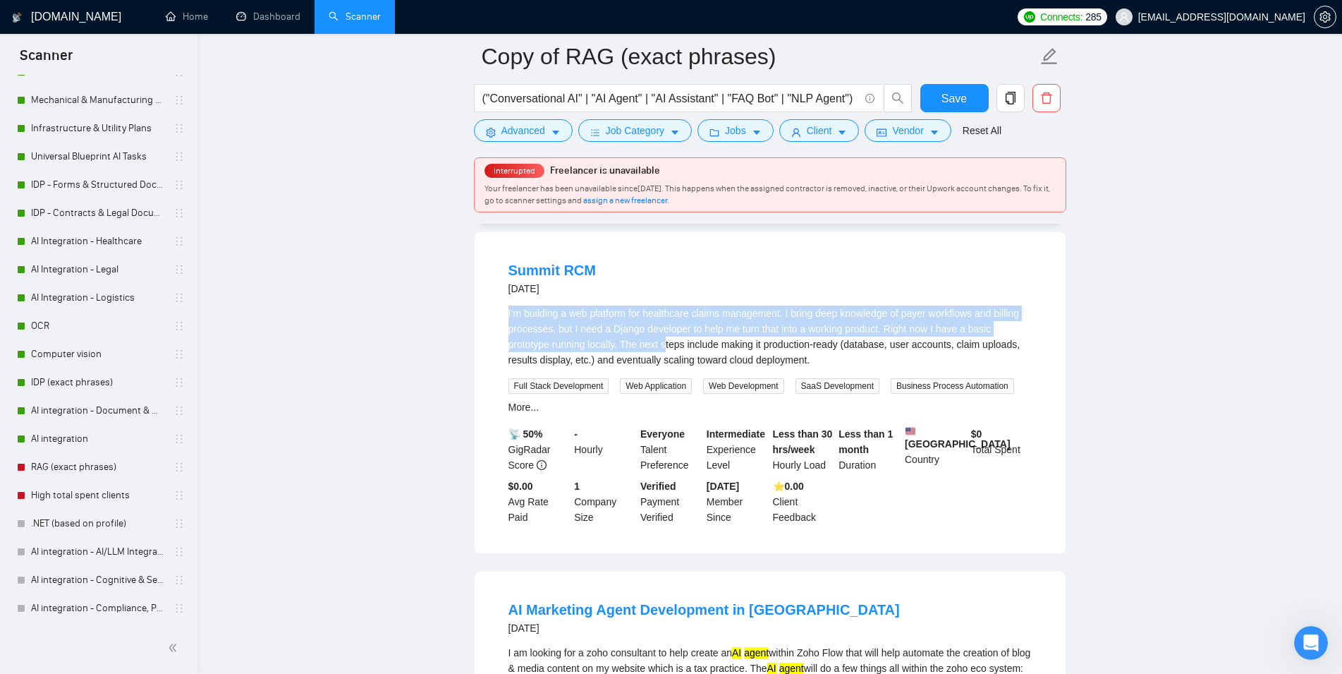
drag, startPoint x: 495, startPoint y: 362, endPoint x: 676, endPoint y: 386, distance: 182.2
click at [669, 385] on li "Summit RCM [DATE] I’m building a web platform for healthcare claims management.…" at bounding box center [770, 392] width 557 height 287
click at [739, 367] on div "I’m building a web platform for healthcare claims management. I bring deep know…" at bounding box center [770, 336] width 523 height 62
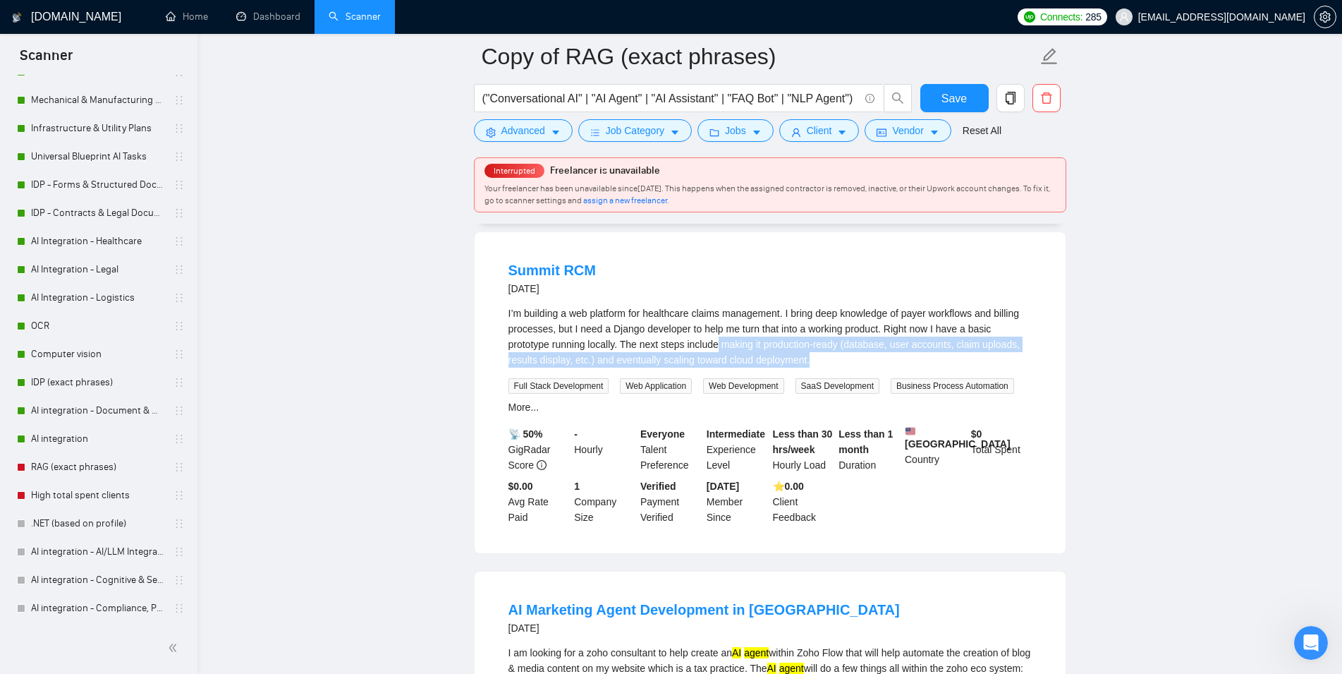
drag, startPoint x: 810, startPoint y: 399, endPoint x: 719, endPoint y: 387, distance: 91.7
click at [719, 367] on div "I’m building a web platform for healthcare claims management. I bring deep know…" at bounding box center [770, 336] width 523 height 62
click at [712, 365] on div "I’m building a web platform for healthcare claims management. I bring deep know…" at bounding box center [770, 336] width 523 height 62
click at [520, 413] on link "More..." at bounding box center [524, 406] width 31 height 11
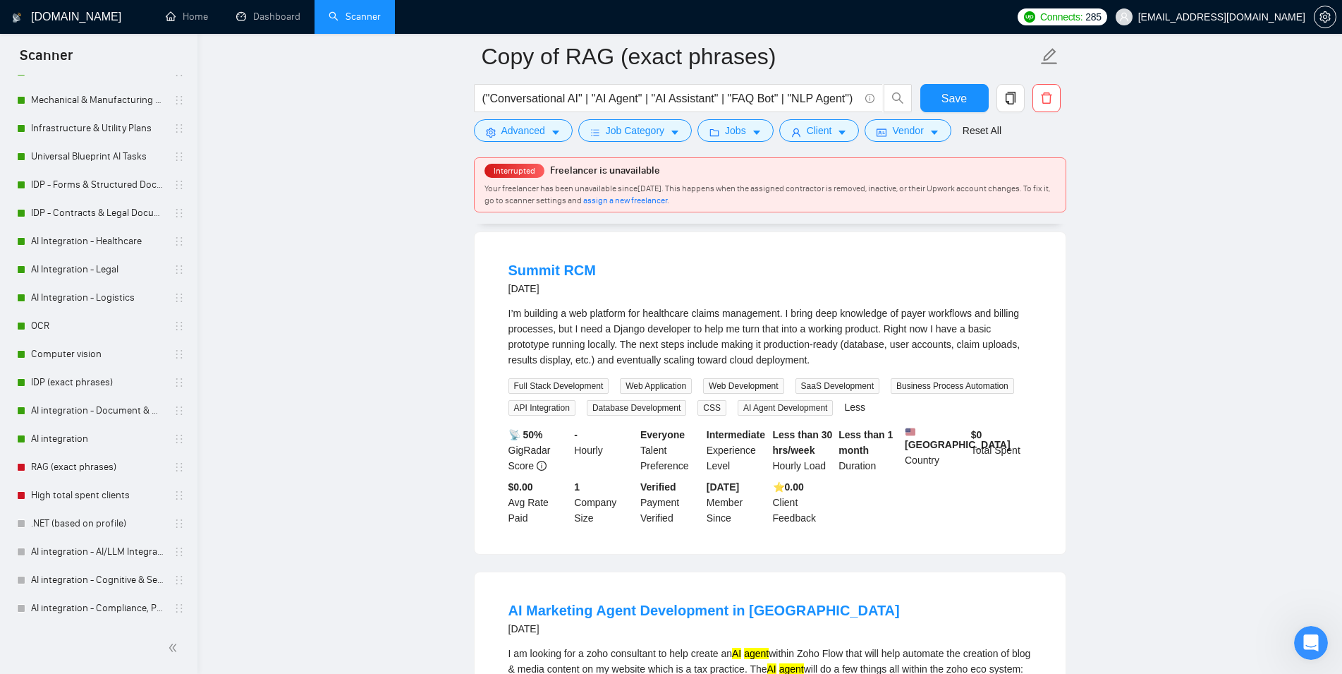
click at [800, 415] on span "AI Agent Development" at bounding box center [785, 408] width 95 height 16
drag, startPoint x: 800, startPoint y: 451, endPoint x: 741, endPoint y: 452, distance: 59.3
click at [741, 415] on span "AI Agent Development" at bounding box center [785, 408] width 95 height 16
click at [841, 365] on div "I’m building a web platform for healthcare claims management. I bring deep know…" at bounding box center [770, 336] width 523 height 62
click at [663, 83] on form "Copy of RAG (exact phrases) ("Conversational AI" | "AI Agent" | "AI Assistant" …" at bounding box center [770, 91] width 593 height 115
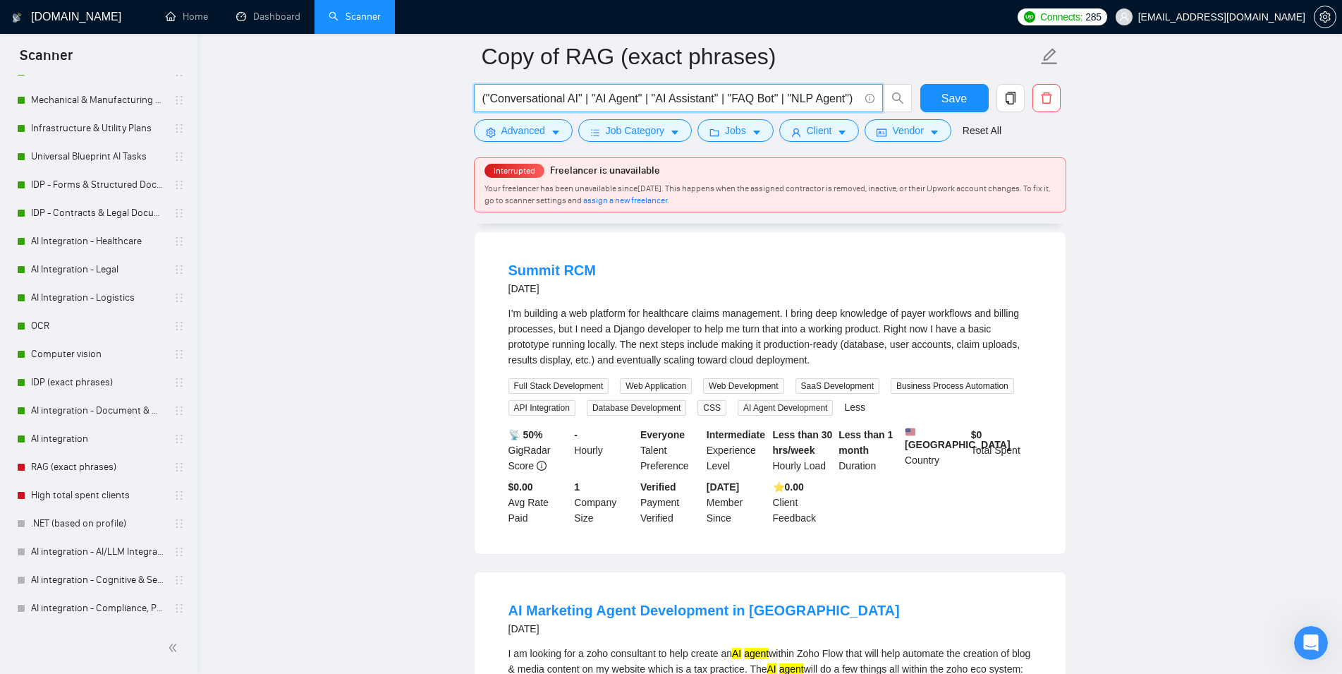
click at [661, 101] on input "("Conversational AI" | "AI Agent" | "AI Assistant" | "FAQ Bot" | "NLP Agent")" at bounding box center [670, 99] width 377 height 18
paste input "("RASA")"
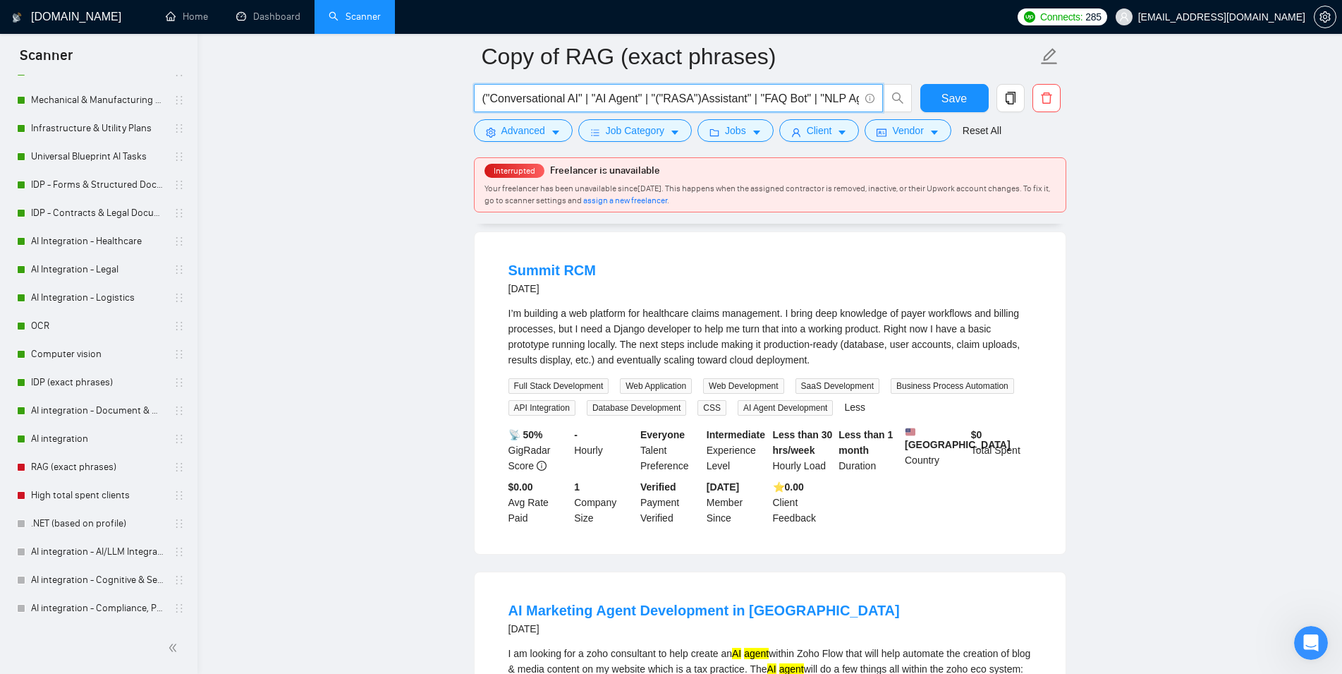
paste input "RASA"
click at [925, 104] on button "Save" at bounding box center [955, 98] width 68 height 28
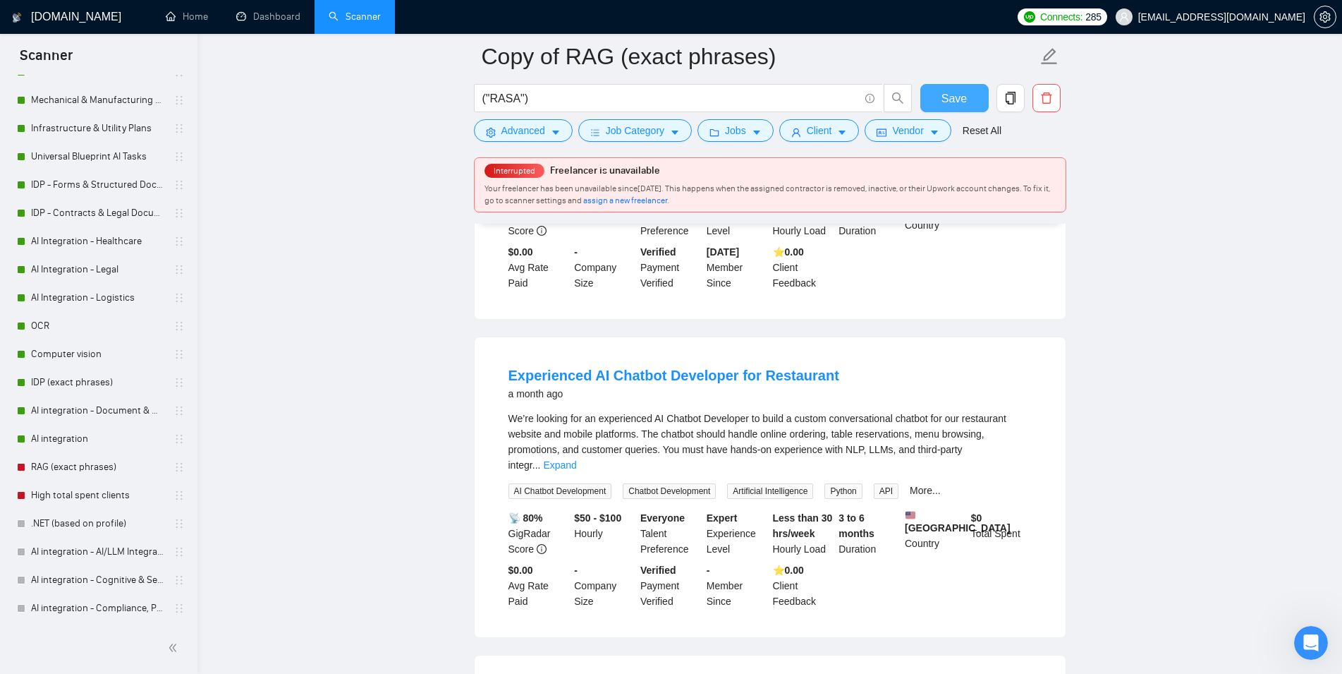
scroll to position [0, 0]
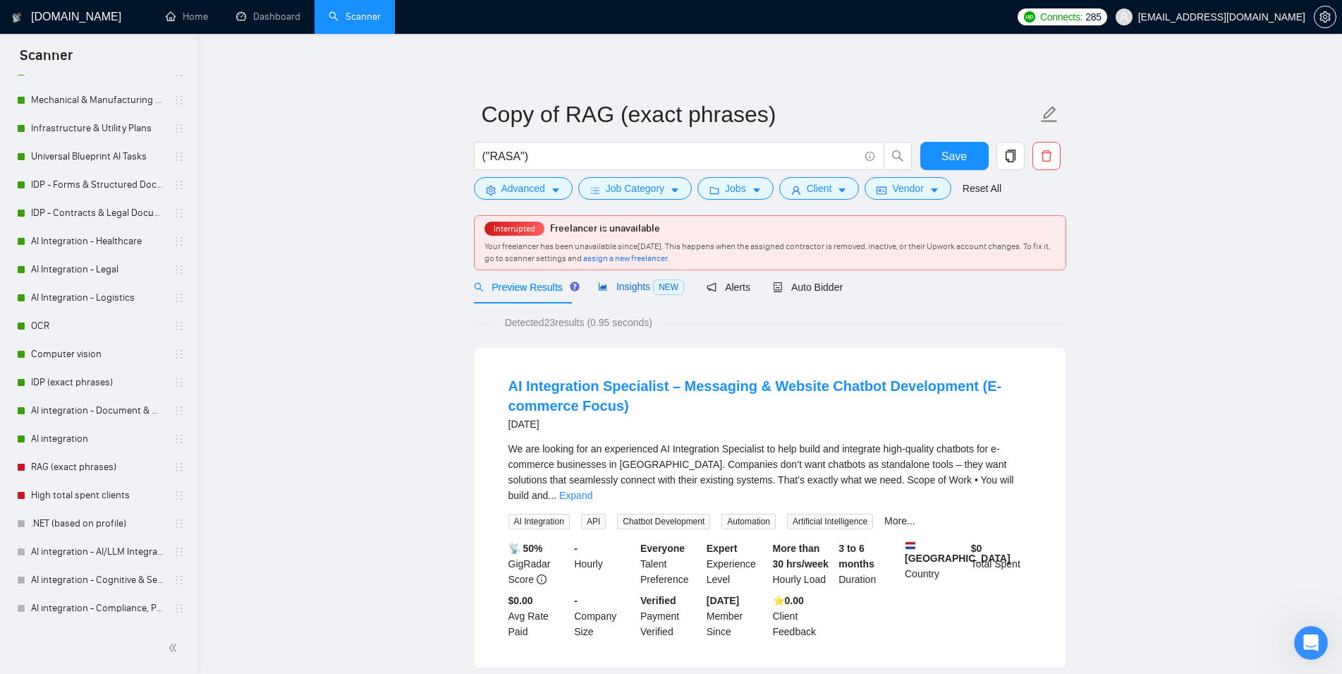
drag, startPoint x: 634, startPoint y: 291, endPoint x: 625, endPoint y: 291, distance: 9.2
click at [635, 291] on span "Insights NEW" at bounding box center [641, 286] width 86 height 11
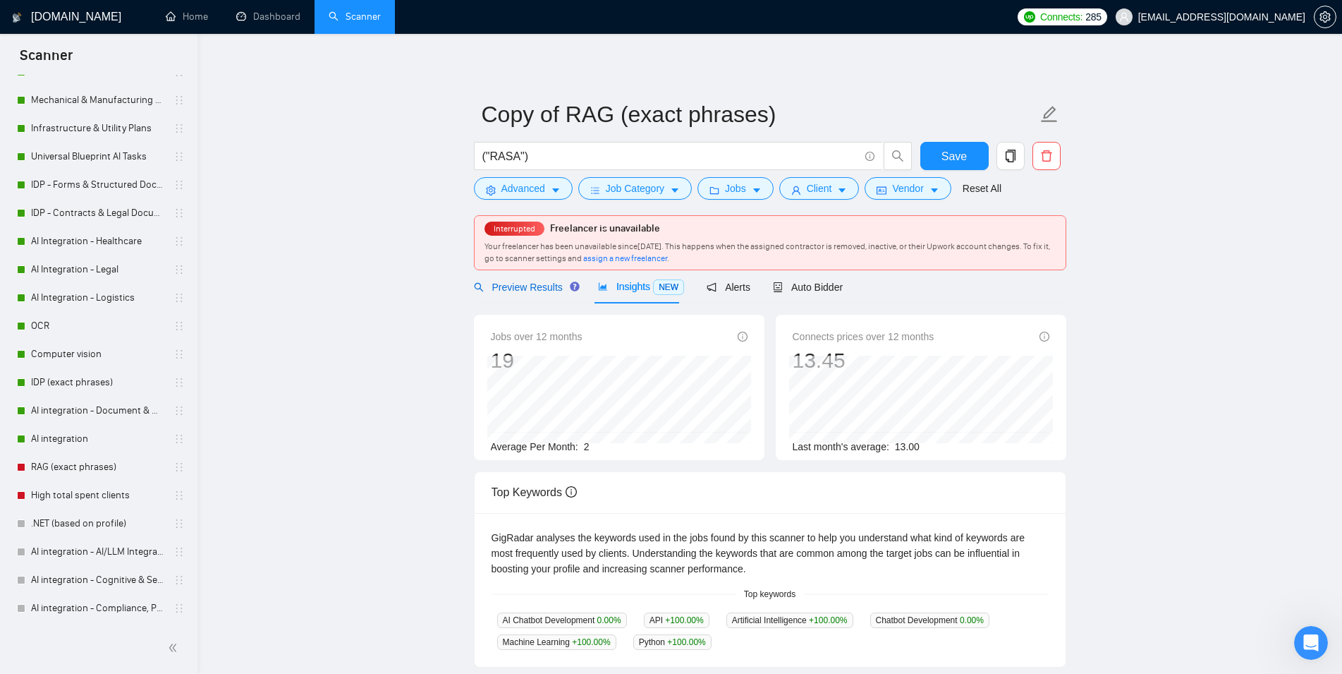
click at [519, 290] on span "Preview Results" at bounding box center [525, 286] width 102 height 11
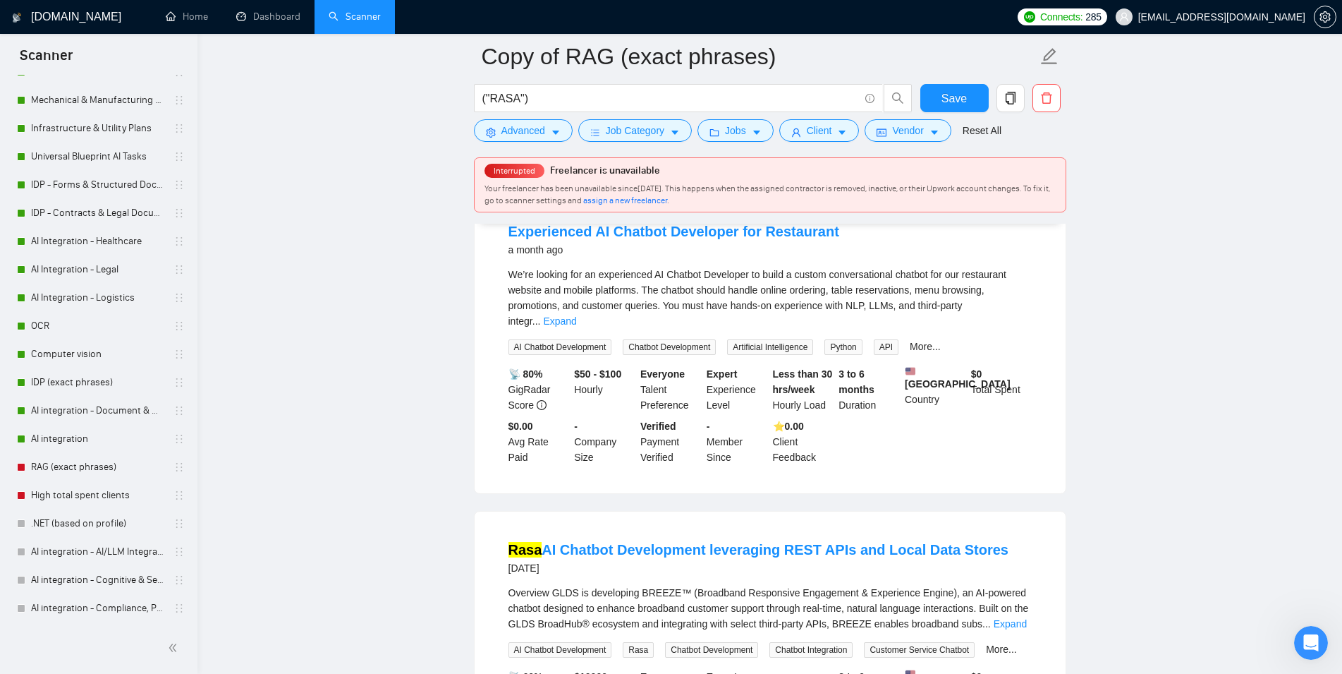
scroll to position [576, 0]
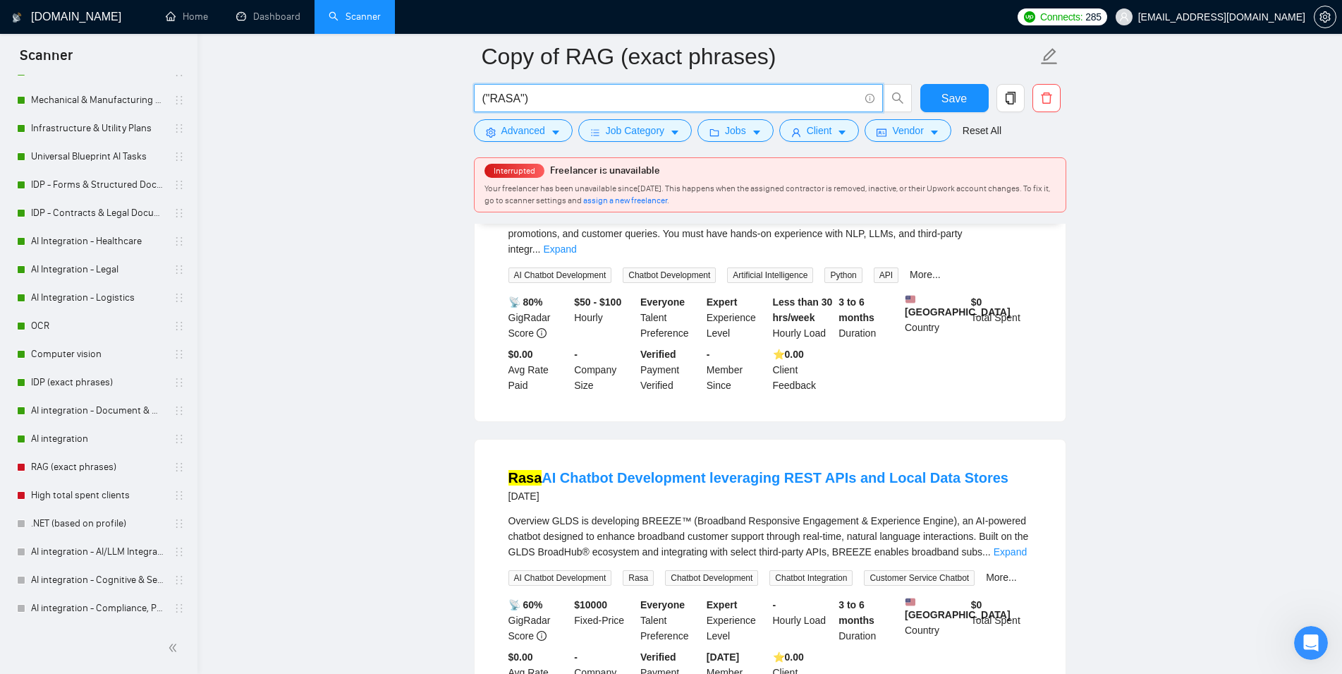
click at [644, 102] on input "("RASA")" at bounding box center [670, 99] width 377 height 18
paste input "ChatGPT" | "Gemini"
click at [973, 90] on button "Save" at bounding box center [955, 98] width 68 height 28
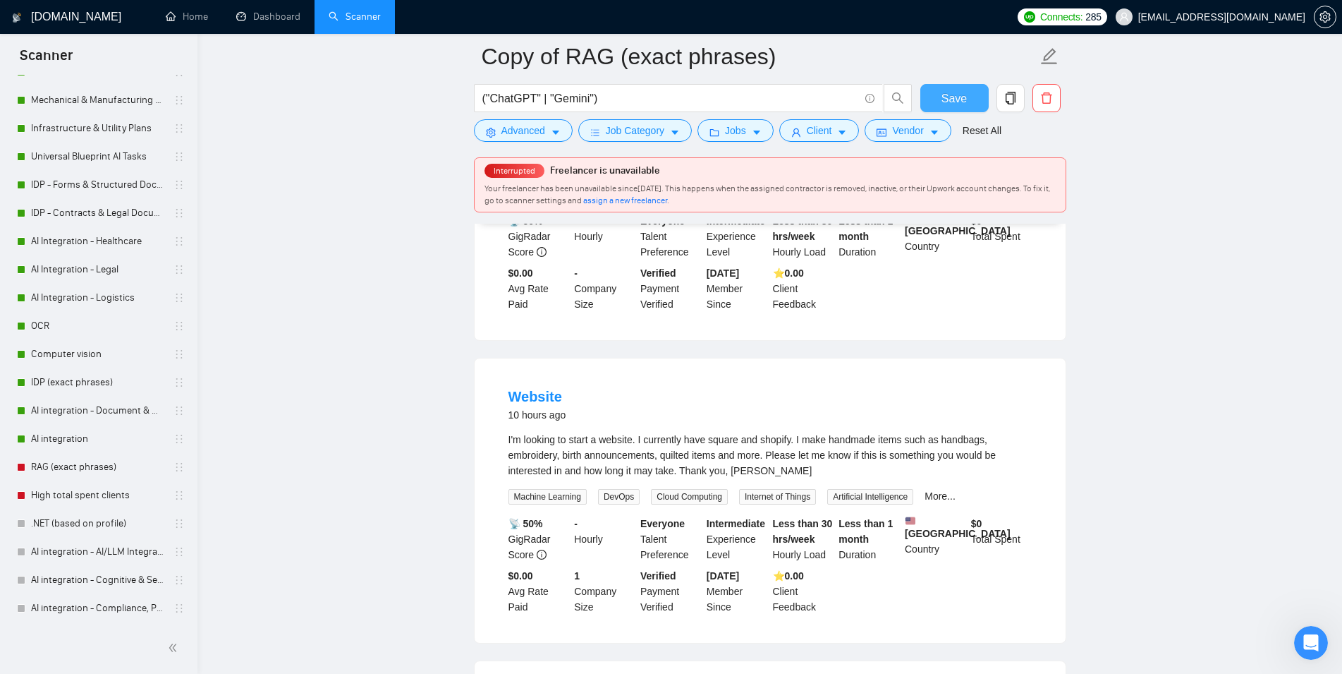
scroll to position [0, 0]
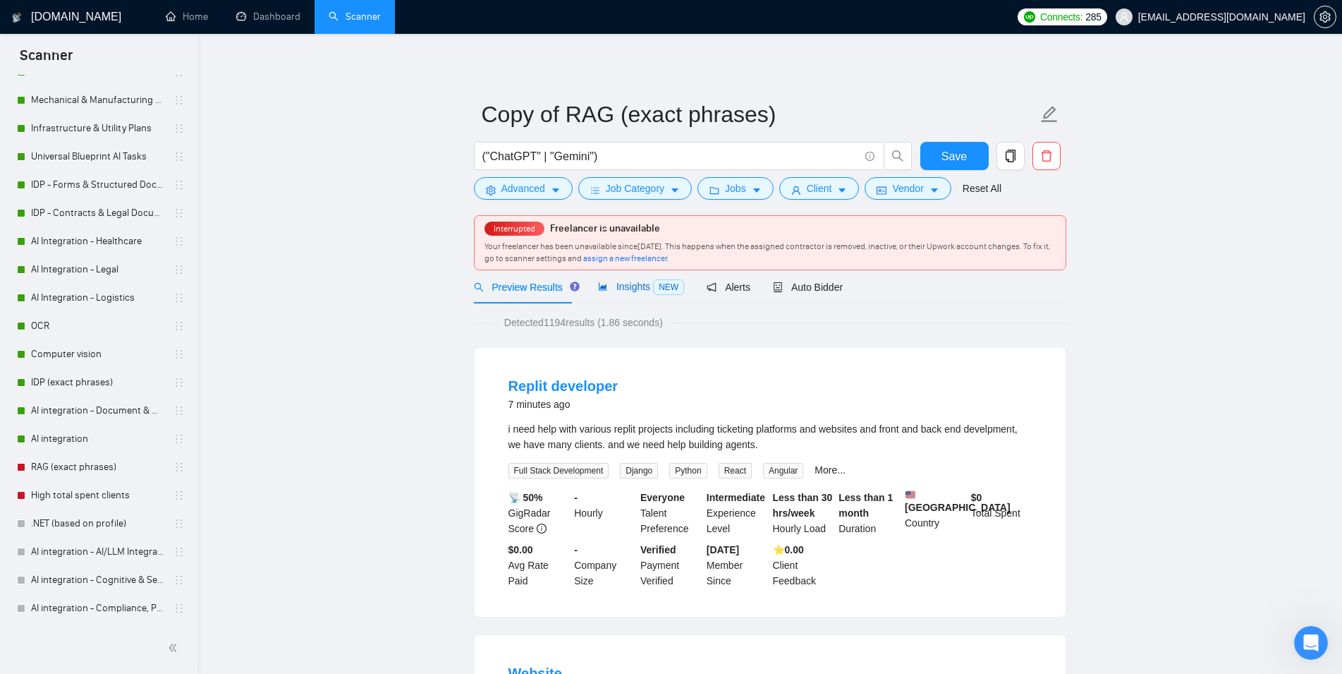
click at [638, 294] on div "Insights NEW" at bounding box center [641, 287] width 86 height 16
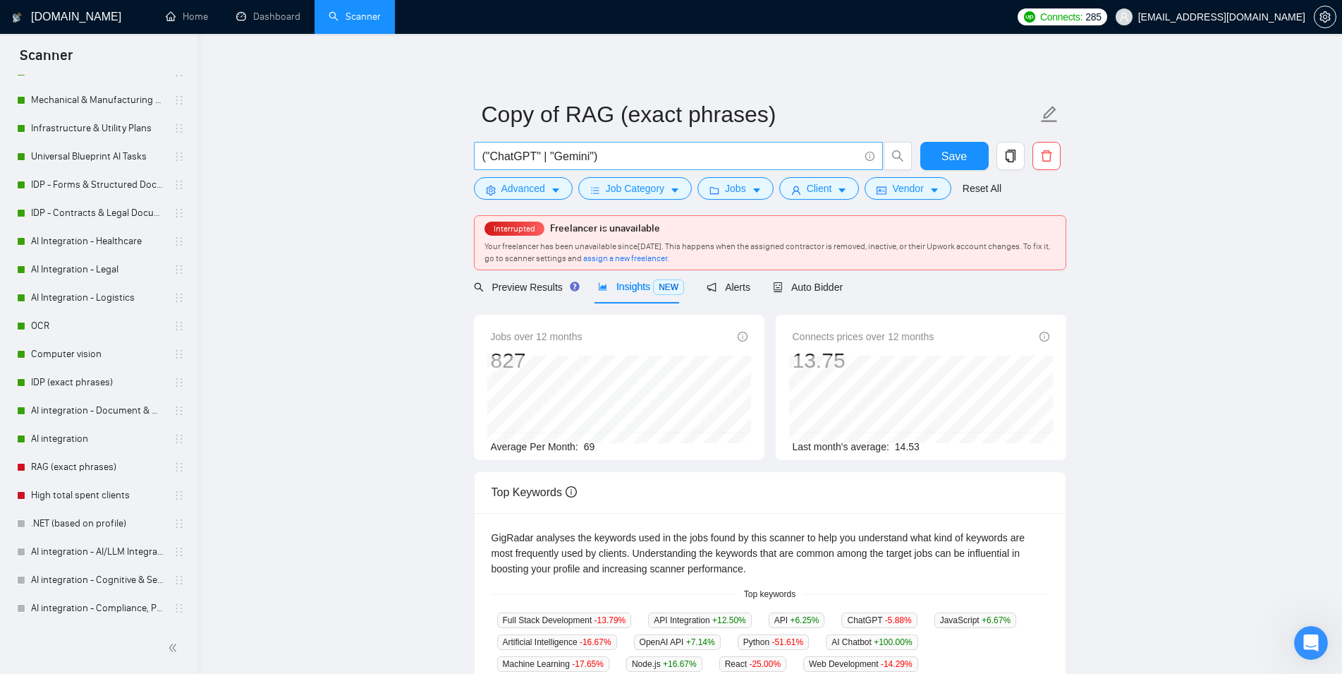
click at [734, 156] on input "("ChatGPT" | "Gemini")" at bounding box center [670, 156] width 377 height 18
paste input "AI Agent" | "AI Assistant"
type input "("AI Agent" | "AI Assistant")"
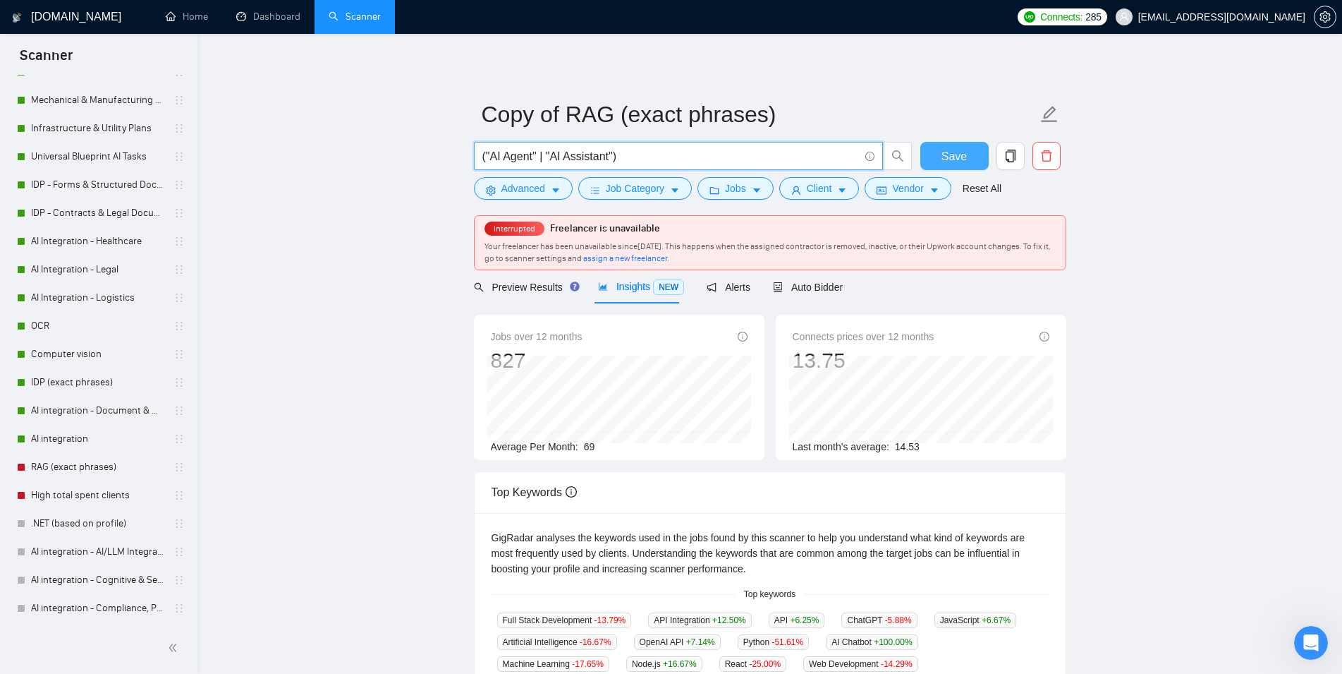
drag, startPoint x: 975, startPoint y: 147, endPoint x: 978, endPoint y: 137, distance: 11.0
click at [976, 146] on button "Save" at bounding box center [955, 156] width 68 height 28
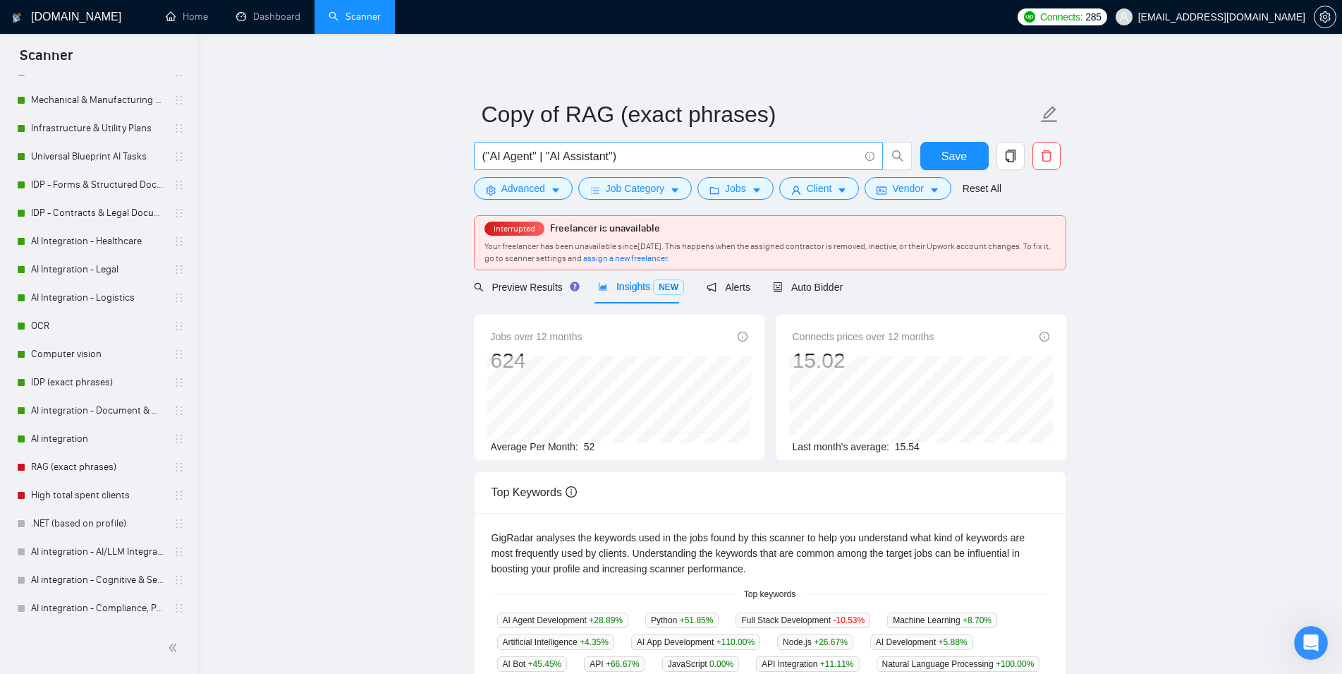
click at [679, 154] on input "("AI Agent" | "AI Assistant")" at bounding box center [670, 156] width 377 height 18
paste input "Conversational AI" | "FAQ Bot" | "NLP Age"
click at [969, 161] on button "Save" at bounding box center [955, 156] width 68 height 28
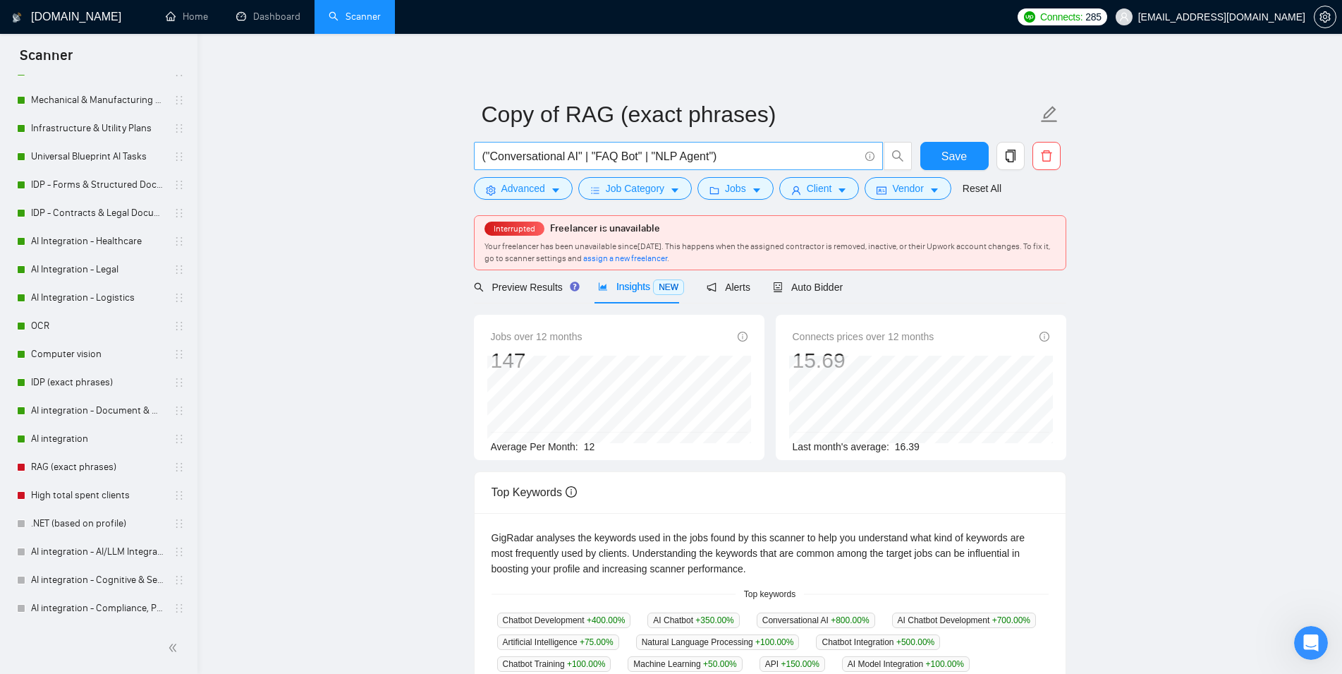
click at [729, 164] on input "("Conversational AI" | "FAQ Bot" | "NLP Agent")" at bounding box center [670, 156] width 377 height 18
paste input "hatGPT" | "Gemini" | "RASA")("Conversational AI" | "AI Agent" | "AI Assistant"
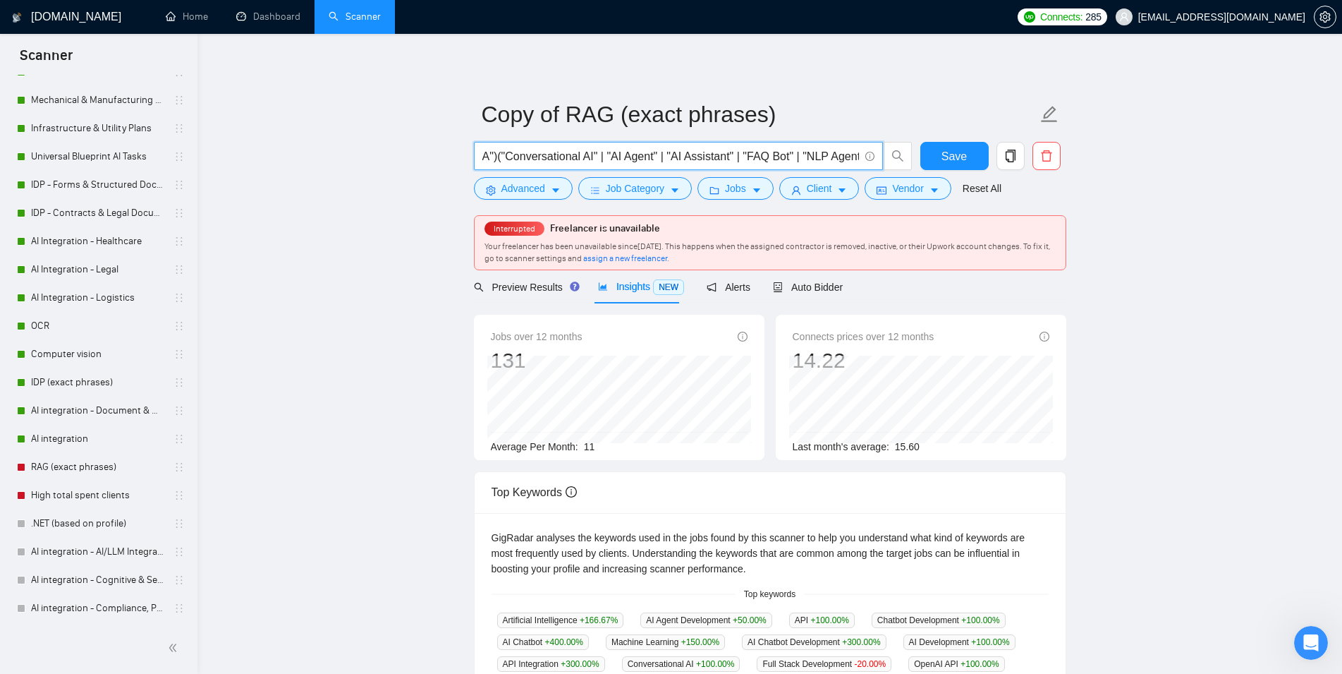
click at [710, 151] on input "("ChatGPT" | "Gemini" | "RASA")("Conversational AI" | "AI Agent" | "AI Assistan…" at bounding box center [670, 156] width 377 height 18
paste input "Vertex AI" | "Azure OpenAI" | "Custom LLM" | "Market AI" | "Vendor AI"
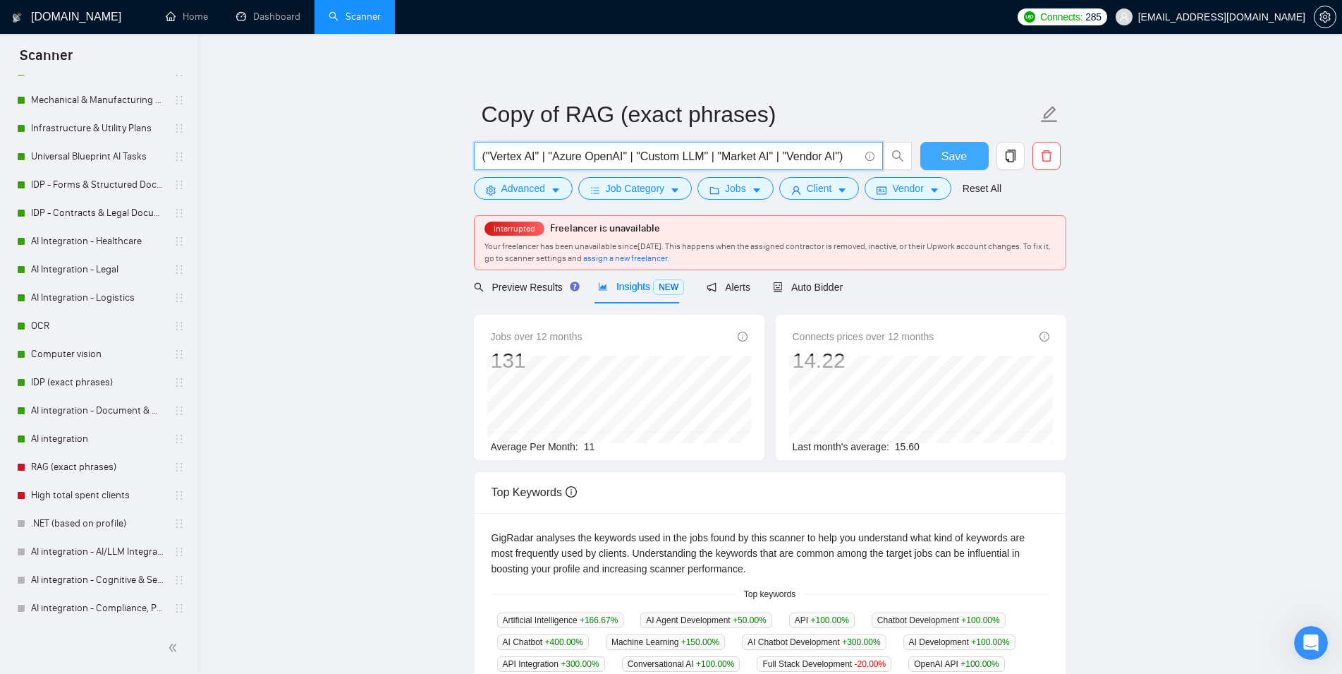
click at [963, 160] on span "Save" at bounding box center [954, 156] width 25 height 18
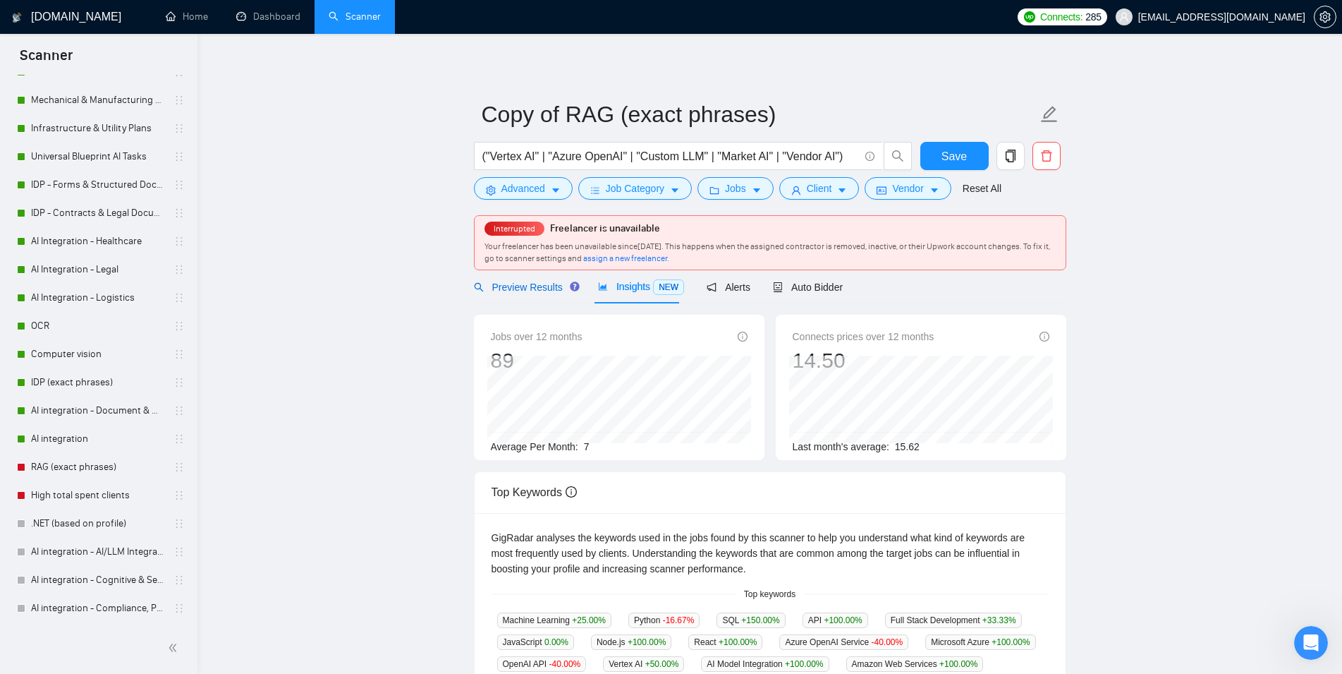
click at [517, 288] on span "Preview Results" at bounding box center [525, 286] width 102 height 11
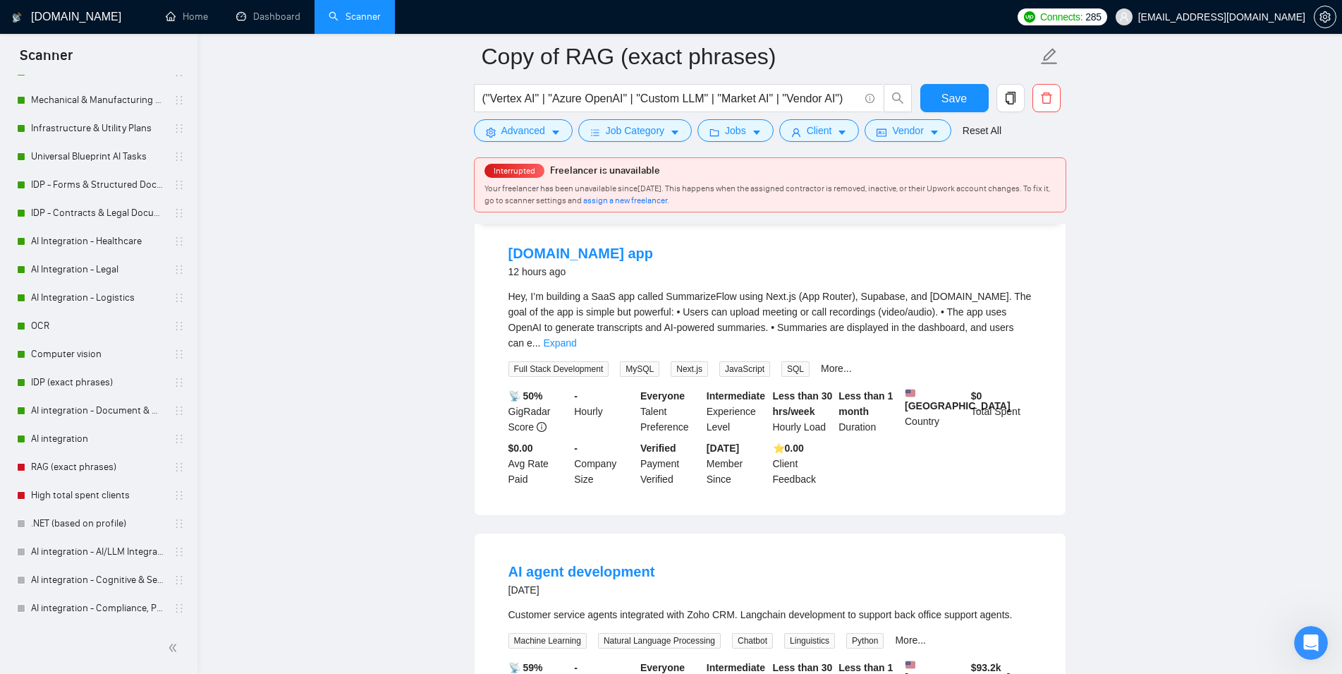
scroll to position [72, 0]
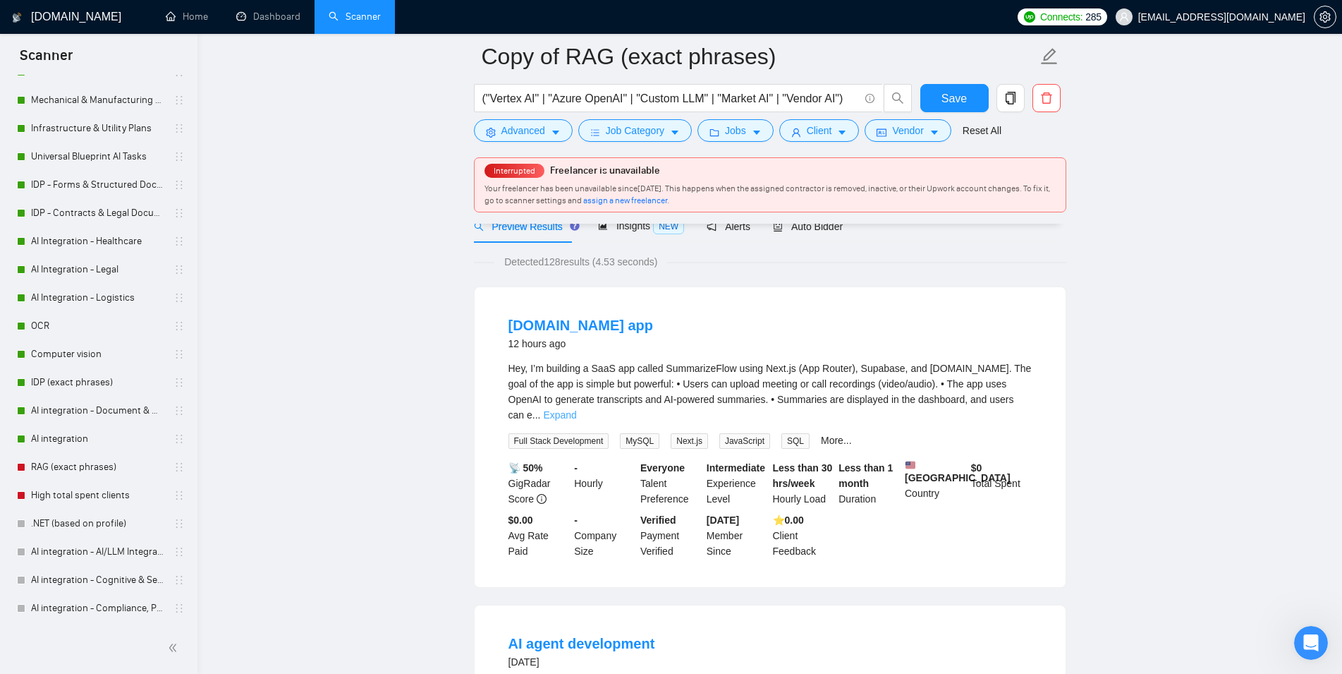
click at [576, 409] on link "Expand" at bounding box center [559, 414] width 33 height 11
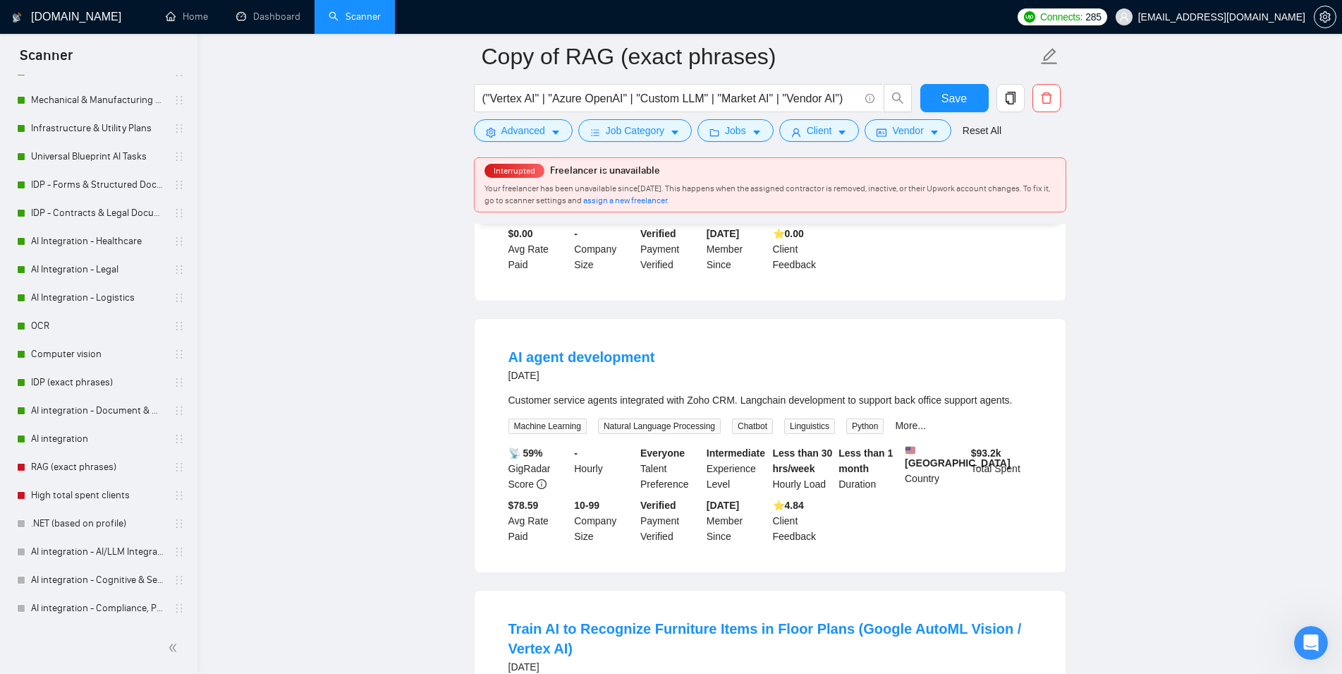
scroll to position [648, 0]
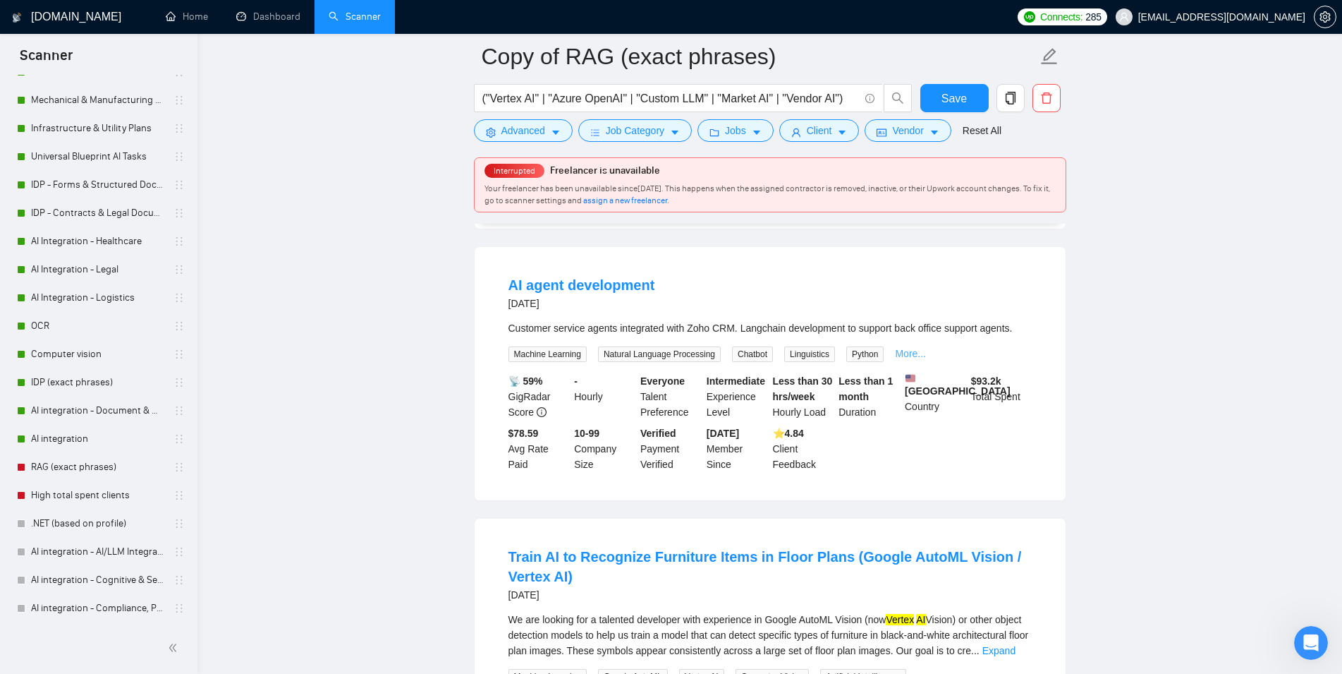
click at [913, 352] on link "More..." at bounding box center [910, 353] width 31 height 11
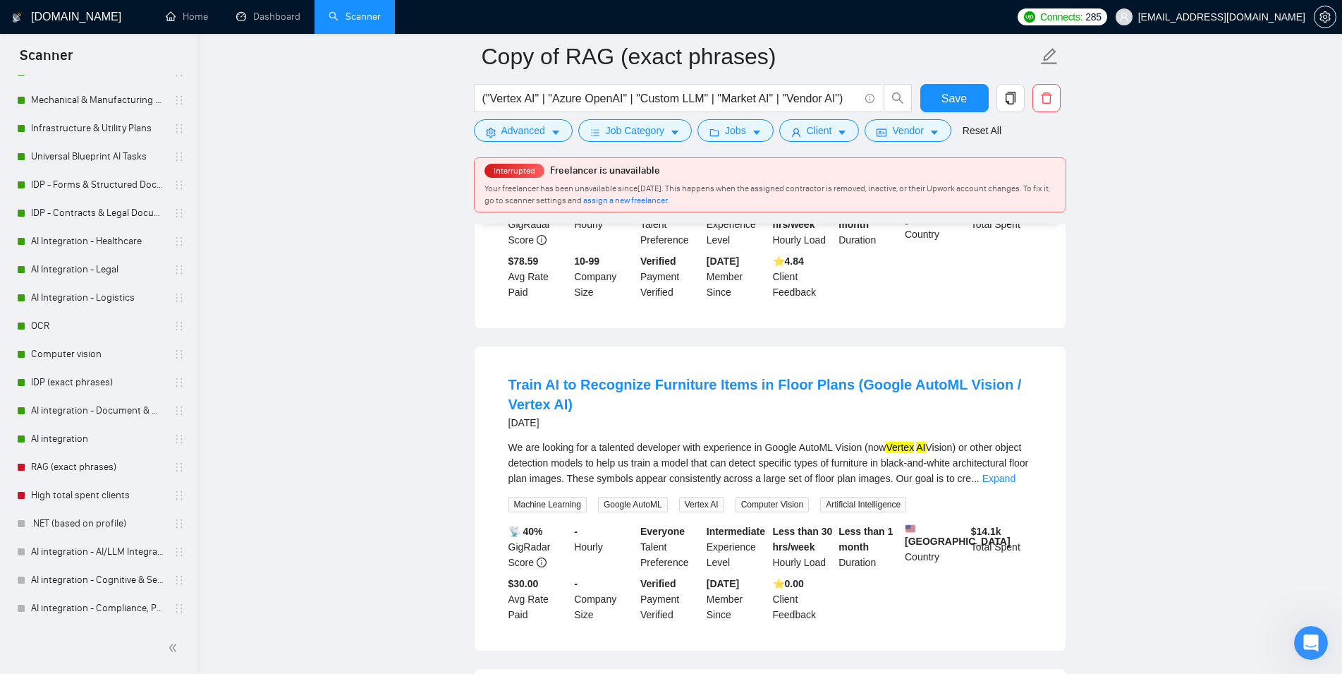
scroll to position [935, 0]
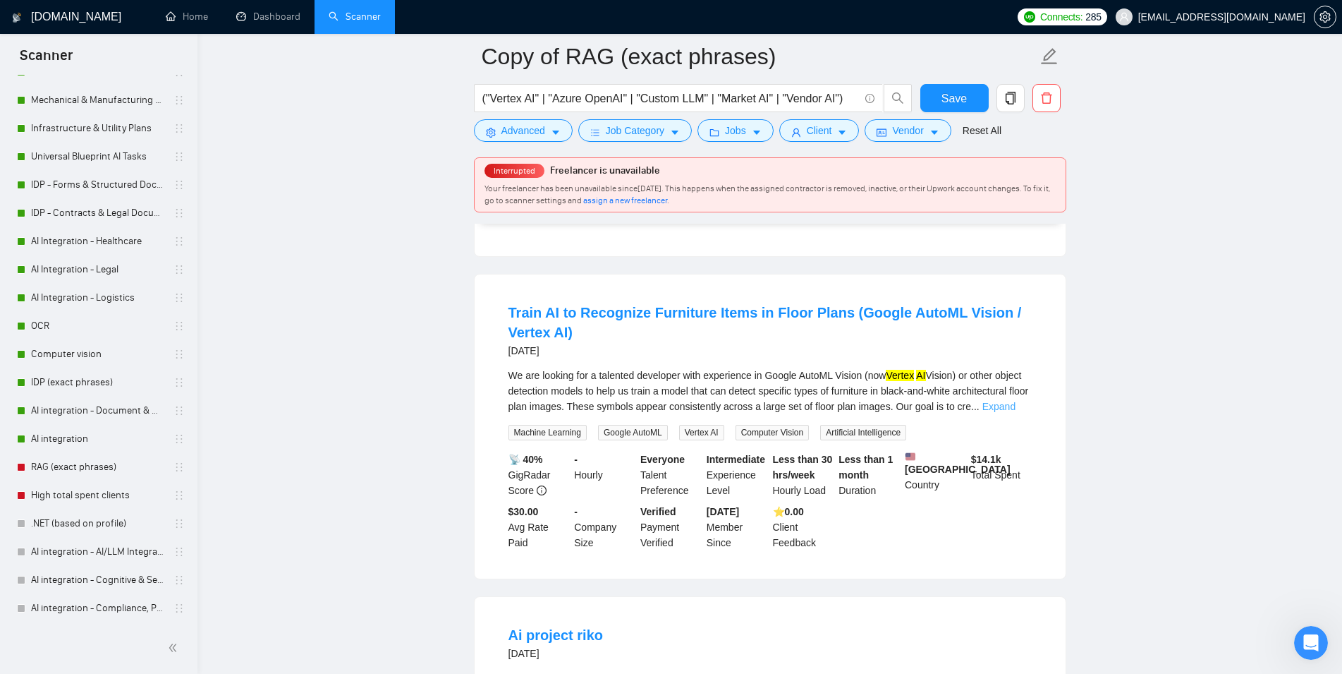
click at [1003, 412] on link "Expand" at bounding box center [999, 406] width 33 height 11
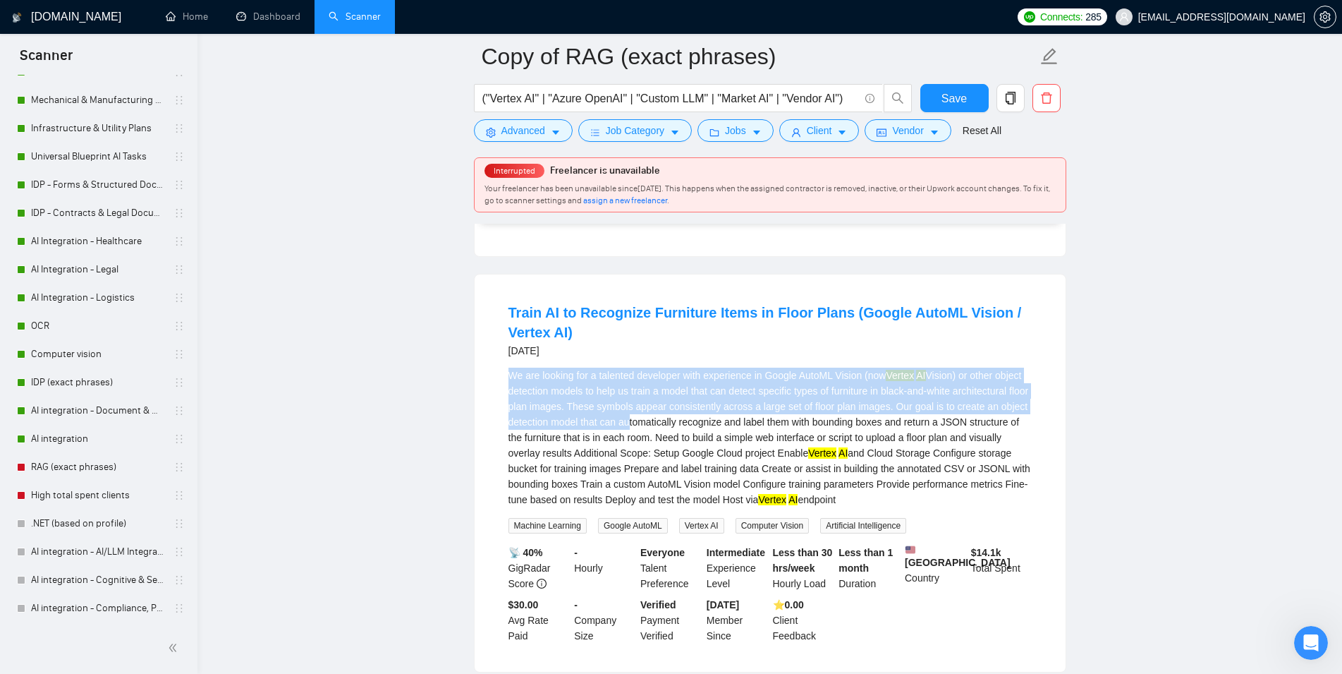
drag, startPoint x: 503, startPoint y: 384, endPoint x: 674, endPoint y: 434, distance: 178.6
click at [674, 434] on li "Train AI to Recognize Furniture Items in Floor Plans (Google AutoML Vision / Ve…" at bounding box center [770, 472] width 557 height 363
click at [803, 432] on div "We are looking for a talented developer with experience in Google AutoML Vision…" at bounding box center [770, 437] width 523 height 140
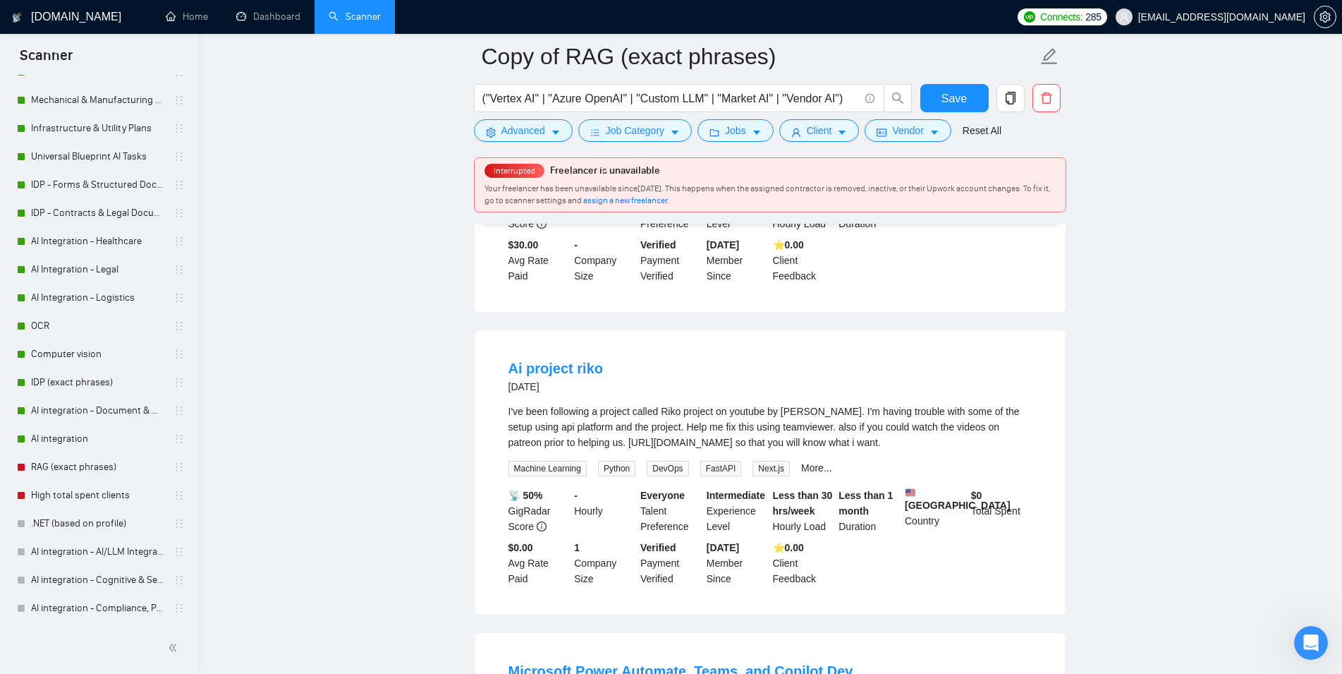
scroll to position [1367, 0]
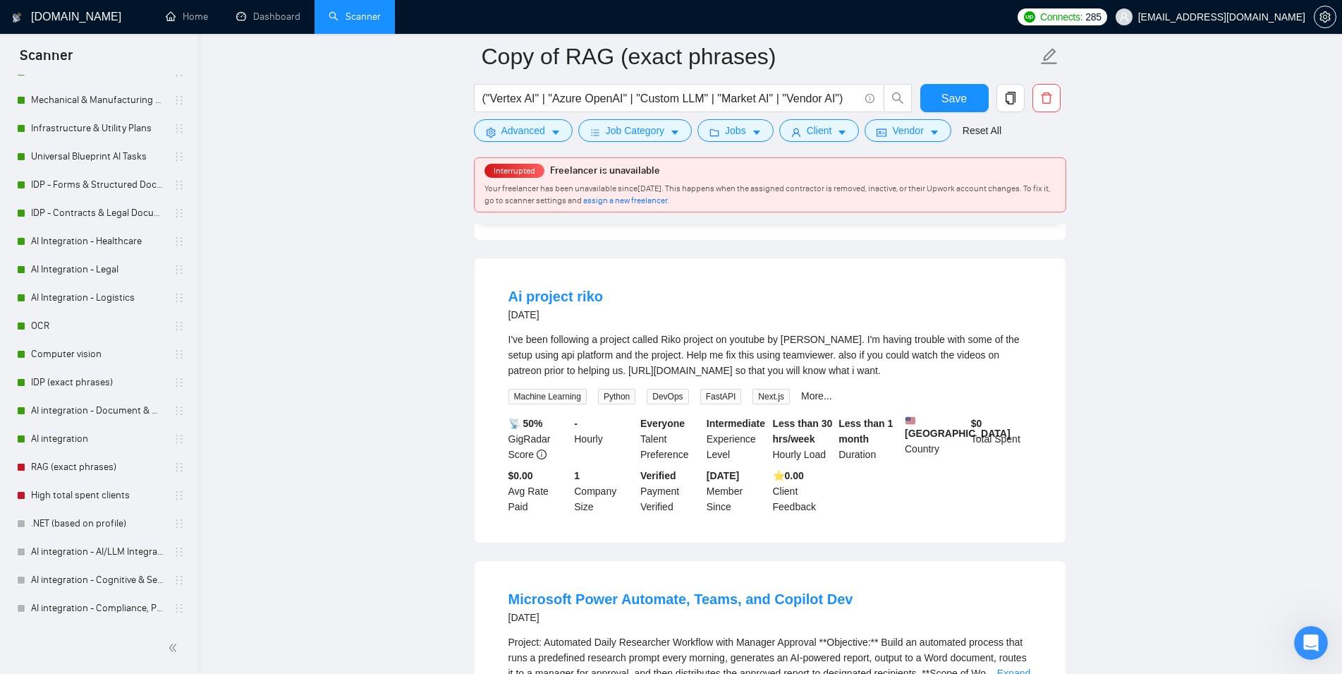
click at [441, 429] on main "Copy of RAG (exact phrases) ("Vertex AI" | "Azure OpenAI" | "Custom LLM" | "Mar…" at bounding box center [770, 602] width 1100 height 3826
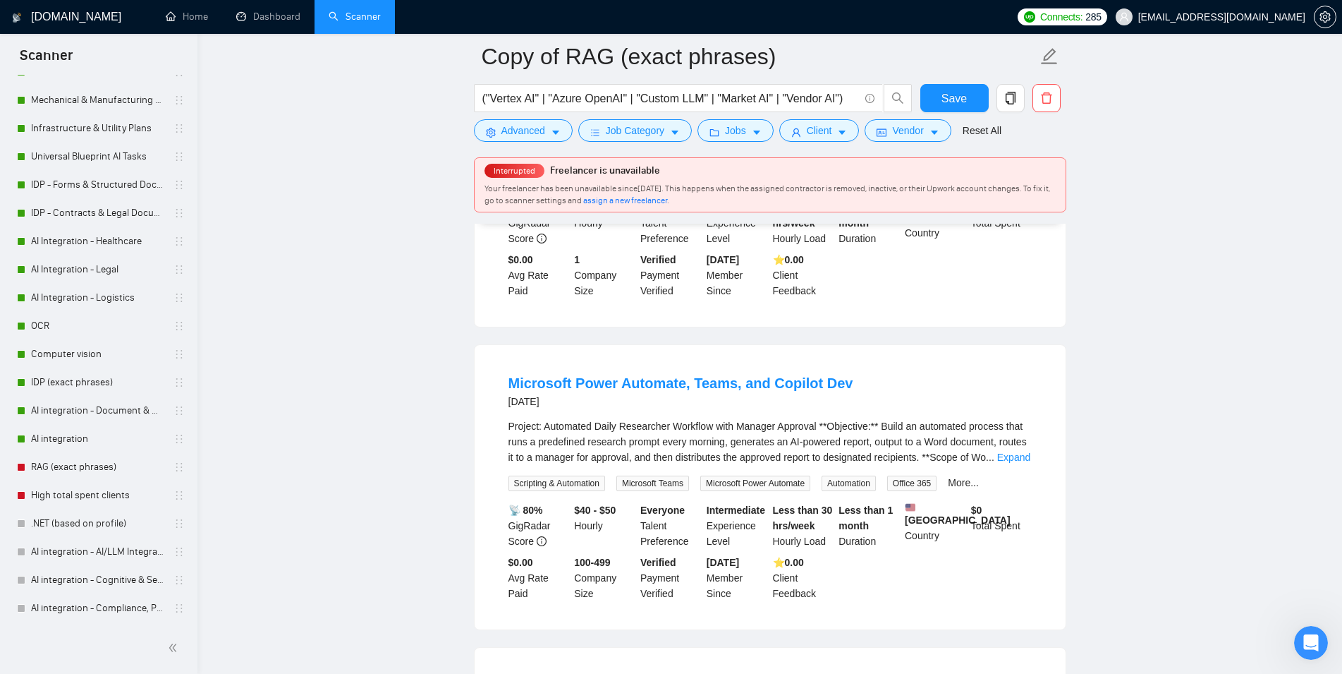
scroll to position [1655, 0]
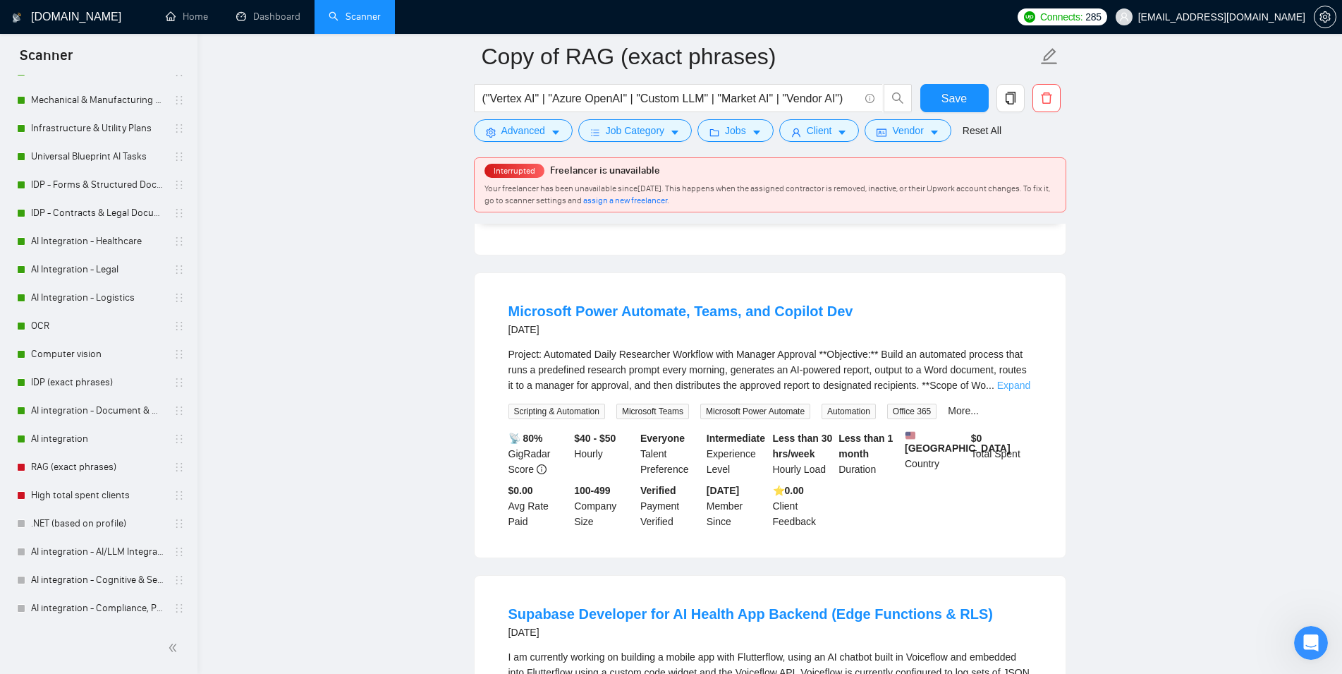
click at [1016, 391] on link "Expand" at bounding box center [1013, 384] width 33 height 11
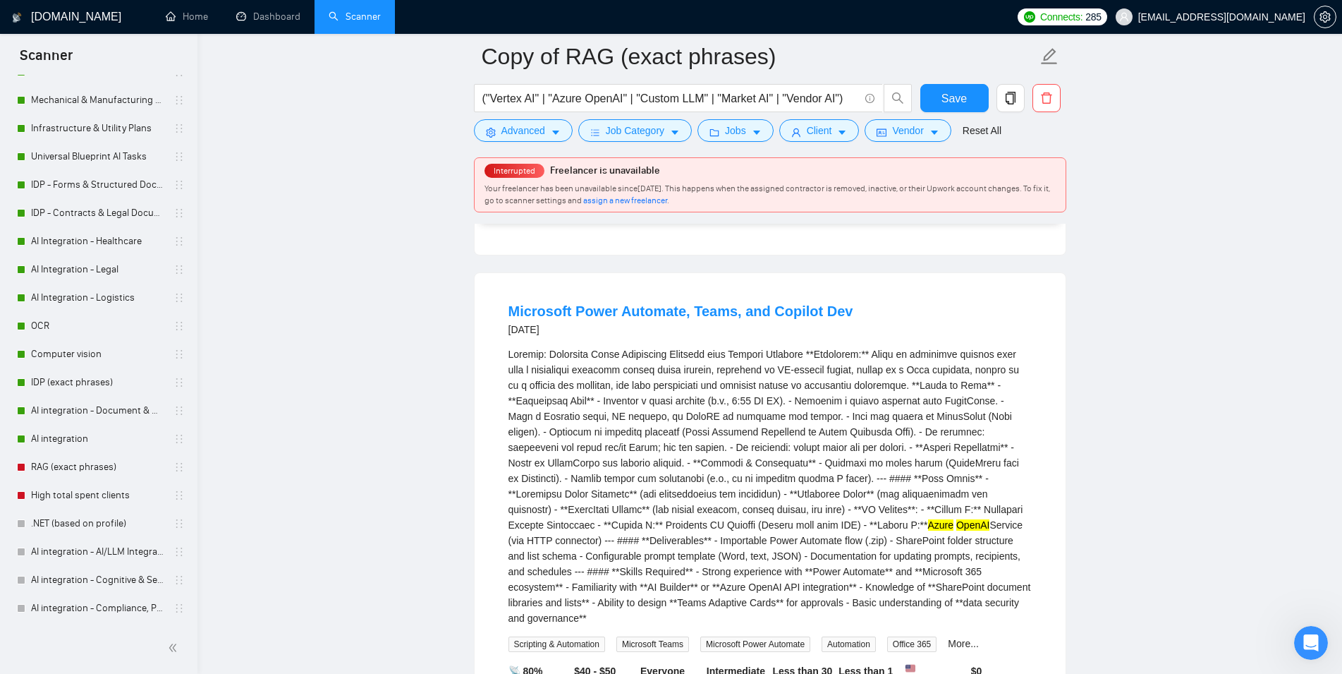
scroll to position [1727, 0]
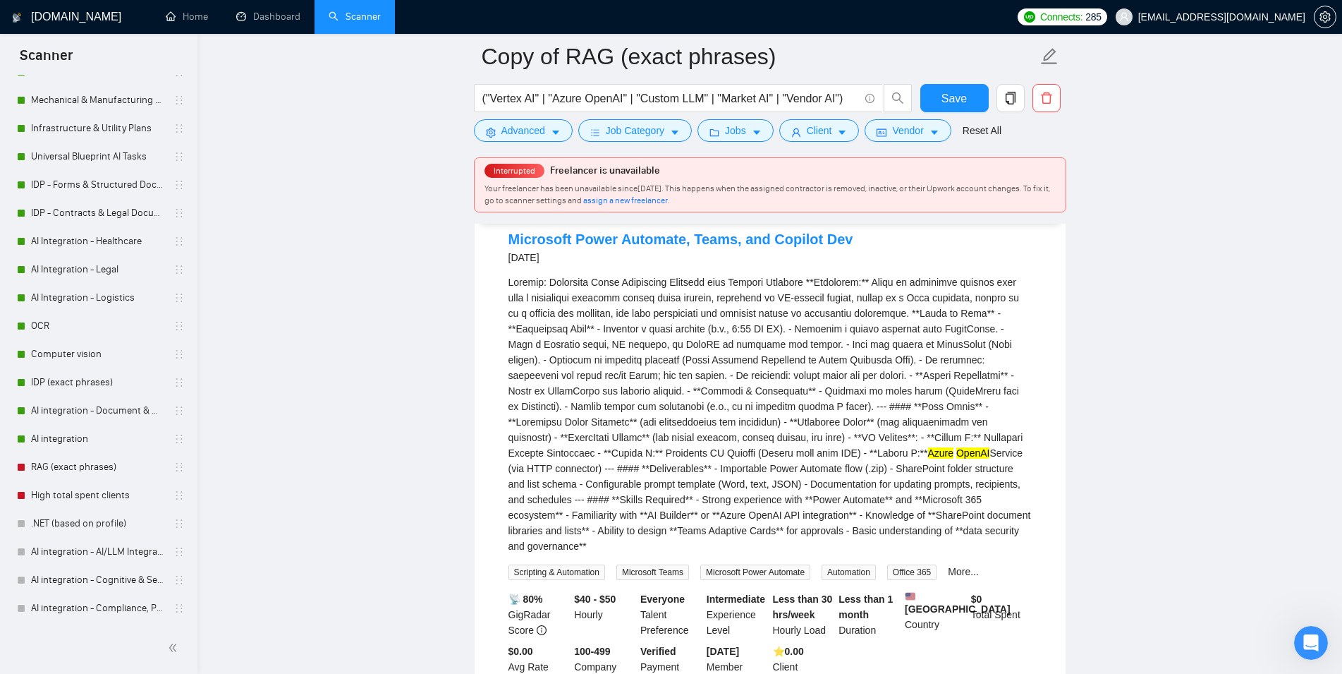
click at [1154, 386] on main "Copy of RAG (exact phrases) ("Vertex AI" | "Azure OpenAI" | "Custom LLM" | "Mar…" at bounding box center [770, 359] width 1100 height 4059
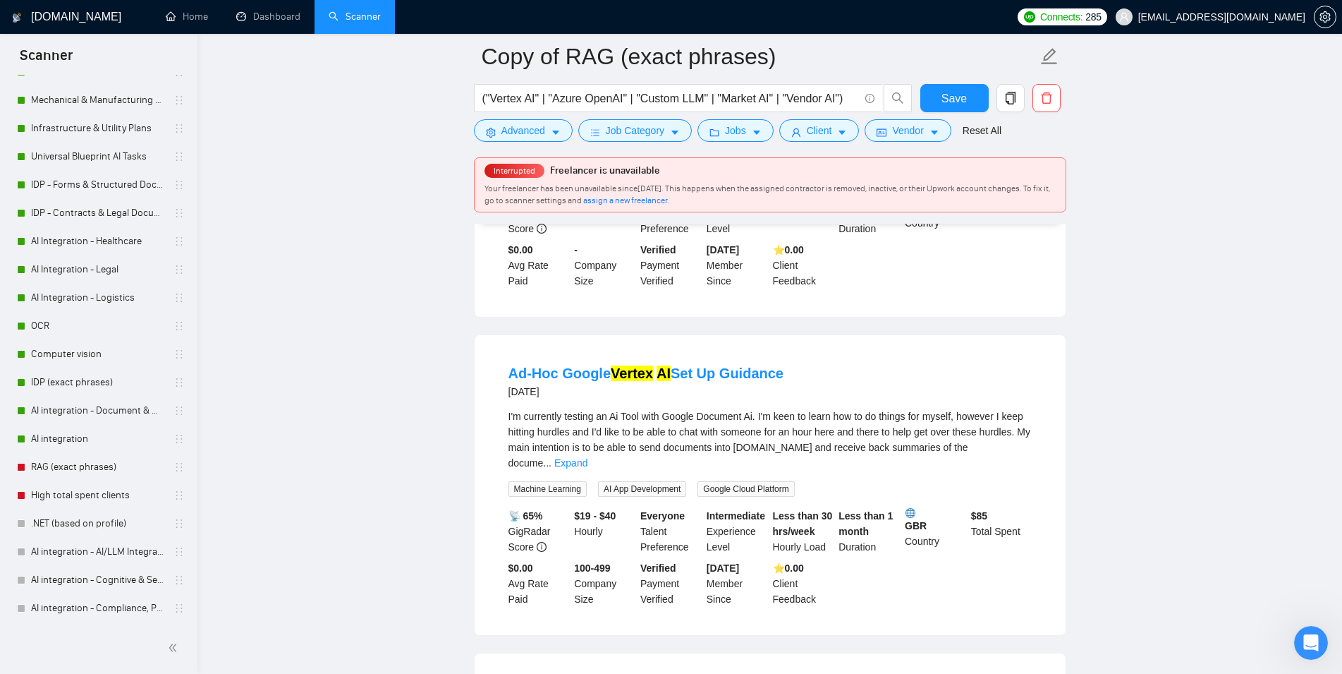
scroll to position [2518, 0]
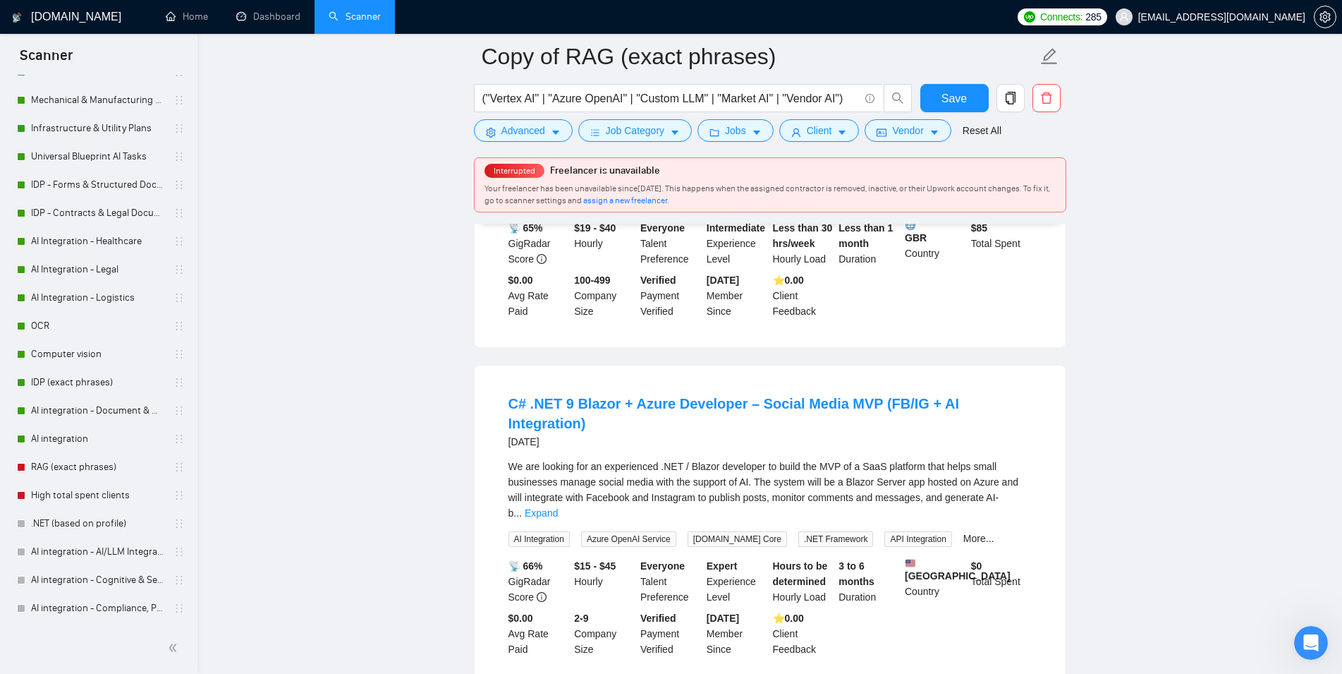
scroll to position [2806, 0]
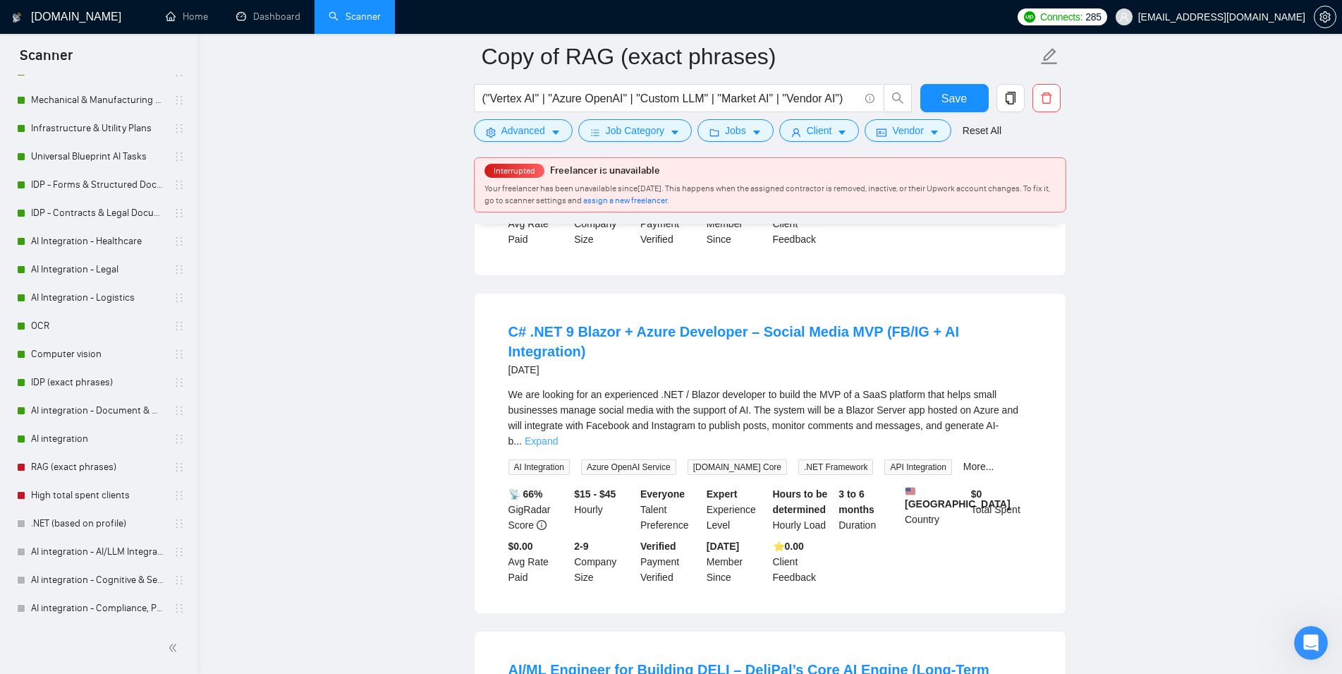
click at [558, 435] on link "Expand" at bounding box center [541, 440] width 33 height 11
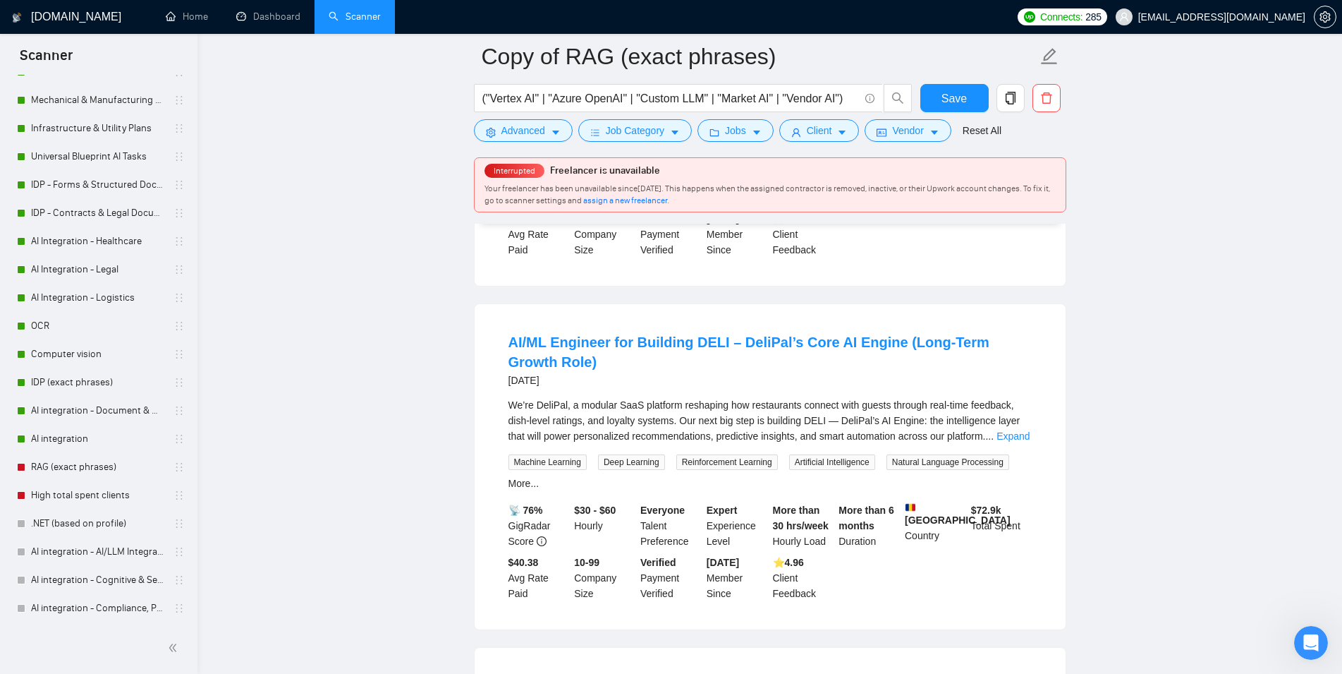
scroll to position [3453, 0]
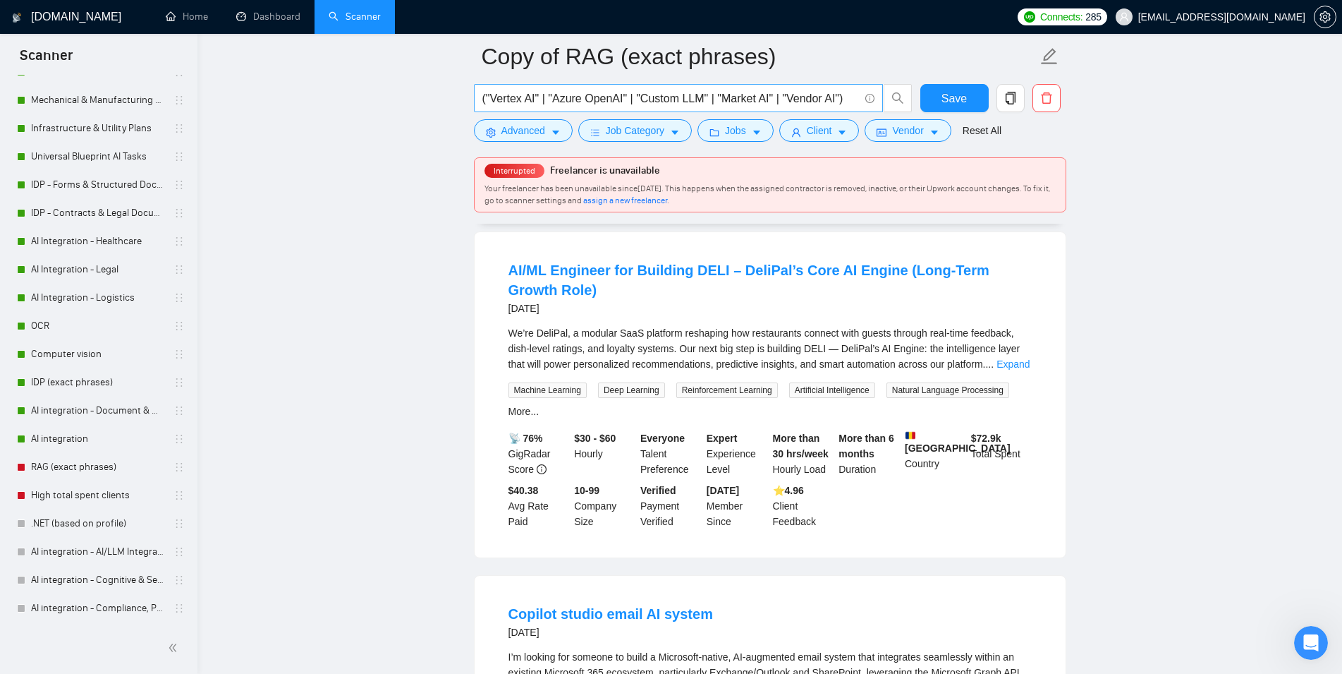
click at [814, 101] on input "("Vertex AI" | "Azure OpenAI" | "Custom LLM" | "Market AI" | "Vendor AI")" at bounding box center [670, 99] width 377 height 18
paste input "Policy Search" | "Contract Tool" | "Compliance AI" | "Insurance AI" | "Medical …"
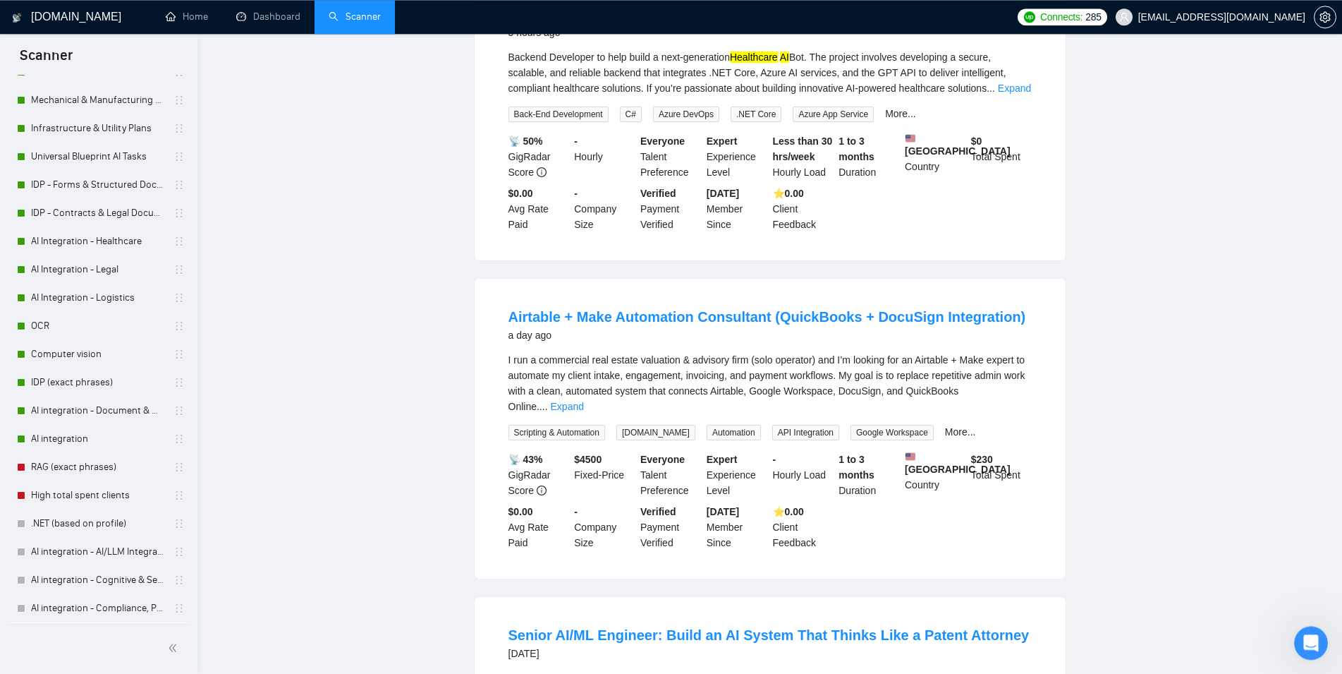
scroll to position [0, 1789]
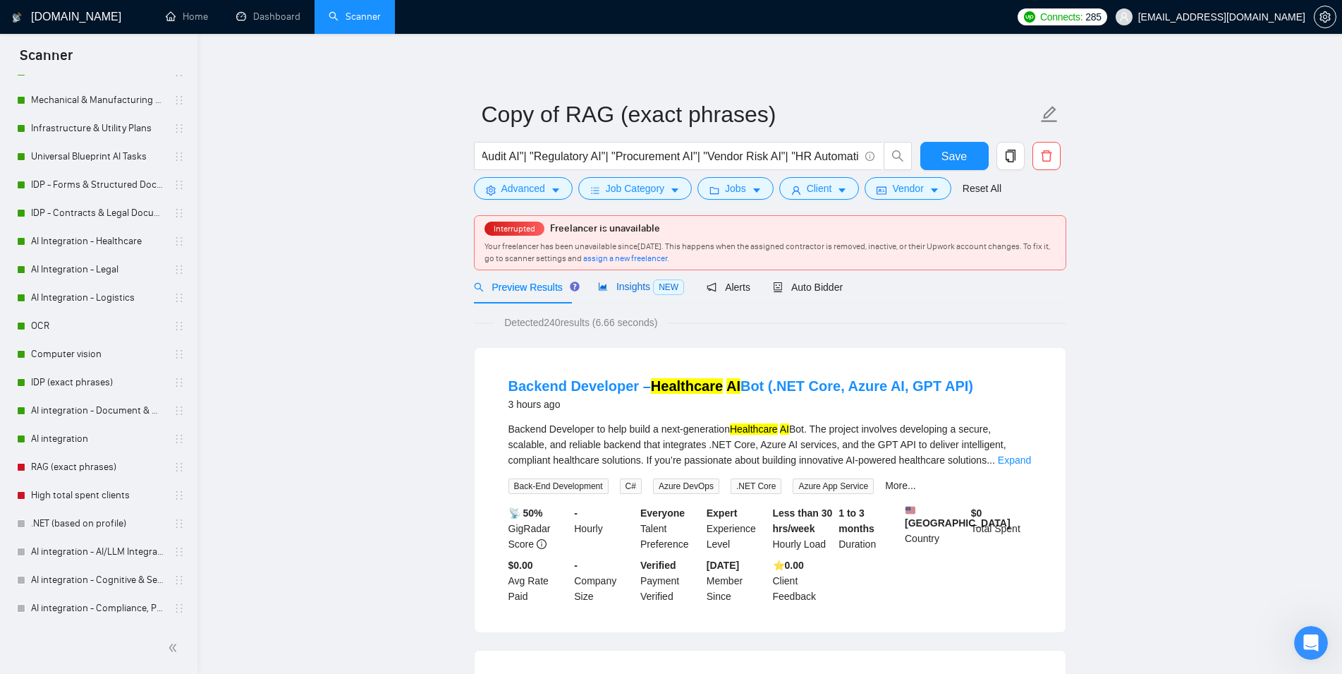
click at [626, 285] on span "Insights NEW" at bounding box center [641, 286] width 86 height 11
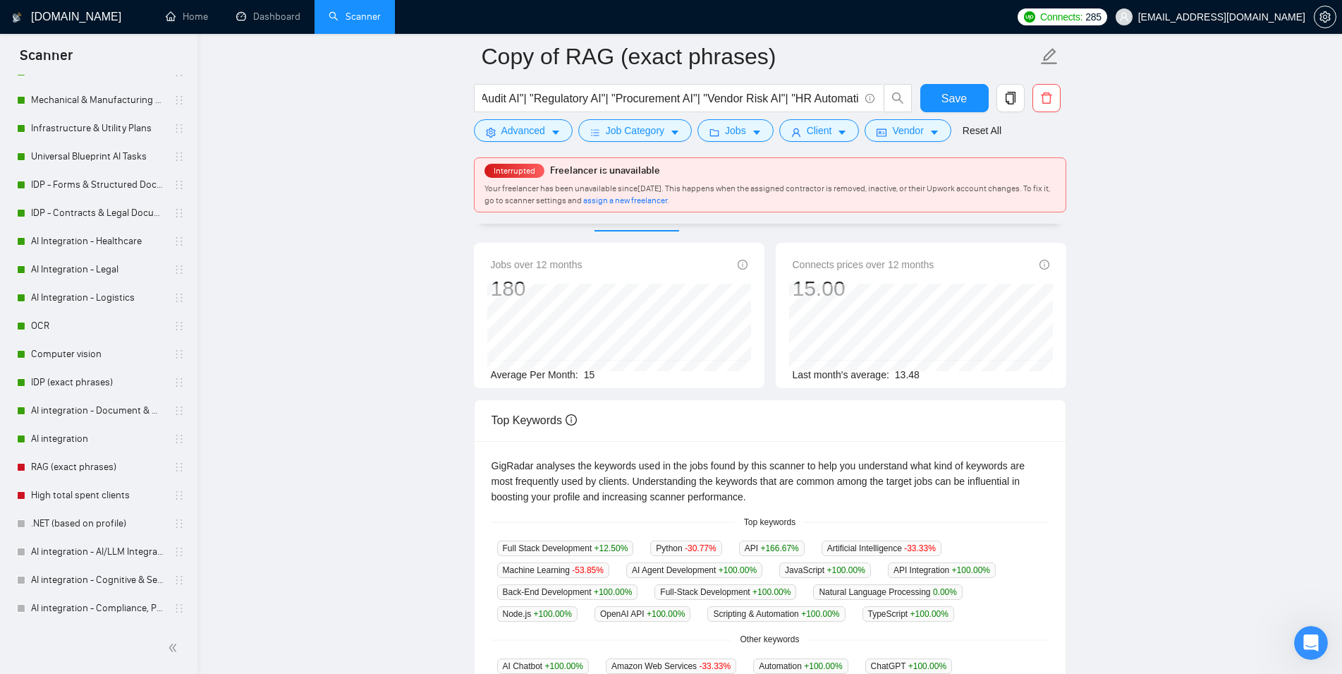
scroll to position [0, 1789]
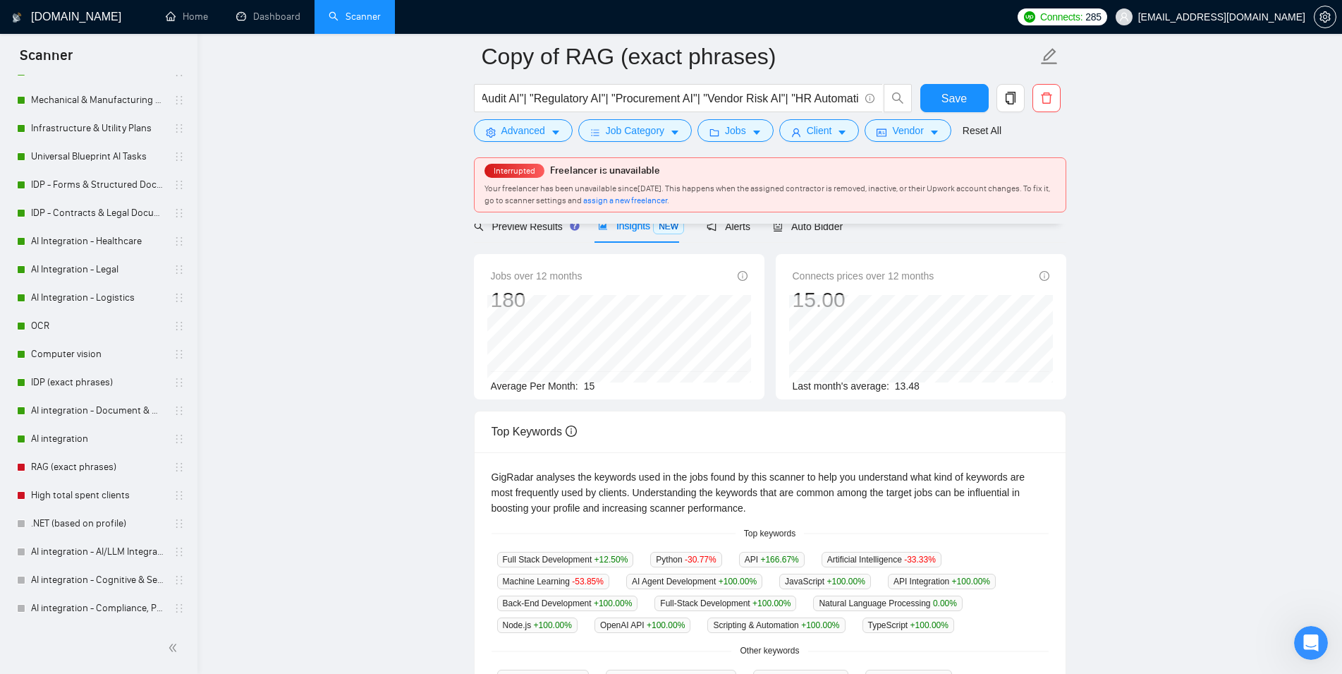
click at [1150, 308] on main "Copy of RAG (exact phrases) ("Policy Search" | "Contract Tool" | "Compliance AI…" at bounding box center [770, 505] width 1100 height 1043
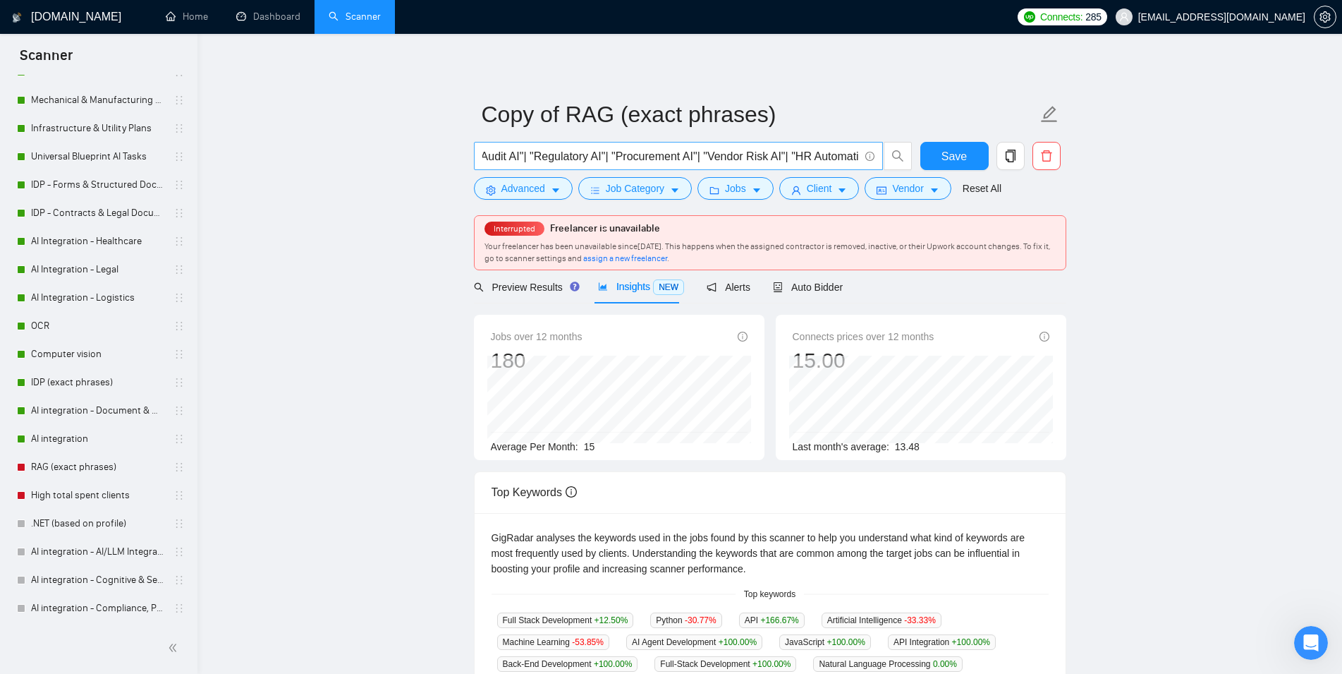
click at [776, 164] on input "("Policy Search" | "Contract Tool" | "Compliance AI" | "Insurance AI" | "Medica…" at bounding box center [670, 156] width 377 height 18
paste input "Vertex AI" | "Azure OpenAI" | "Custom LLM" | "Market AI" | "Vendor AI" | "Mistr…"
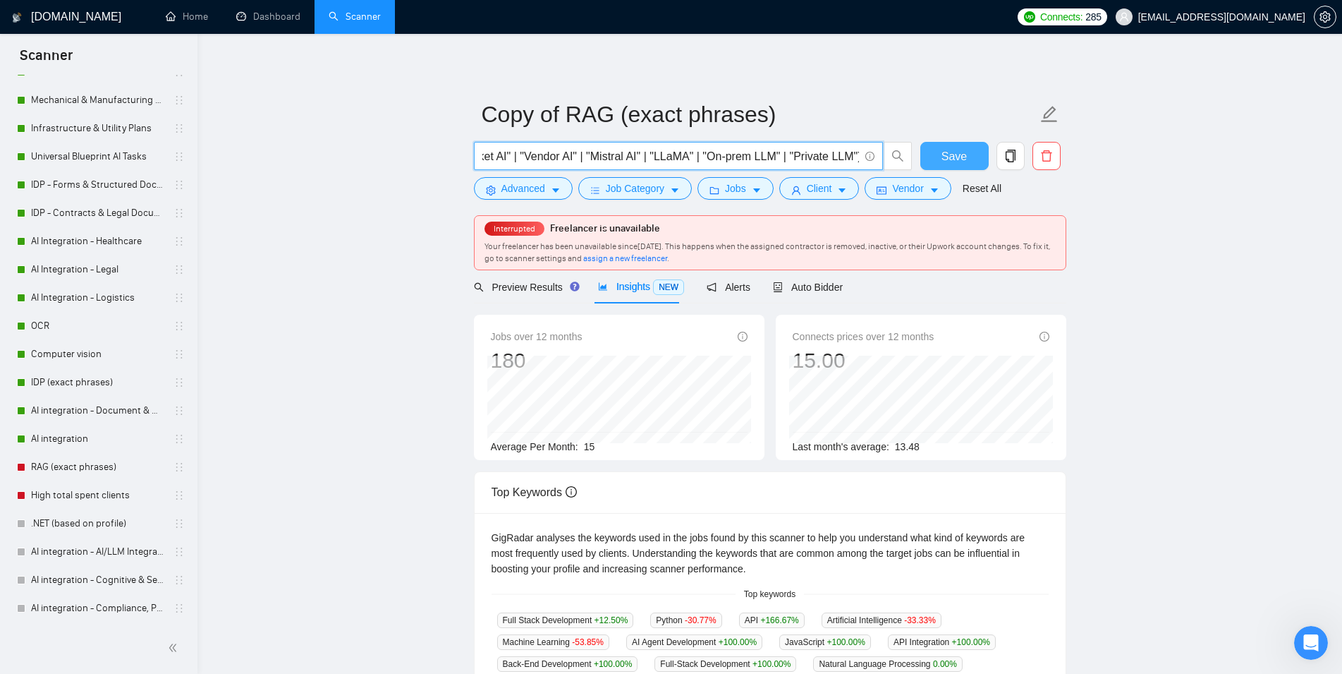
type input "("Vertex AI" | "Azure OpenAI" | "Custom LLM" | "Market AI" | "Vendor AI" | "Mis…"
click at [955, 162] on span "Save" at bounding box center [954, 156] width 25 height 18
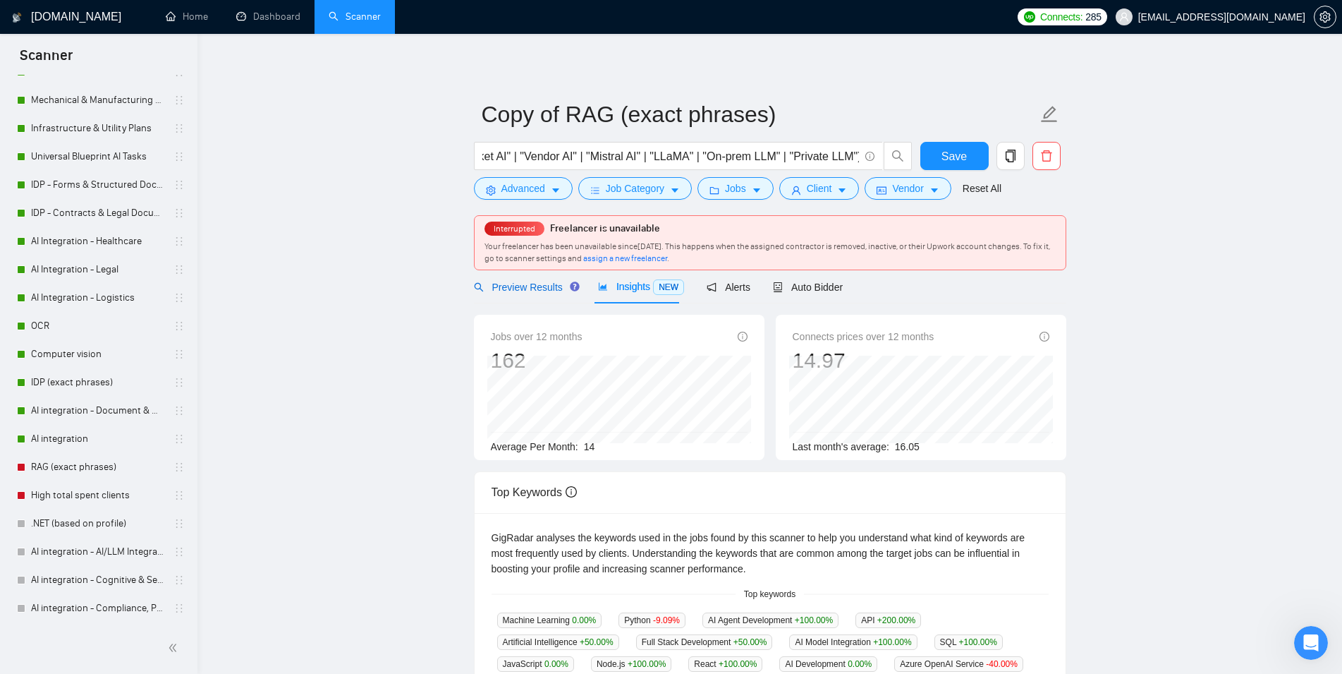
click at [514, 293] on div "Preview Results" at bounding box center [525, 287] width 102 height 16
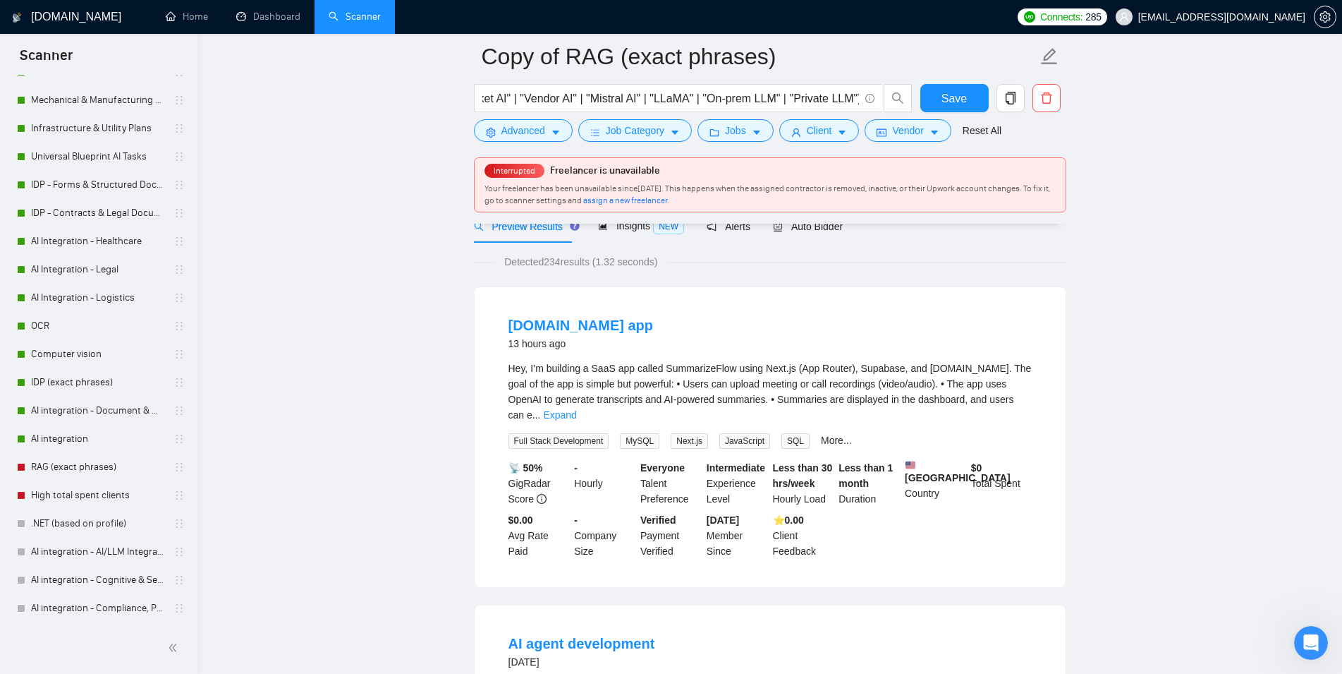
scroll to position [144, 0]
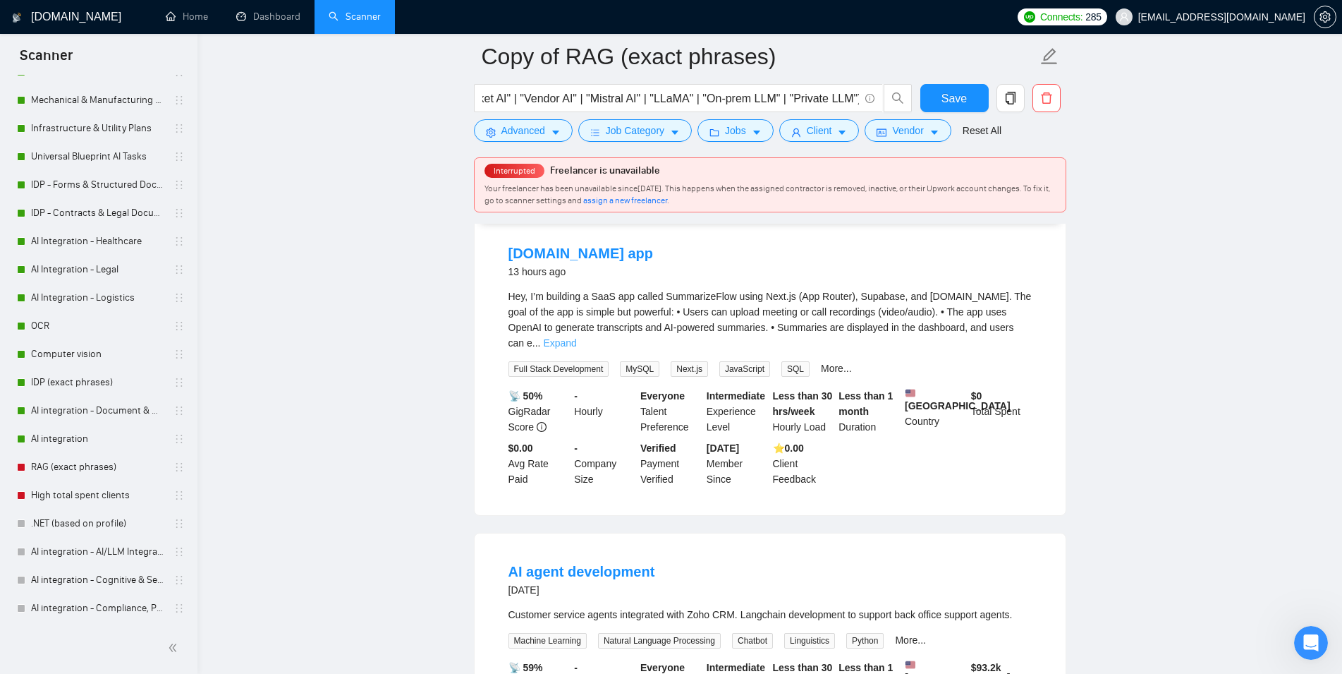
click at [576, 337] on link "Expand" at bounding box center [559, 342] width 33 height 11
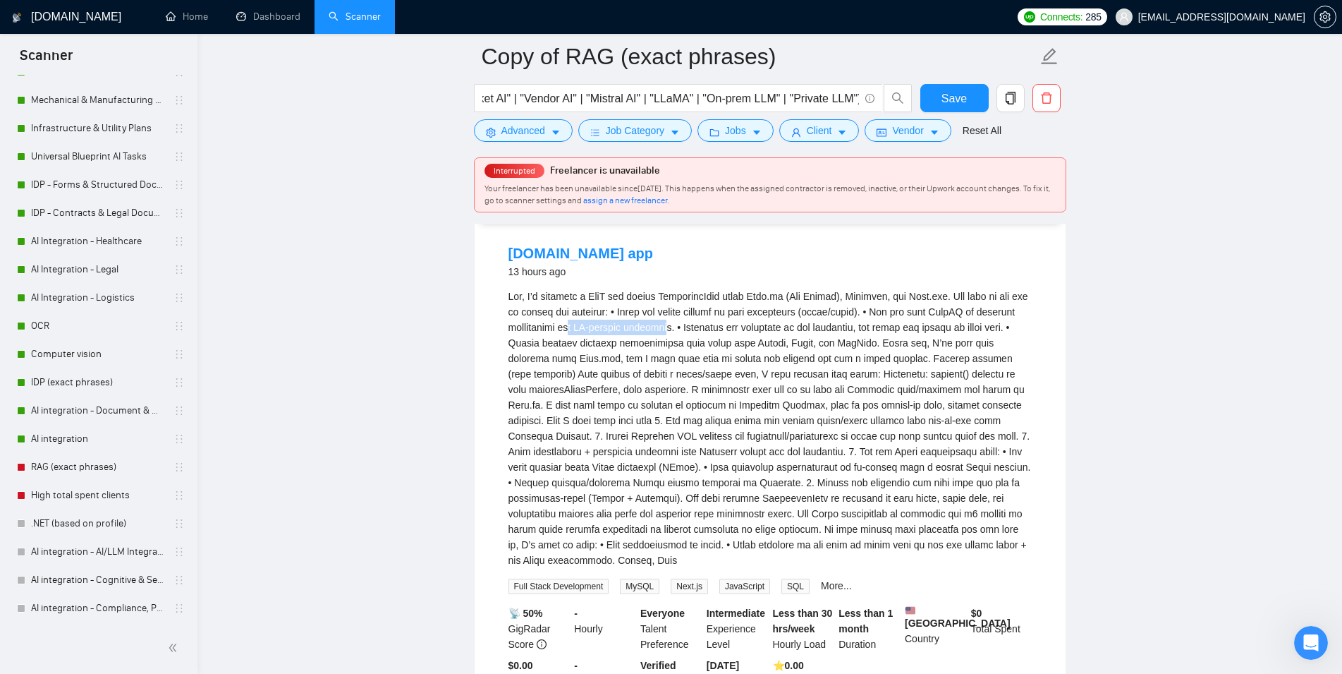
drag, startPoint x: 616, startPoint y: 333, endPoint x: 712, endPoint y: 334, distance: 95.9
click at [712, 334] on div "Hey, \a\aI’m building a SaaS app called SummarizeFlow using Next.js (App Router…" at bounding box center [770, 427] width 523 height 279
click at [748, 334] on div "Hey, \a\aI’m building a SaaS app called SummarizeFlow using Next.js (App Router…" at bounding box center [770, 427] width 523 height 279
drag, startPoint x: 757, startPoint y: 331, endPoint x: 786, endPoint y: 334, distance: 29.8
click at [786, 334] on div "Hey, \a\aI’m building a SaaS app called SummarizeFlow using Next.js (App Router…" at bounding box center [770, 427] width 523 height 279
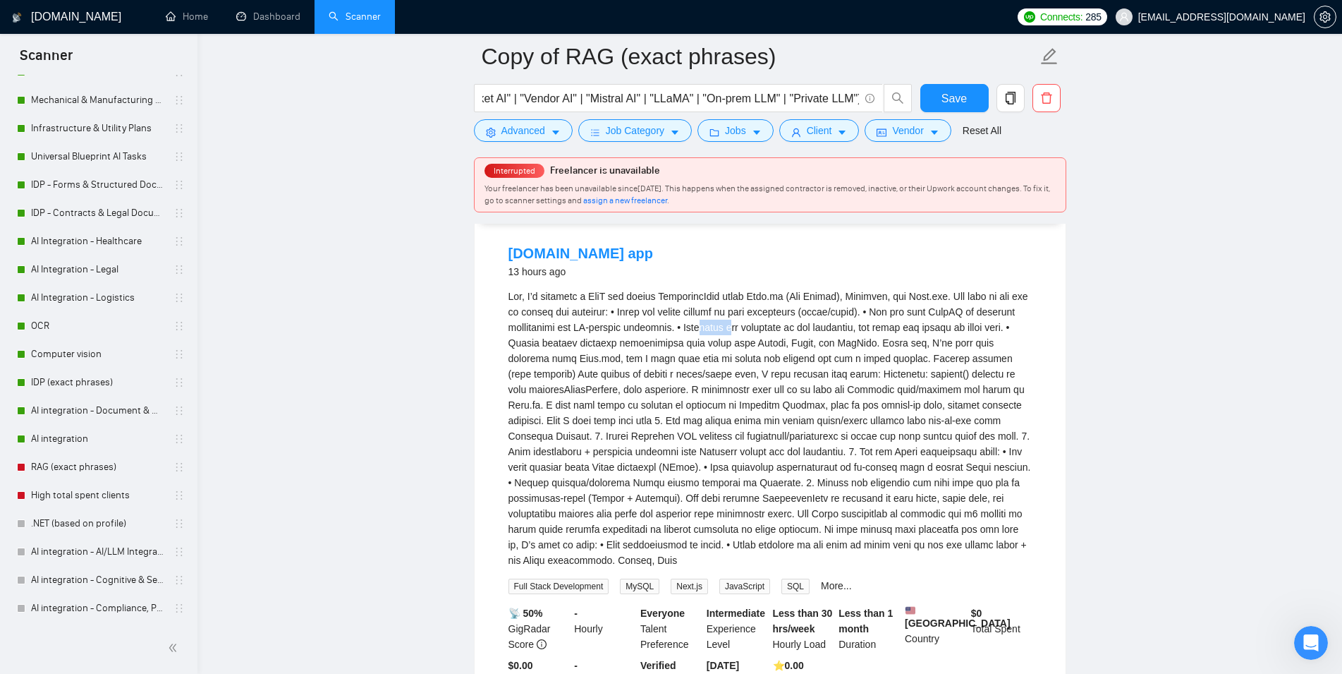
click at [763, 348] on div "Hey, \a\aI’m building a SaaS app called SummarizeFlow using Next.js (App Router…" at bounding box center [770, 427] width 523 height 279
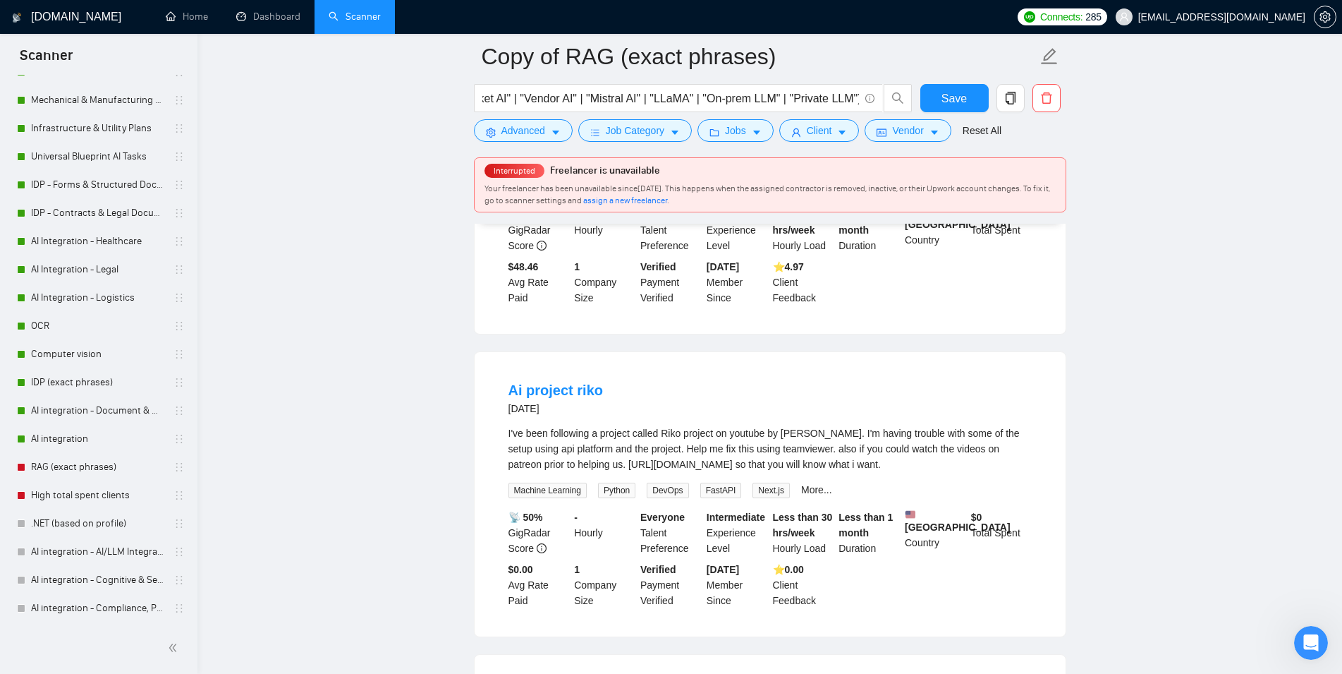
scroll to position [1511, 0]
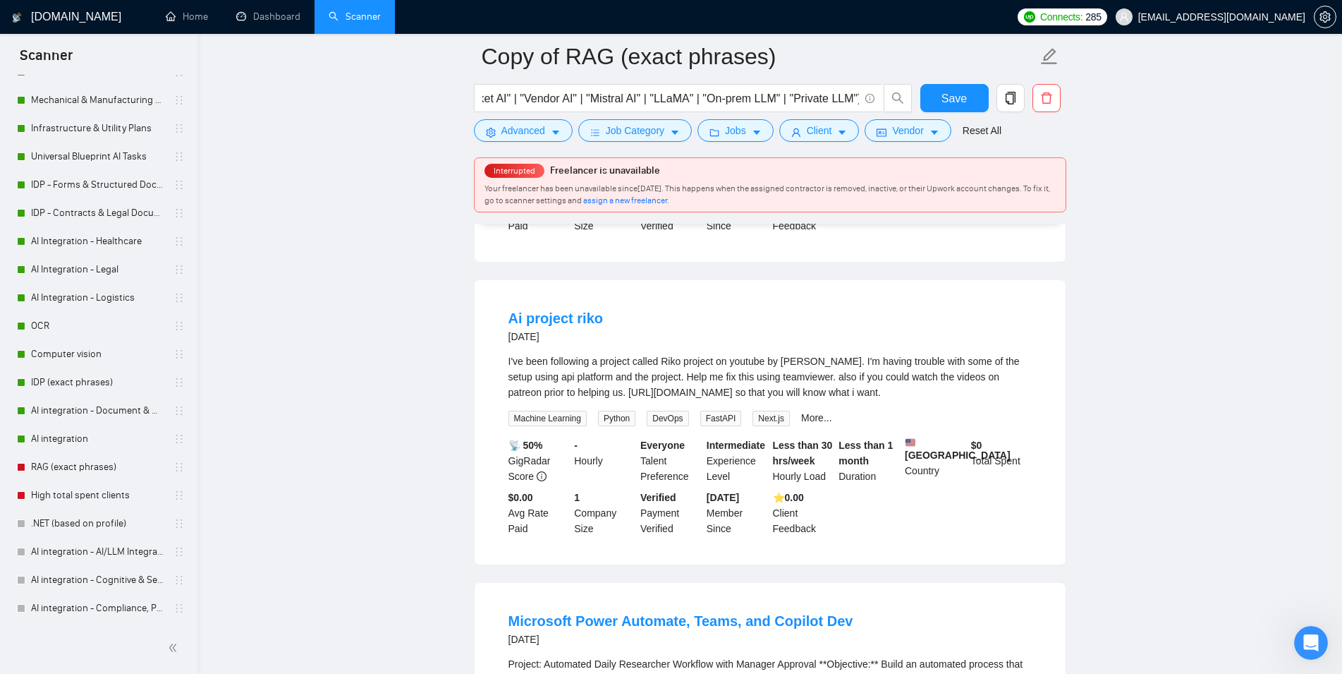
click at [584, 400] on div "I've been following a project called Riko project on youtube by [PERSON_NAME]. …" at bounding box center [770, 376] width 523 height 47
click at [815, 423] on link "More..." at bounding box center [816, 417] width 31 height 11
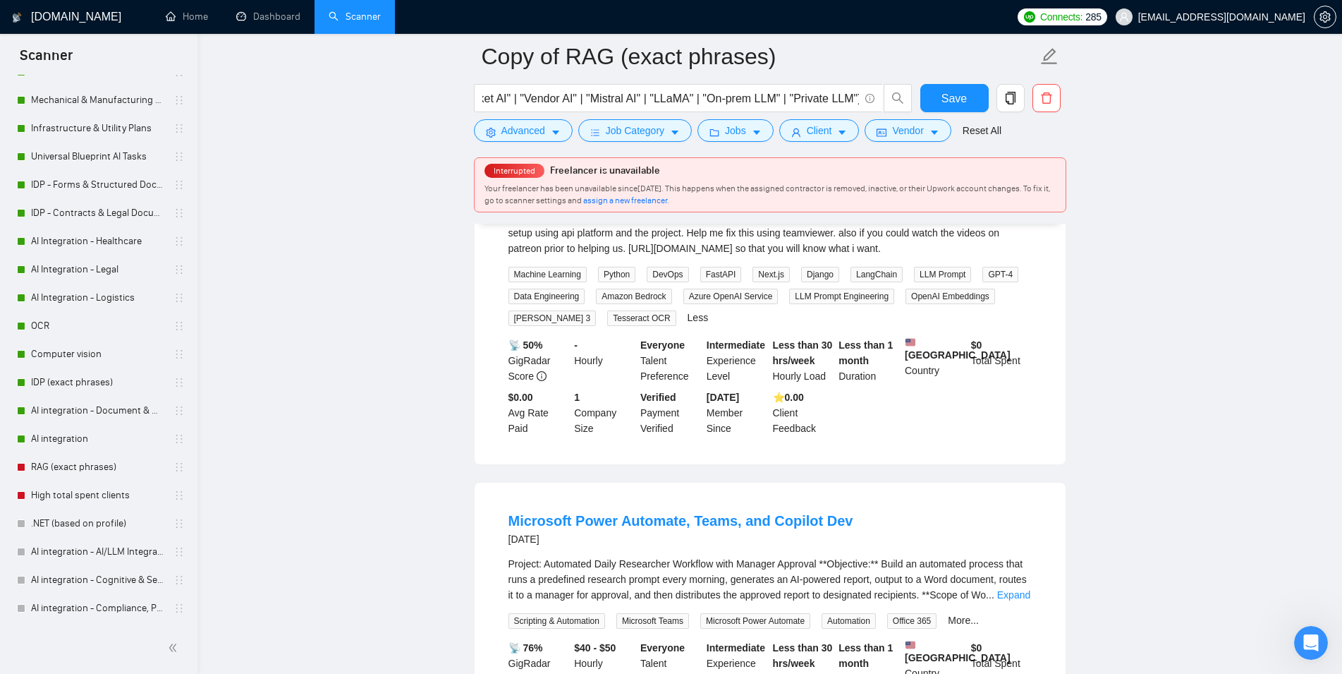
scroll to position [1583, 0]
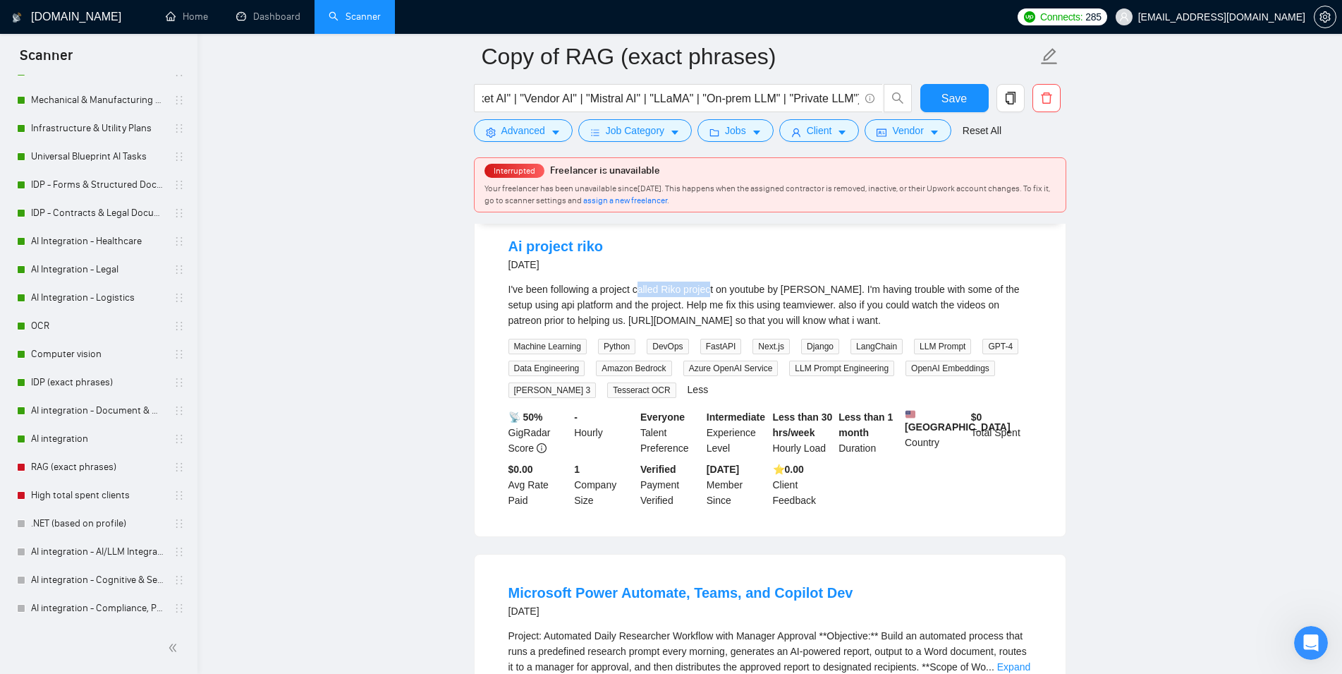
drag, startPoint x: 637, startPoint y: 320, endPoint x: 712, endPoint y: 318, distance: 75.5
click at [712, 318] on div "I've been following a project called Riko project on youtube by [PERSON_NAME]. …" at bounding box center [770, 304] width 523 height 47
click at [740, 320] on div "I've been following a project called Riko project on youtube by [PERSON_NAME]. …" at bounding box center [770, 304] width 523 height 47
click at [888, 328] on div "I've been following a project called Riko project on youtube by [PERSON_NAME]. …" at bounding box center [770, 304] width 523 height 47
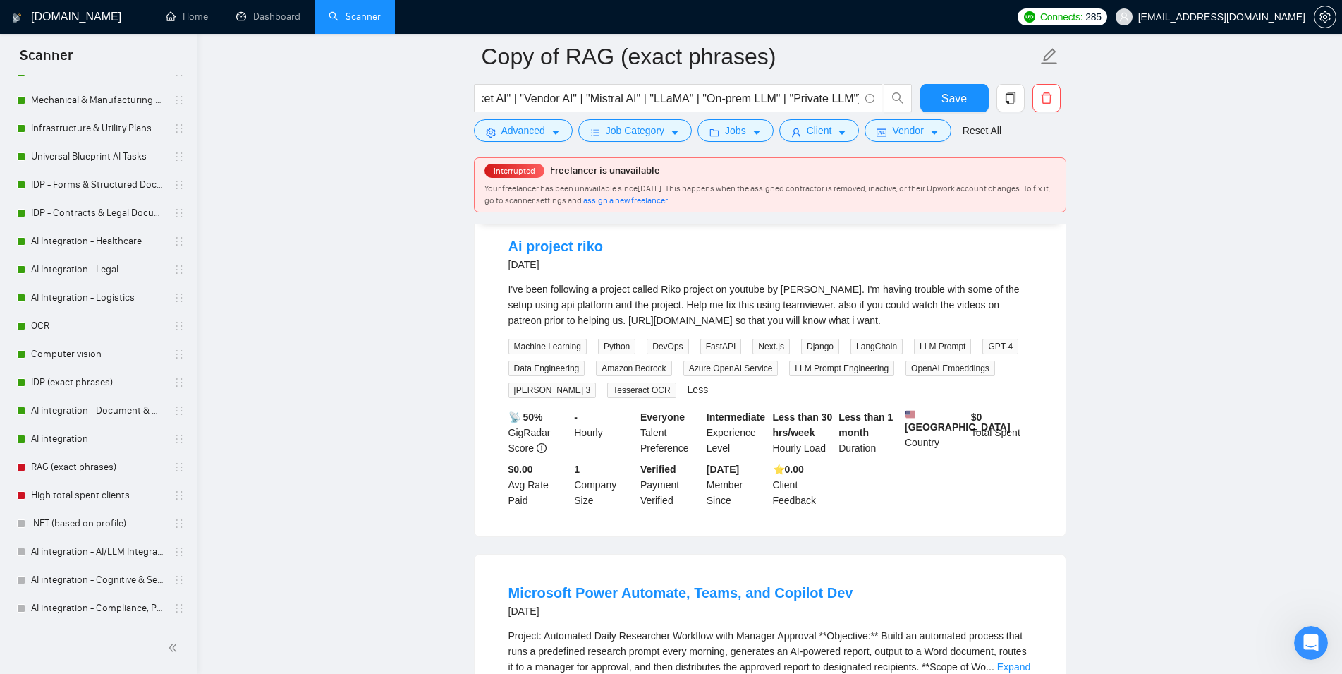
click at [790, 315] on div "I've been following a project called Riko project on youtube by [PERSON_NAME]. …" at bounding box center [770, 304] width 523 height 47
drag, startPoint x: 790, startPoint y: 315, endPoint x: 818, endPoint y: 316, distance: 27.5
click at [818, 316] on div "I've been following a project called Riko project on youtube by [PERSON_NAME]. …" at bounding box center [770, 304] width 523 height 47
click at [886, 316] on div "I've been following a project called Riko project on youtube by [PERSON_NAME]. …" at bounding box center [770, 304] width 523 height 47
click at [818, 320] on div "I've been following a project called Riko project on youtube by [PERSON_NAME]. …" at bounding box center [770, 304] width 523 height 47
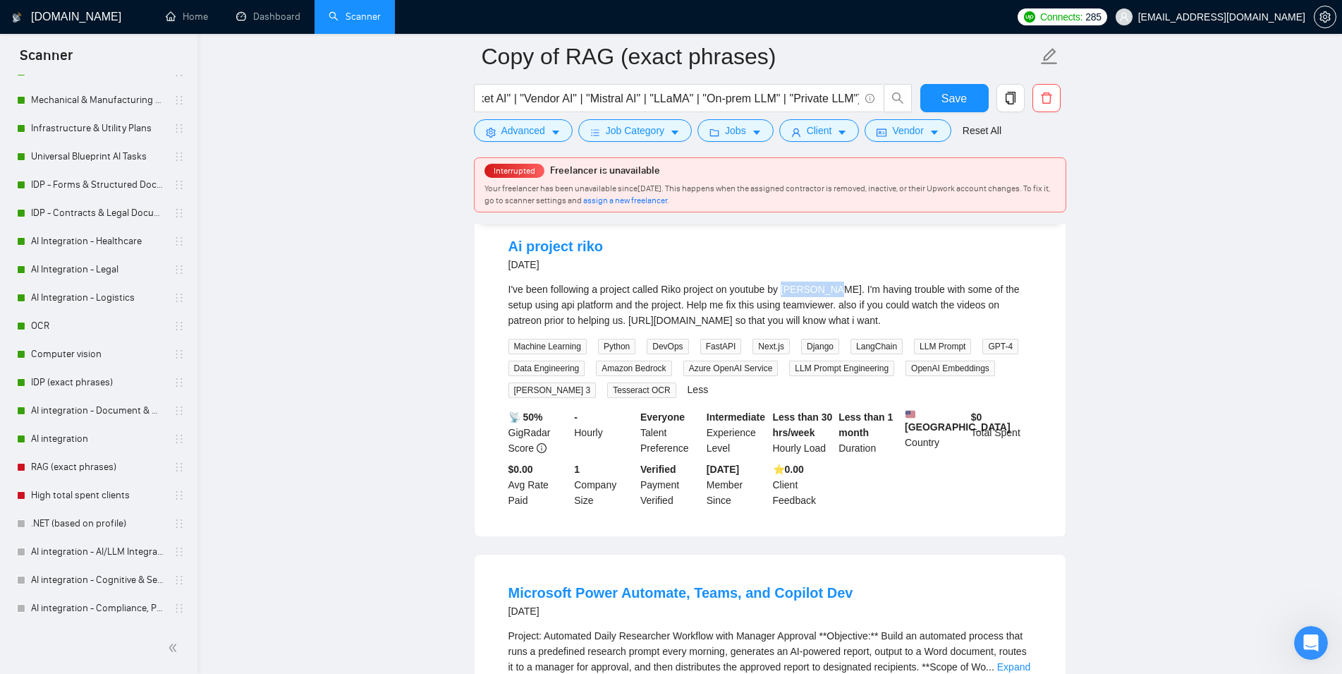
drag, startPoint x: 818, startPoint y: 320, endPoint x: 793, endPoint y: 319, distance: 24.7
click at [793, 319] on div "I've been following a project called Riko project on youtube by [PERSON_NAME]. …" at bounding box center [770, 304] width 523 height 47
click at [785, 328] on div "I've been following a project called Riko project on youtube by [PERSON_NAME]. …" at bounding box center [770, 304] width 523 height 47
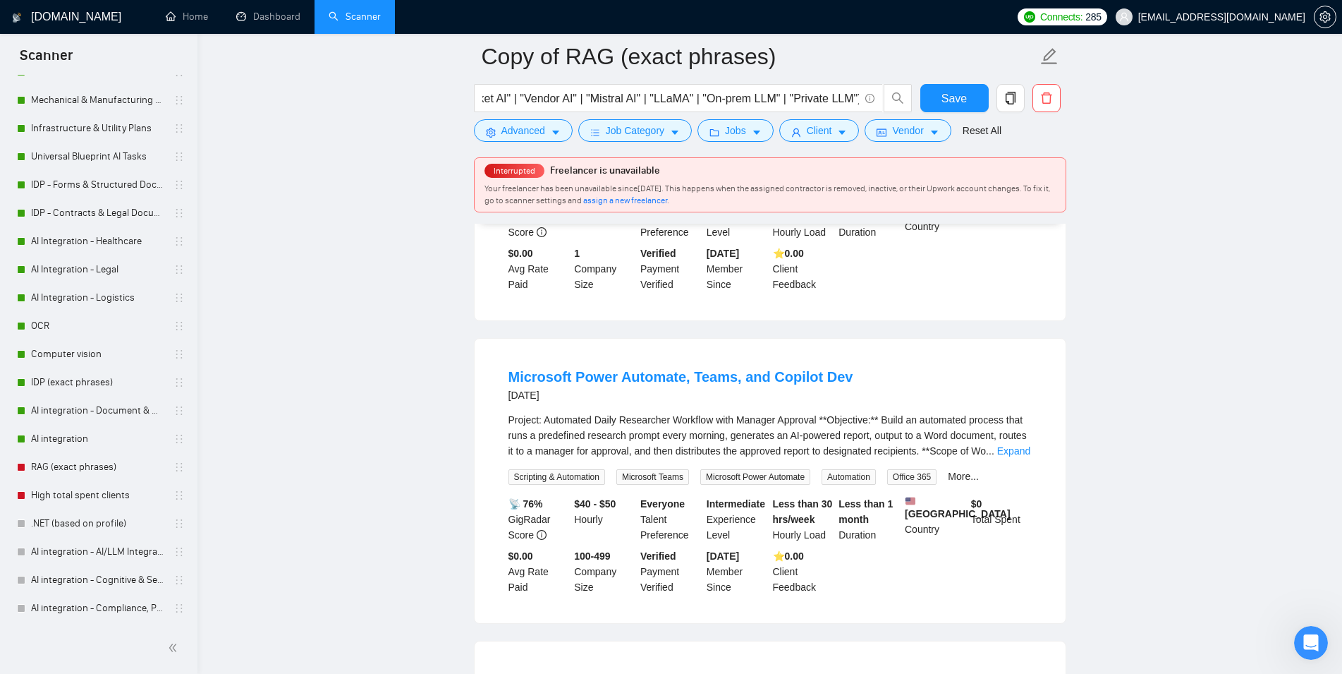
scroll to position [1871, 0]
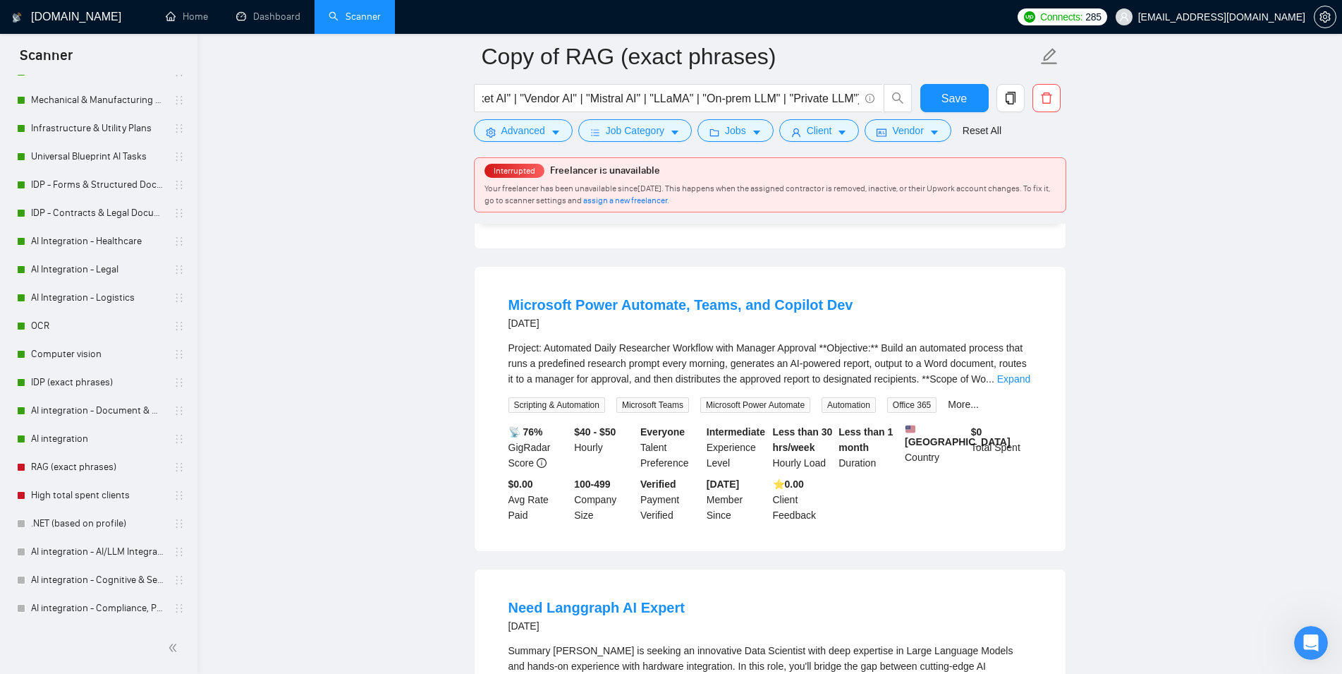
click at [994, 384] on span "..." at bounding box center [990, 378] width 8 height 11
click at [1007, 384] on link "Expand" at bounding box center [1013, 378] width 33 height 11
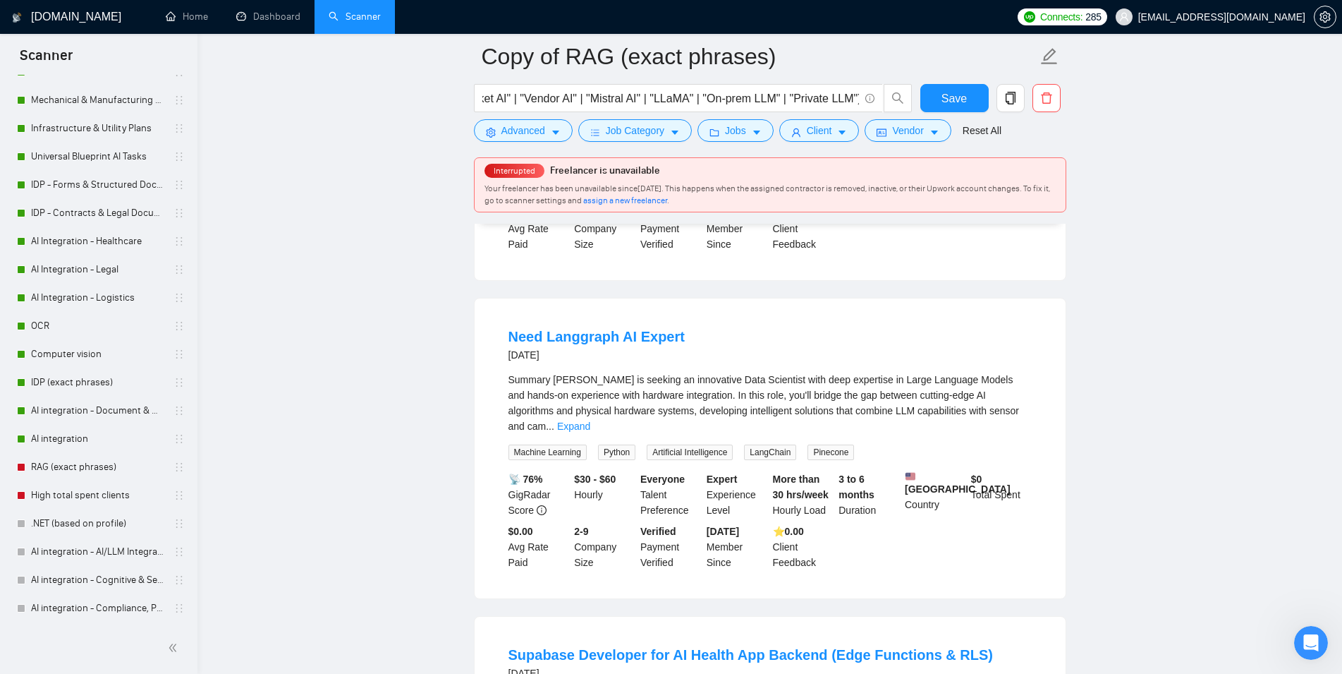
scroll to position [2446, 0]
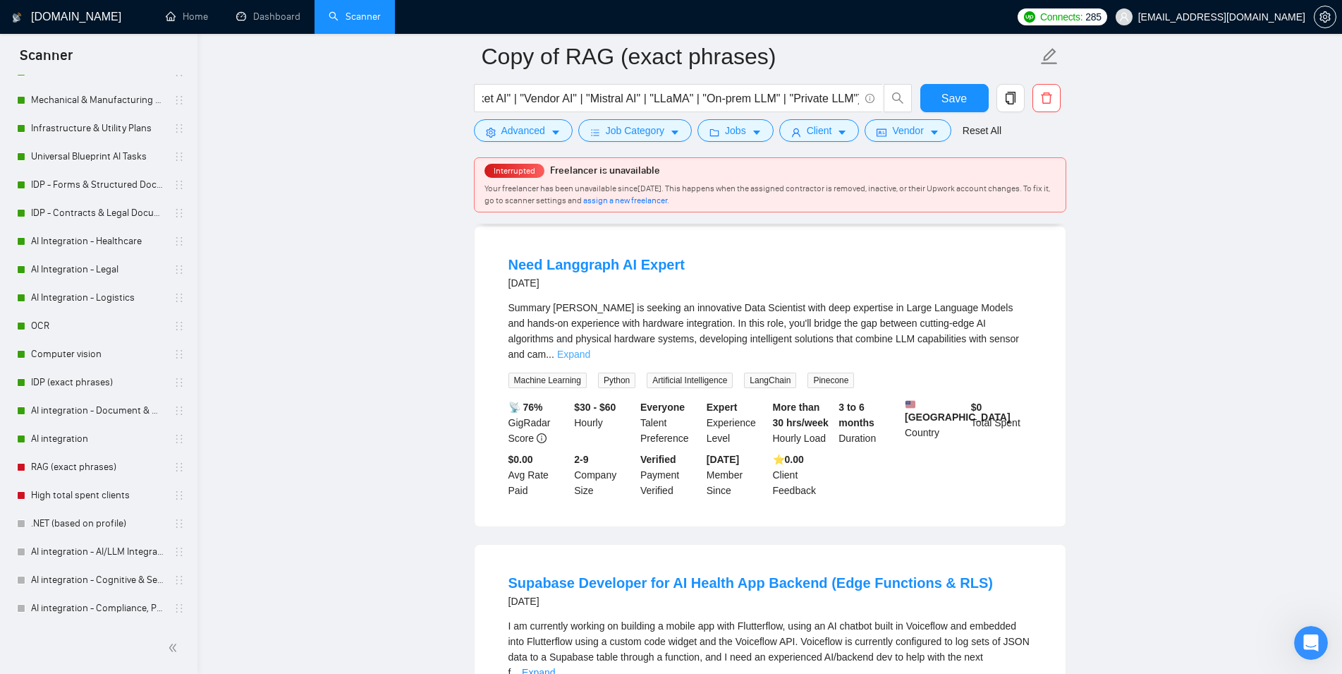
click at [590, 360] on link "Expand" at bounding box center [573, 353] width 33 height 11
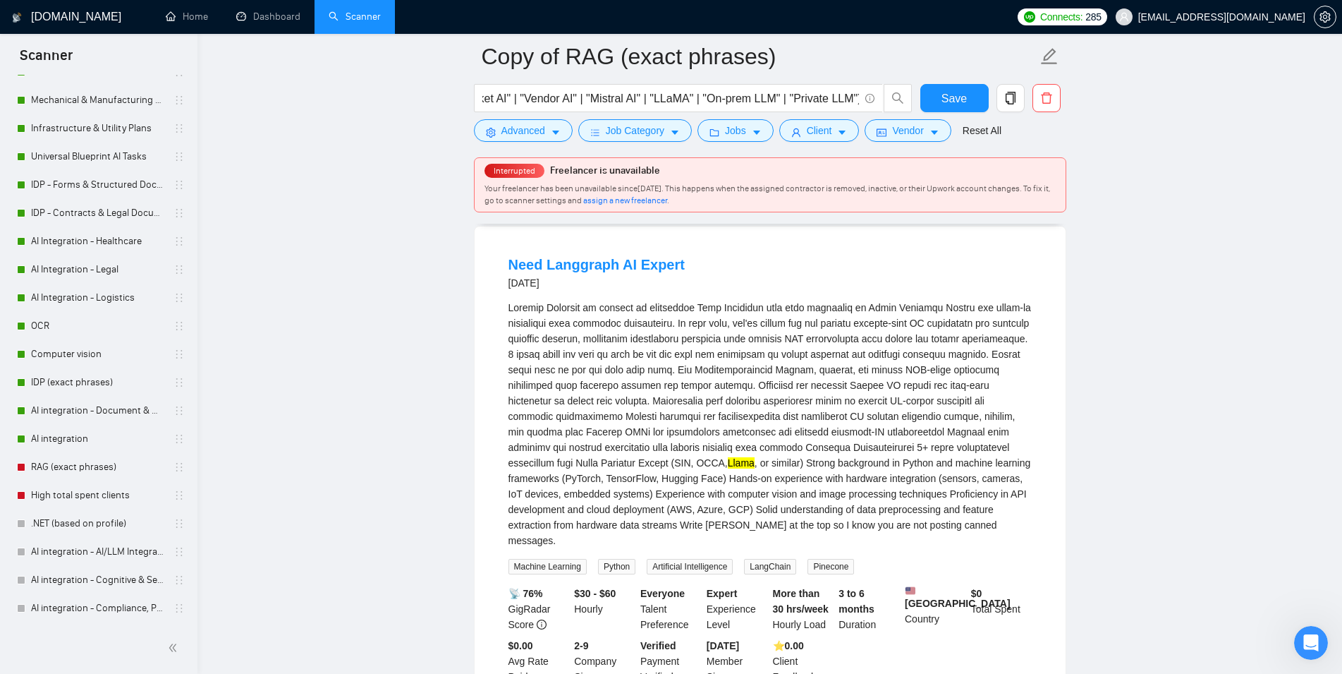
scroll to position [2518, 0]
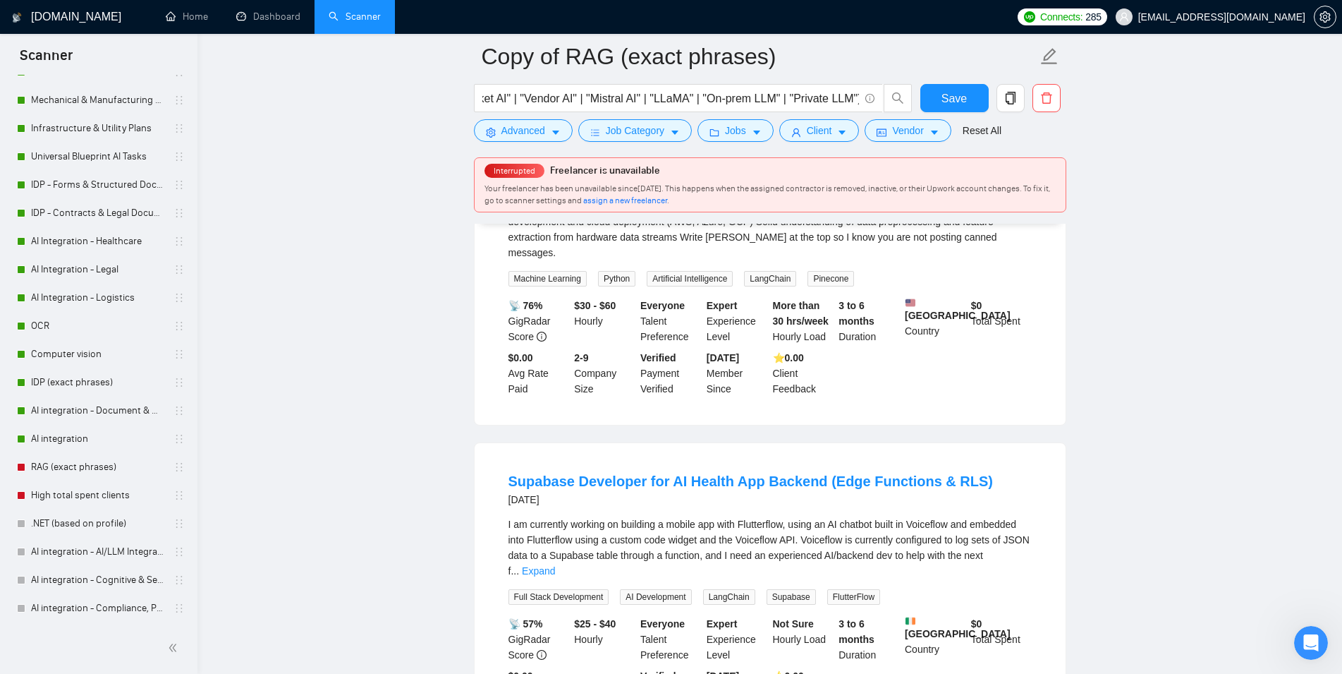
scroll to position [2878, 0]
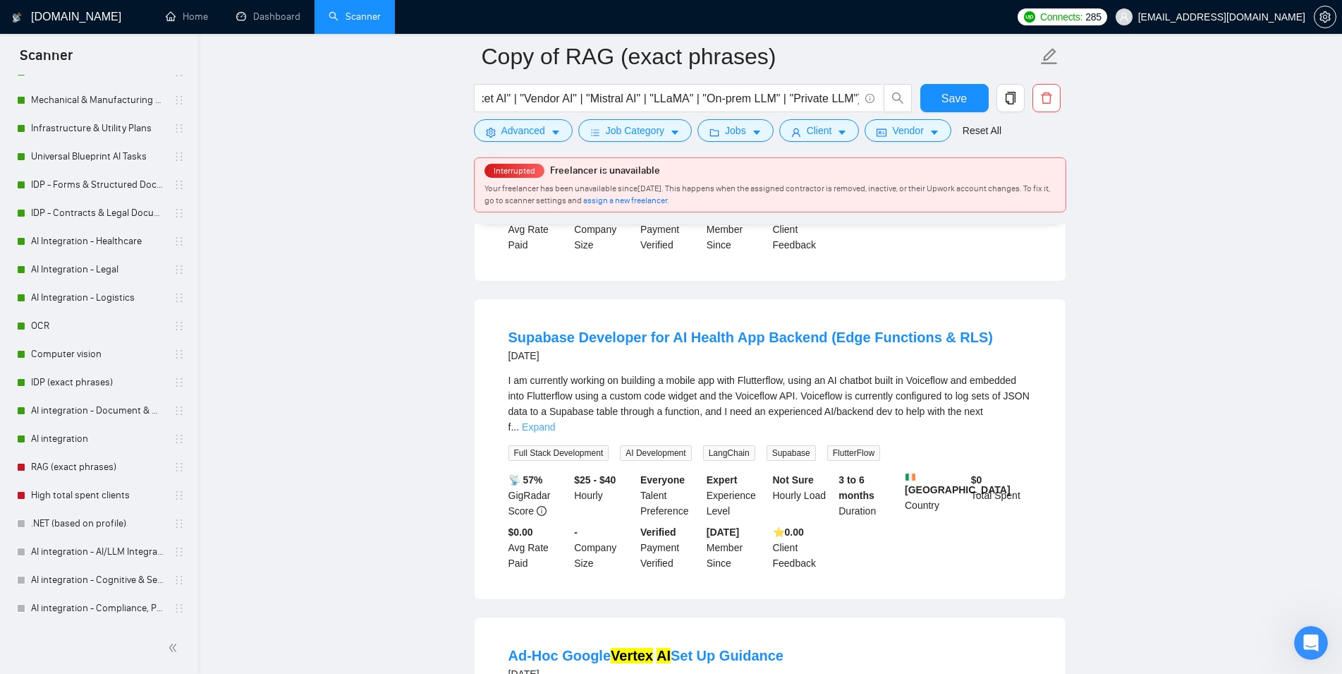
click at [555, 432] on link "Expand" at bounding box center [538, 426] width 33 height 11
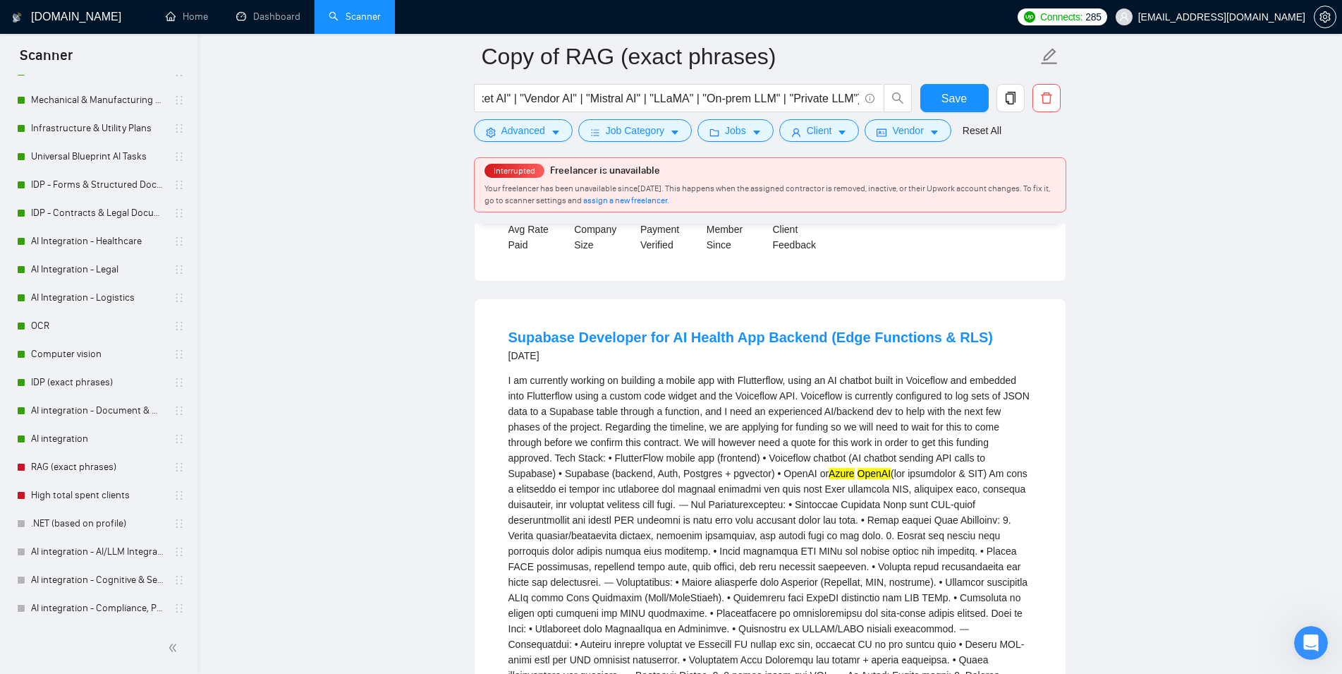
scroll to position [2950, 0]
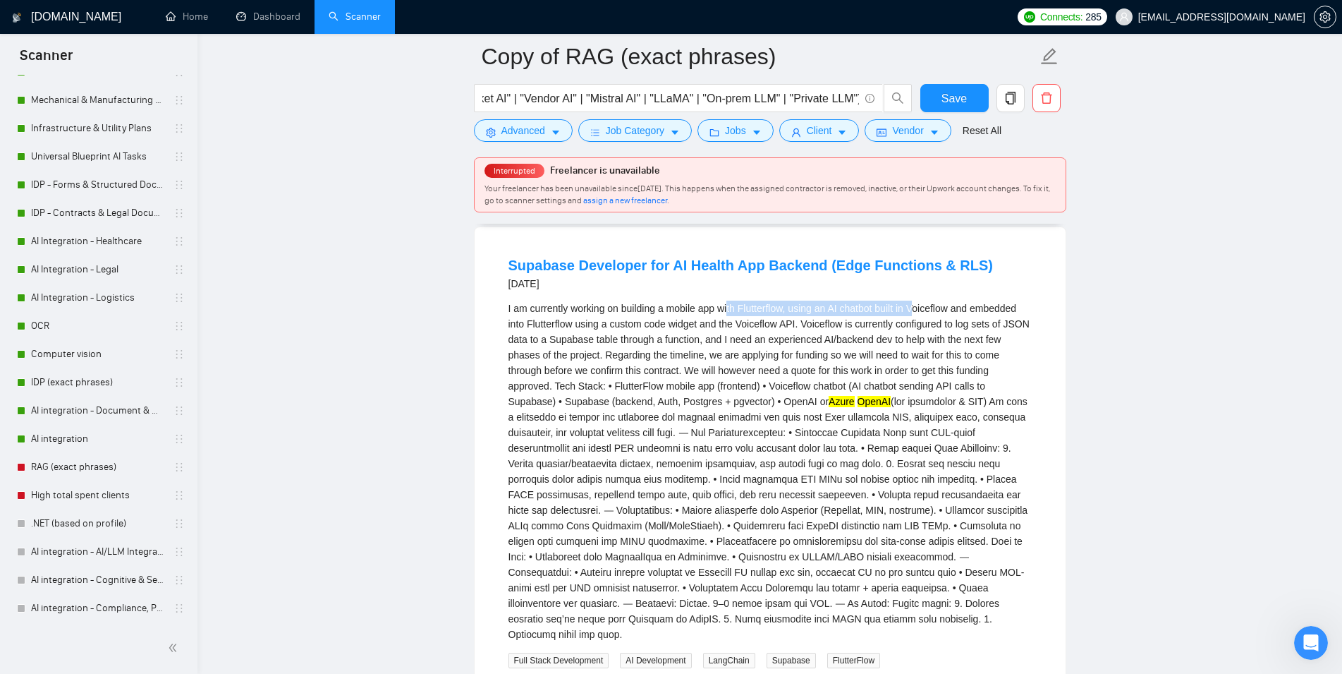
drag, startPoint x: 729, startPoint y: 354, endPoint x: 947, endPoint y: 346, distance: 218.1
click at [947, 346] on div "I am currently working on building a mobile app with Flutterflow, using an AI c…" at bounding box center [770, 470] width 523 height 341
click at [948, 346] on div "I am currently working on building a mobile app with Flutterflow, using an AI c…" at bounding box center [770, 470] width 523 height 341
drag, startPoint x: 868, startPoint y: 352, endPoint x: 995, endPoint y: 356, distance: 126.3
click at [995, 356] on div "I am currently working on building a mobile app with Flutterflow, using an AI c…" at bounding box center [770, 470] width 523 height 341
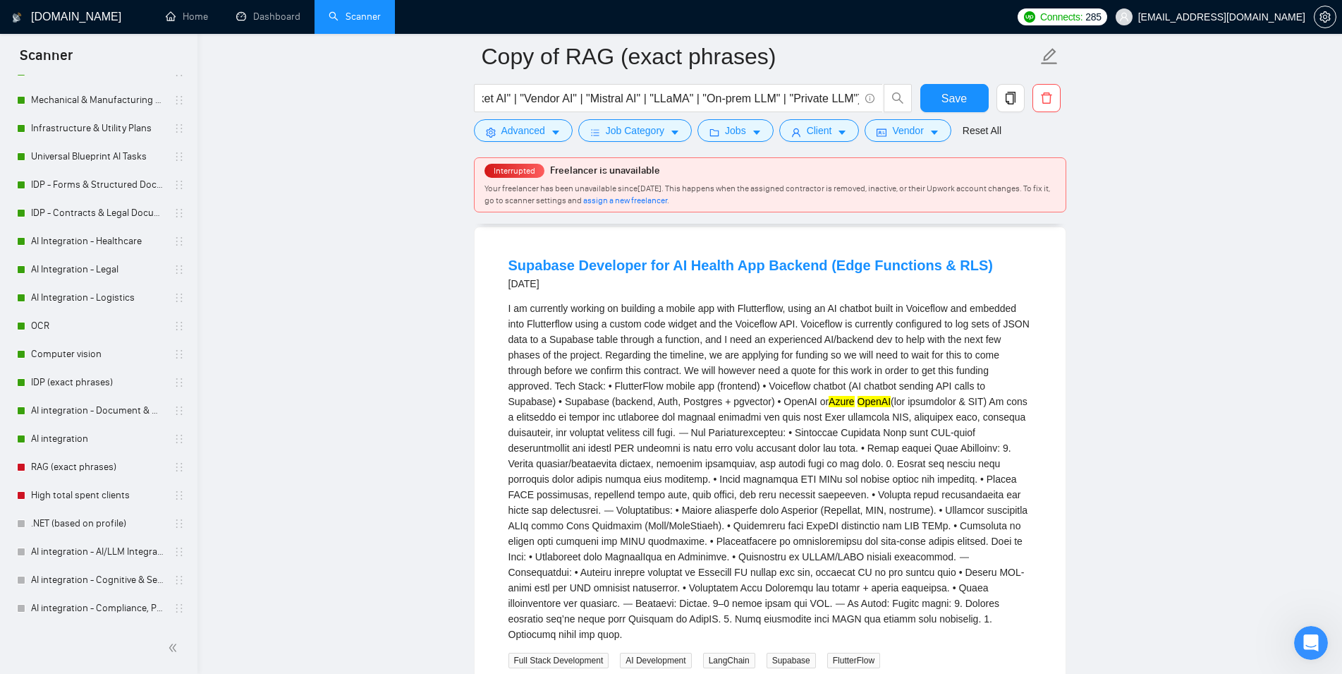
click at [863, 370] on div "I am currently working on building a mobile app with Flutterflow, using an AI c…" at bounding box center [770, 470] width 523 height 341
